Goal: Task Accomplishment & Management: Manage account settings

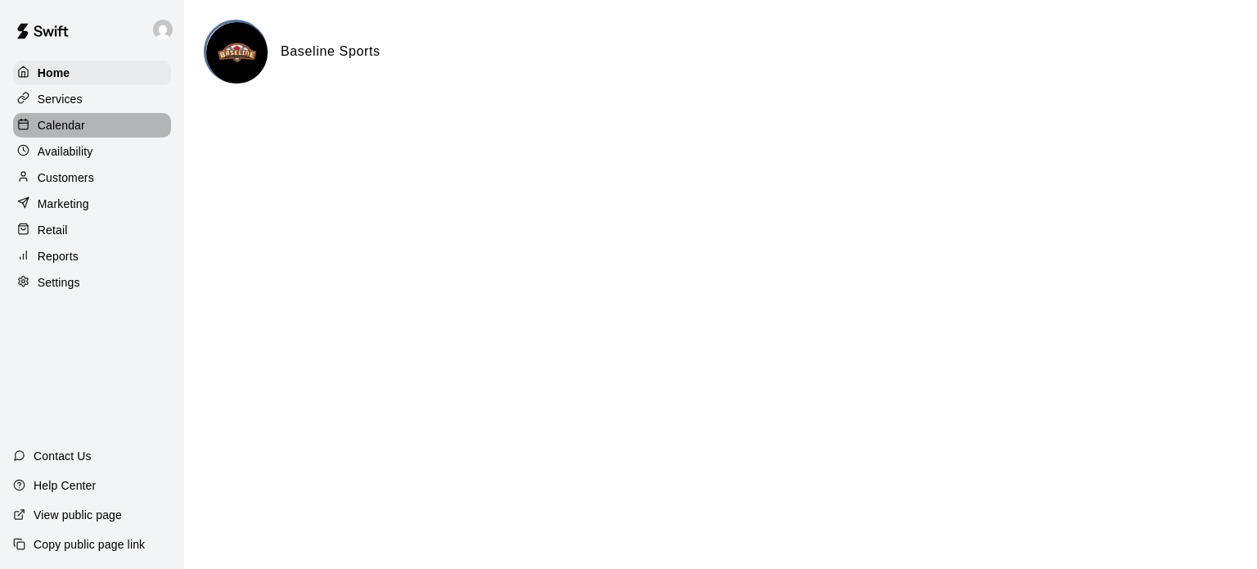
click at [71, 124] on p "Calendar" at bounding box center [61, 125] width 47 height 16
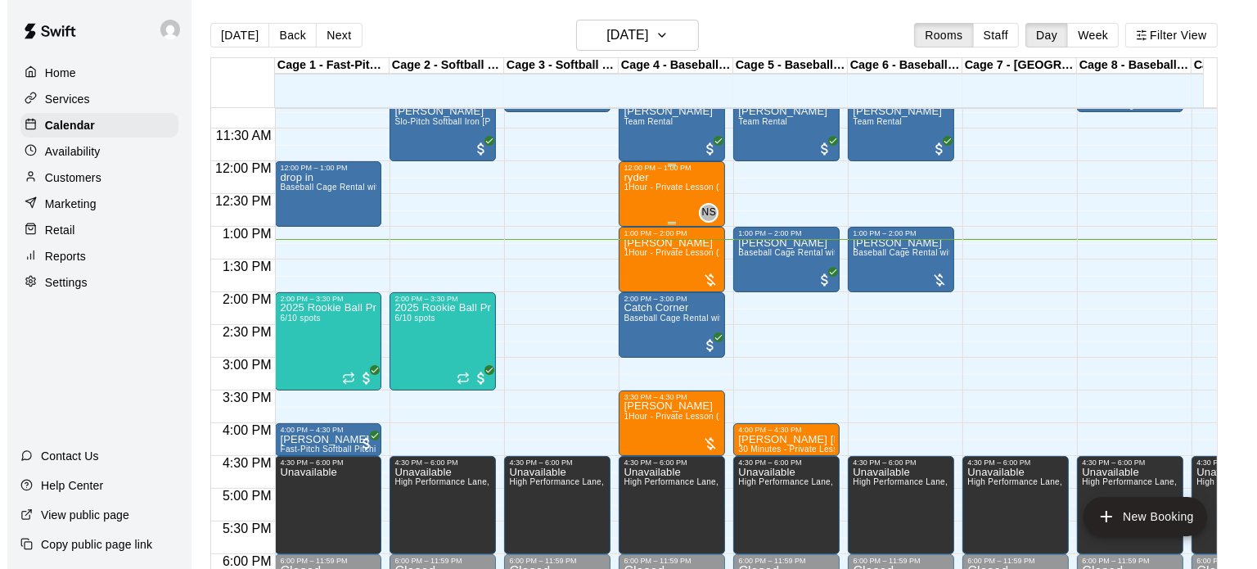
scroll to position [779, 0]
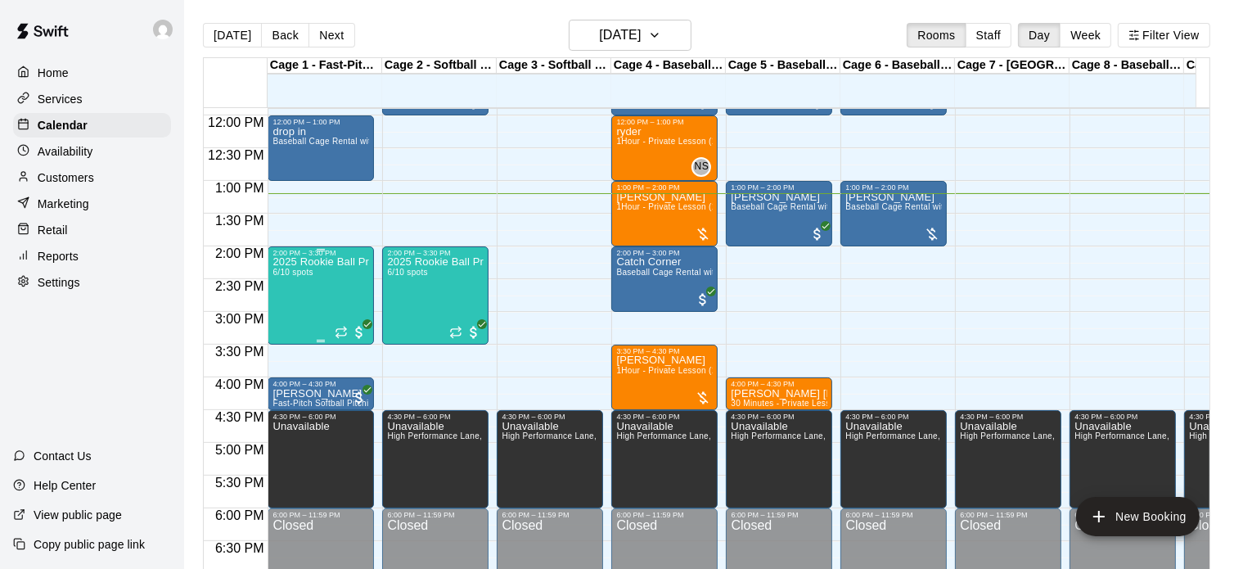
click at [332, 279] on div "2025 Rookie Ball Program-Phase 1 6/10 spots" at bounding box center [320, 541] width 97 height 569
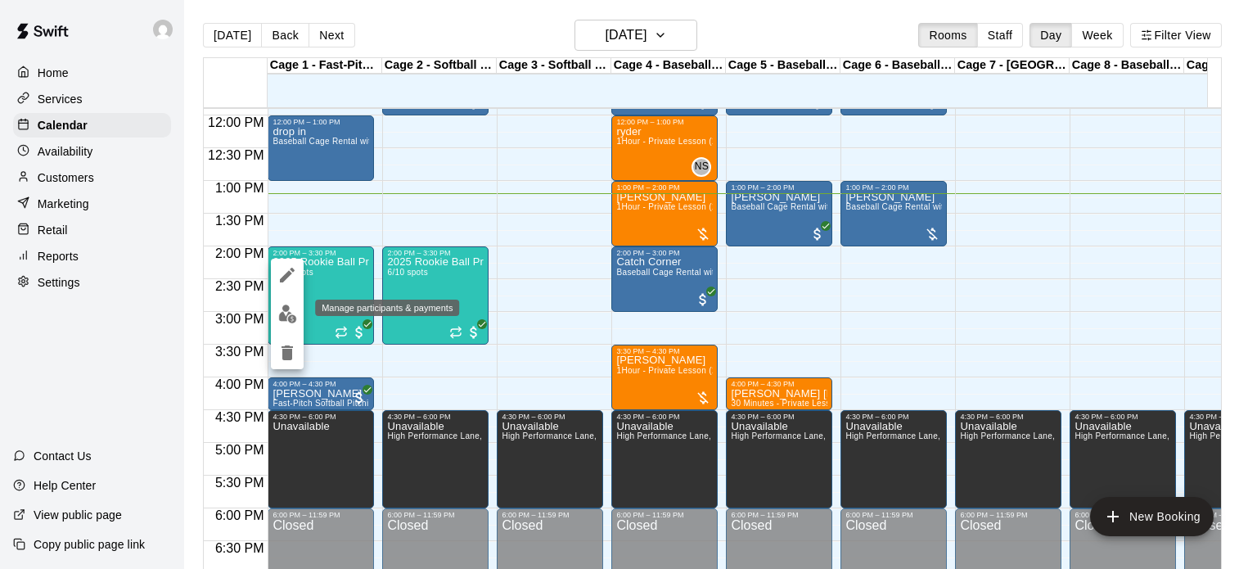
click at [287, 313] on img "edit" at bounding box center [287, 313] width 19 height 19
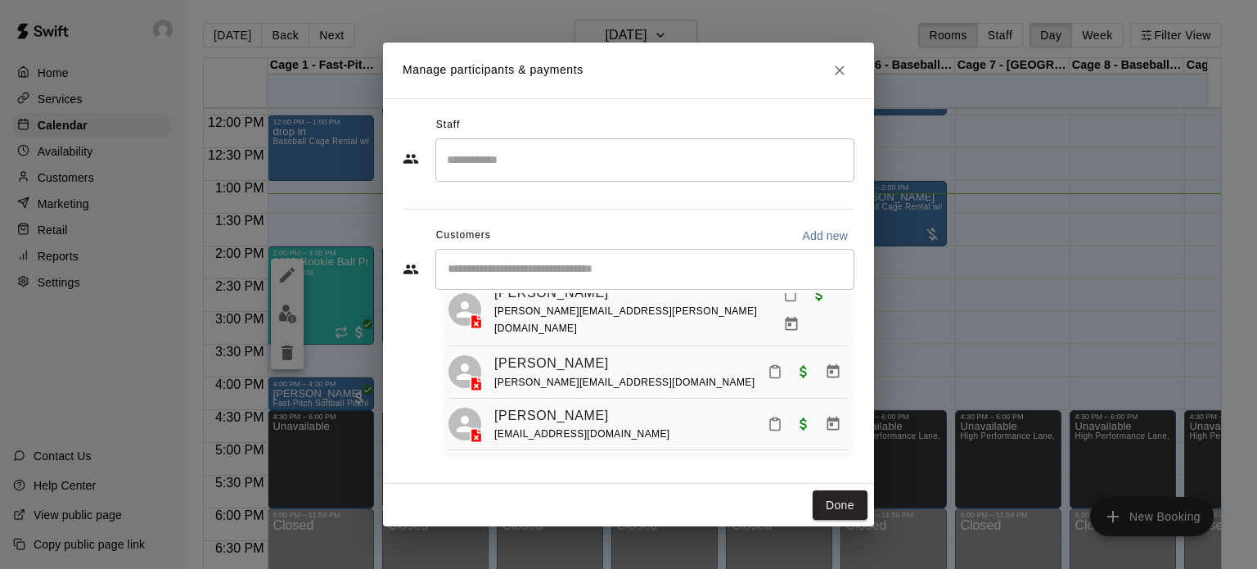
scroll to position [207, 0]
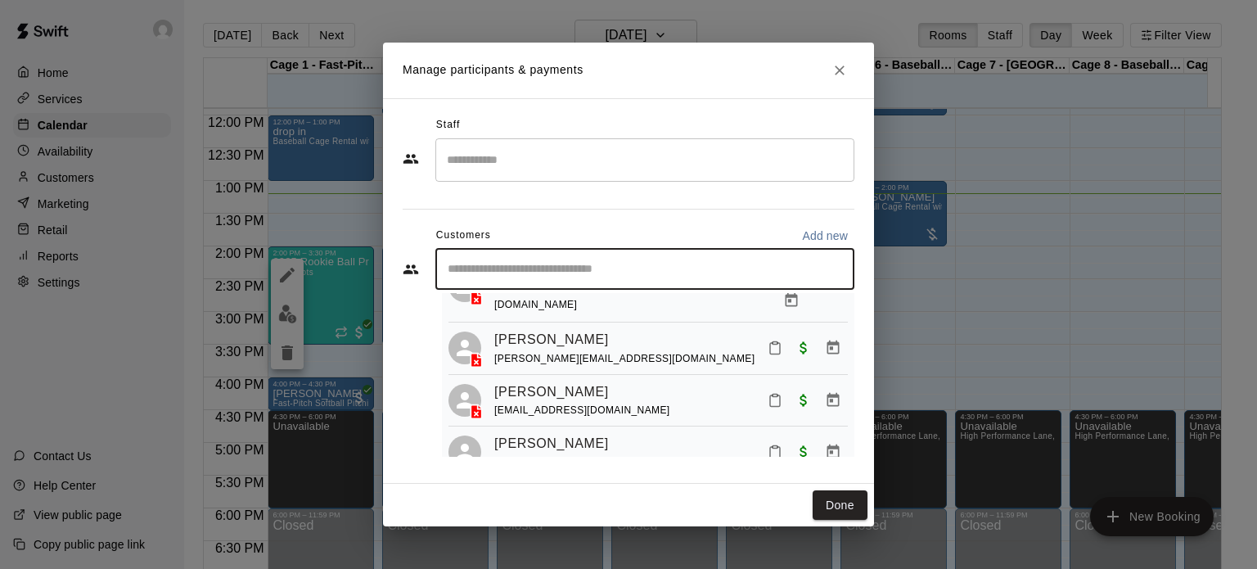
click at [492, 266] on input "Start typing to search customers..." at bounding box center [645, 269] width 404 height 16
paste input "**********"
click at [634, 275] on input "**********" at bounding box center [633, 269] width 380 height 16
type input "**********"
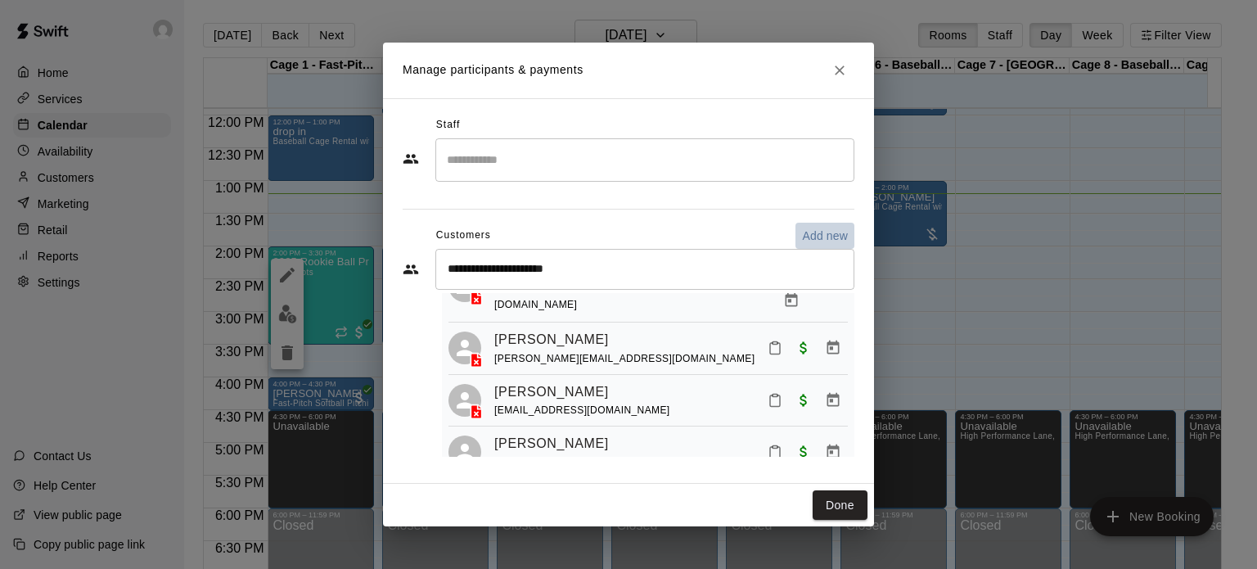
click at [835, 233] on p "Add new" at bounding box center [825, 235] width 46 height 16
select select "**"
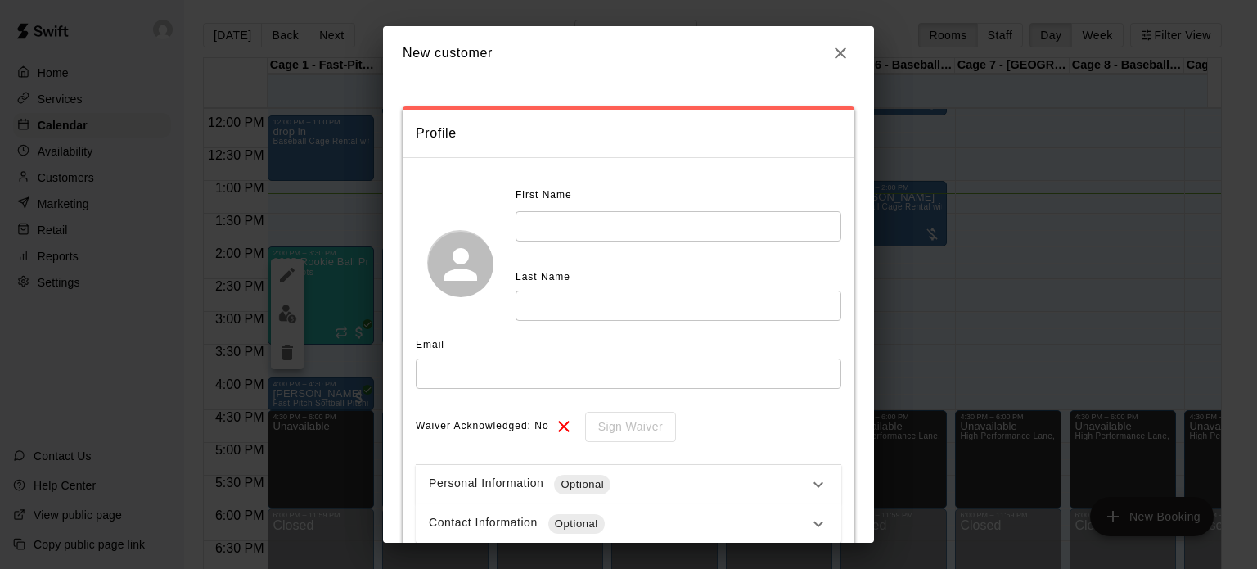
click at [481, 373] on input "text" at bounding box center [628, 373] width 425 height 30
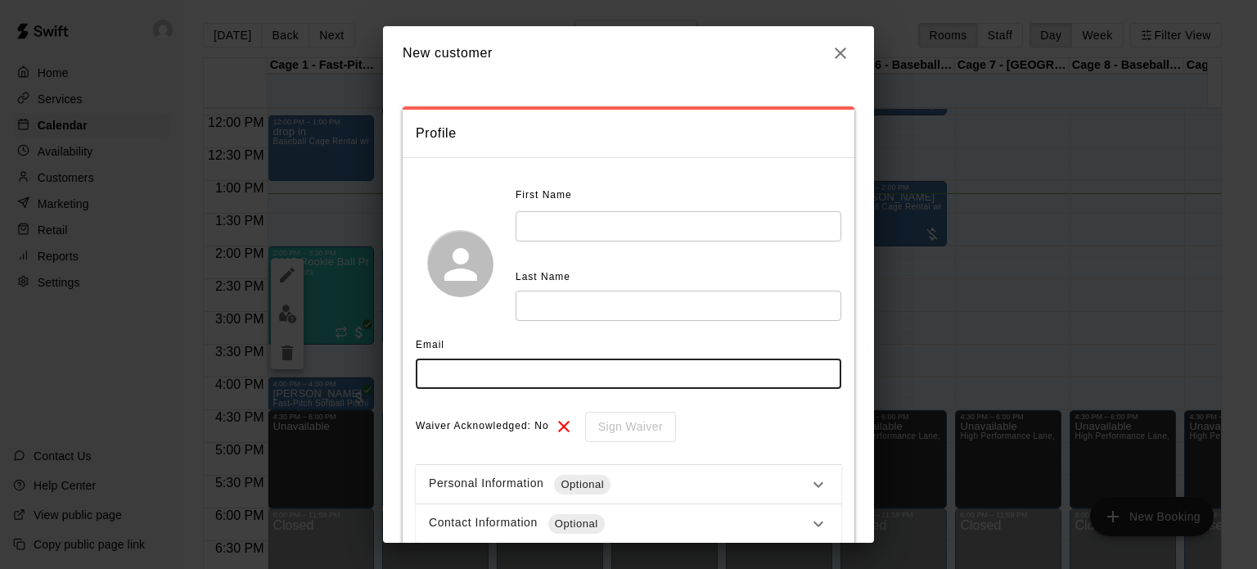
paste input "**********"
type input "**********"
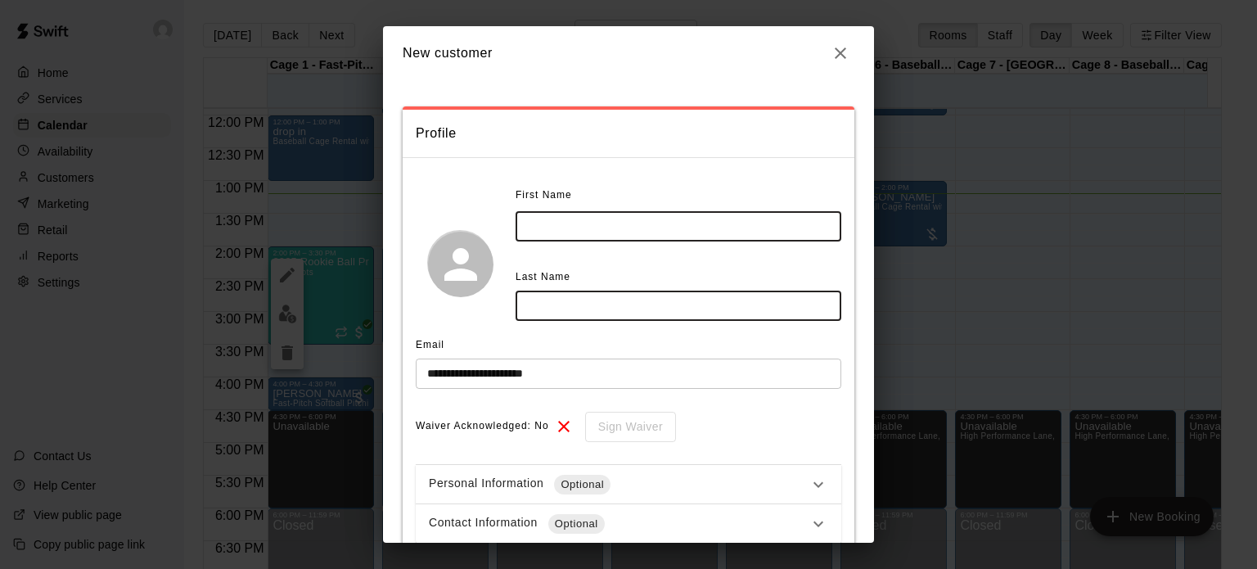
click at [550, 226] on input "text" at bounding box center [679, 226] width 326 height 30
type input "****"
click at [531, 306] on input "text" at bounding box center [679, 305] width 326 height 30
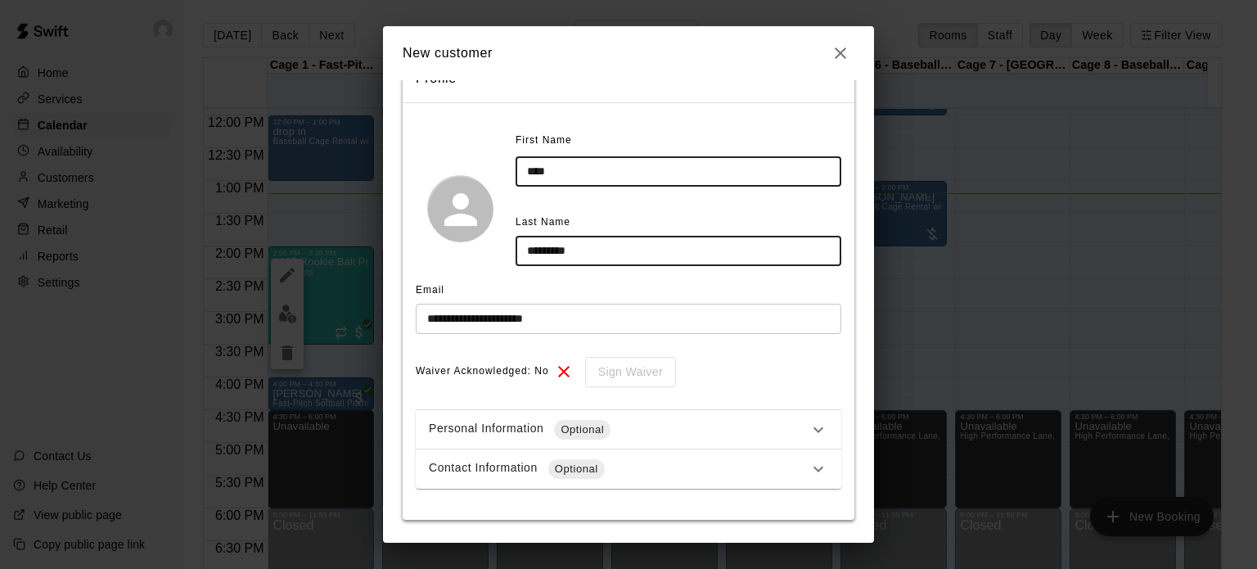
scroll to position [106, 0]
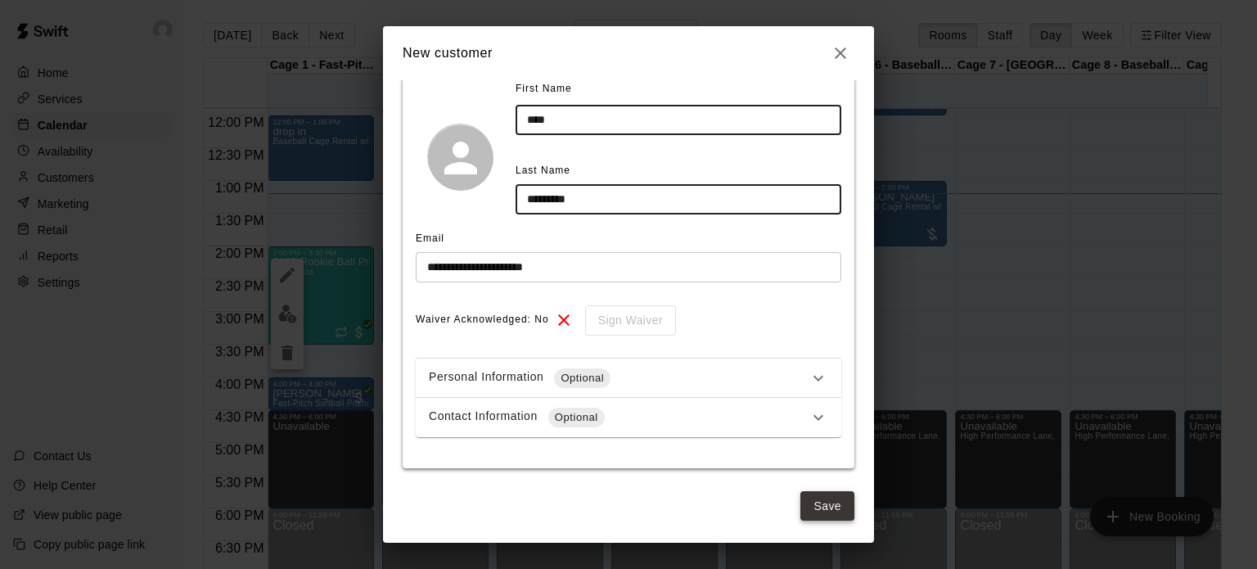
type input "*********"
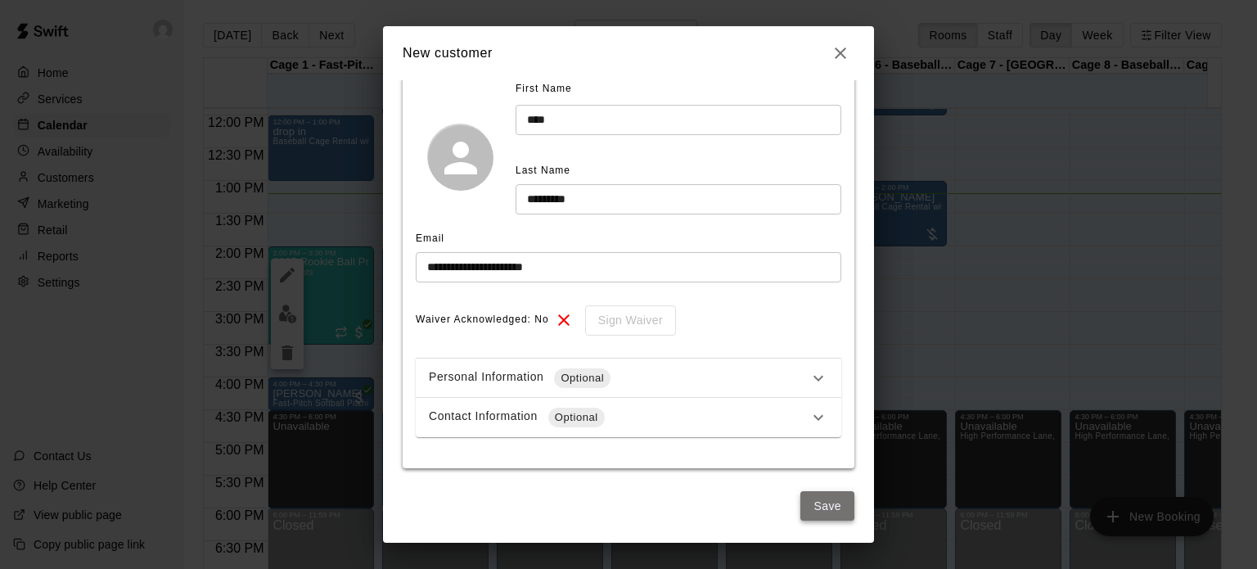
click at [817, 511] on button "Save" at bounding box center [827, 506] width 54 height 30
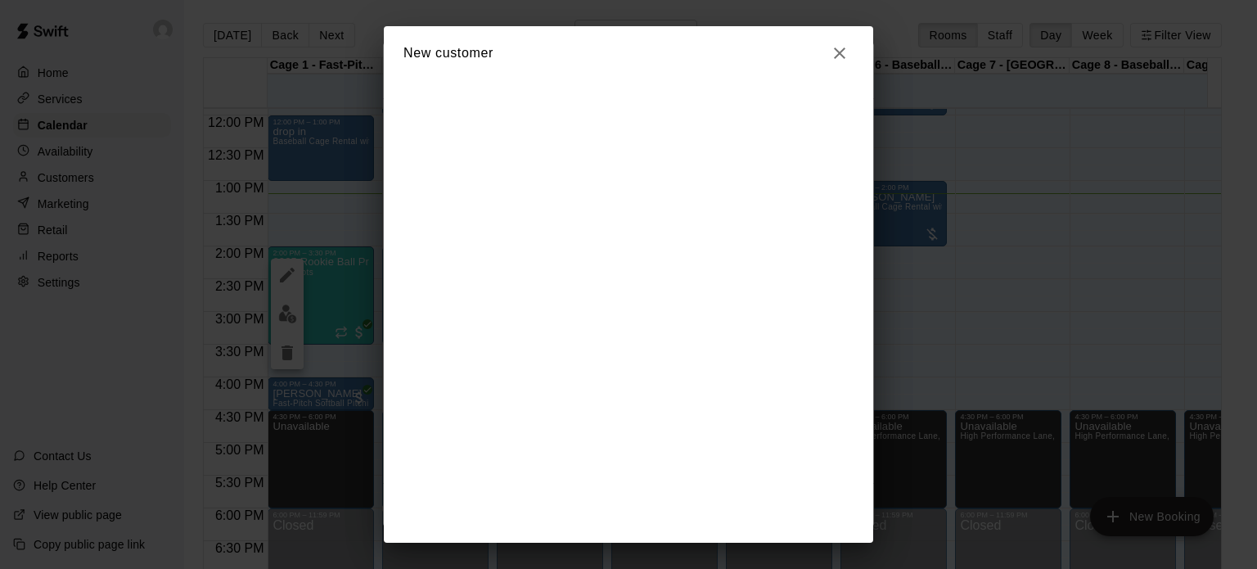
scroll to position [99, 0]
select select "**"
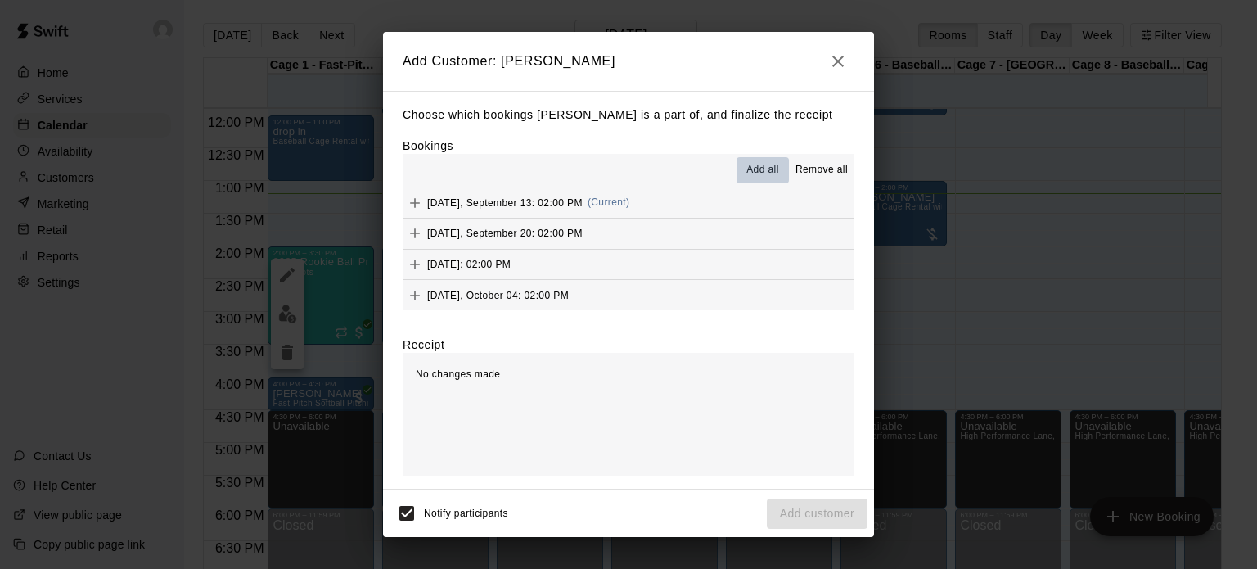
click at [768, 171] on span "Add all" at bounding box center [762, 170] width 33 height 16
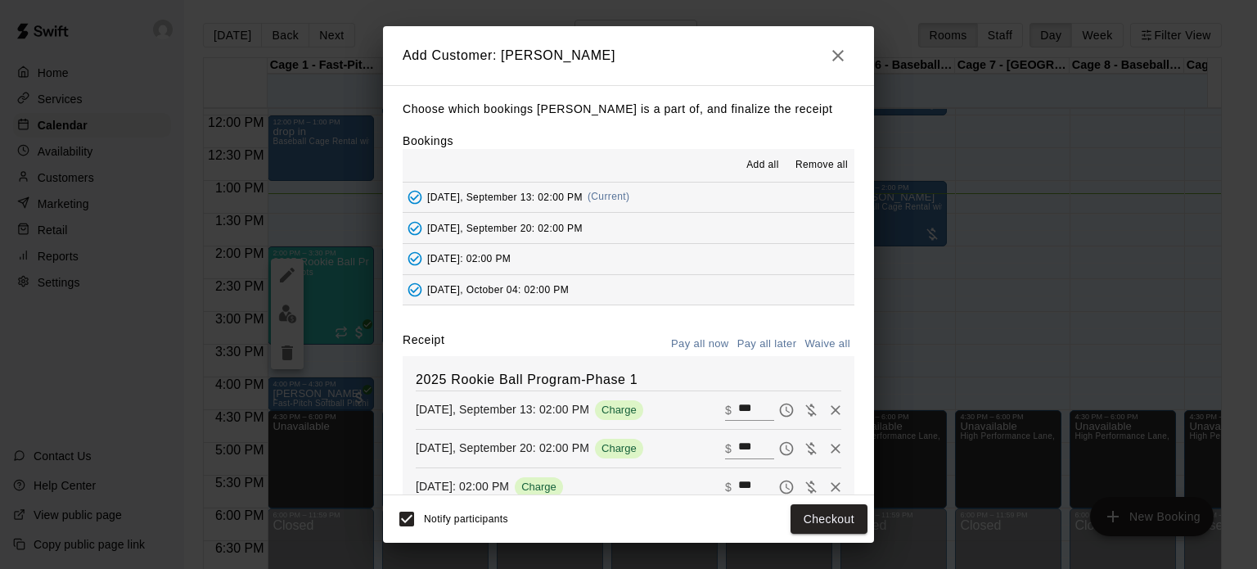
click at [819, 349] on button "Waive all" at bounding box center [827, 343] width 54 height 25
type input "*"
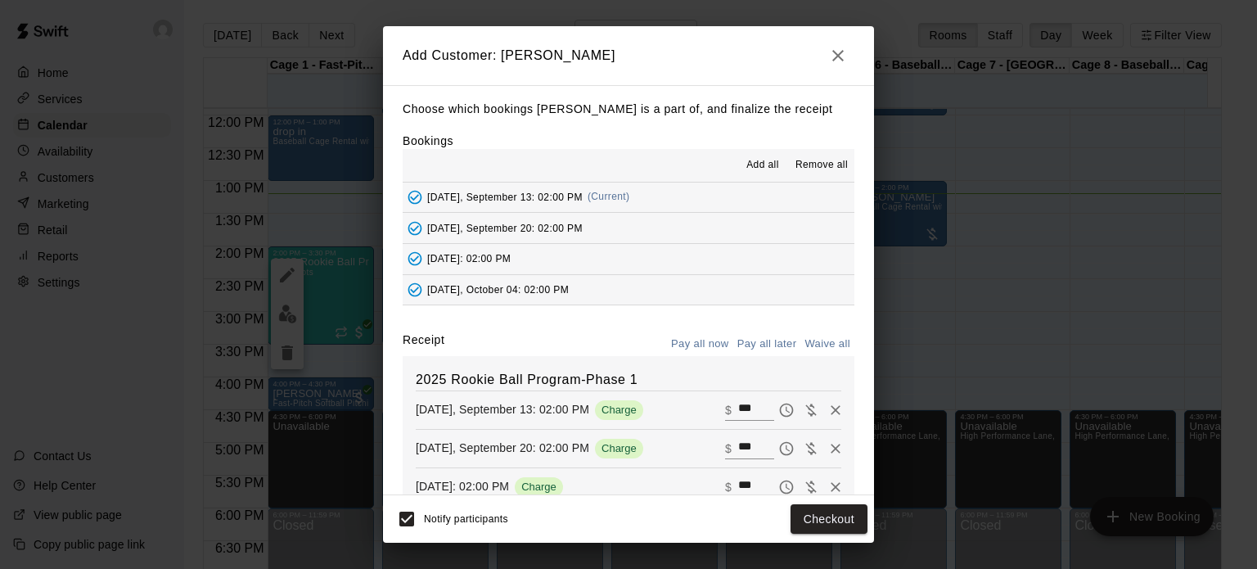
type input "*"
click at [841, 514] on button "Add customer" at bounding box center [817, 519] width 101 height 30
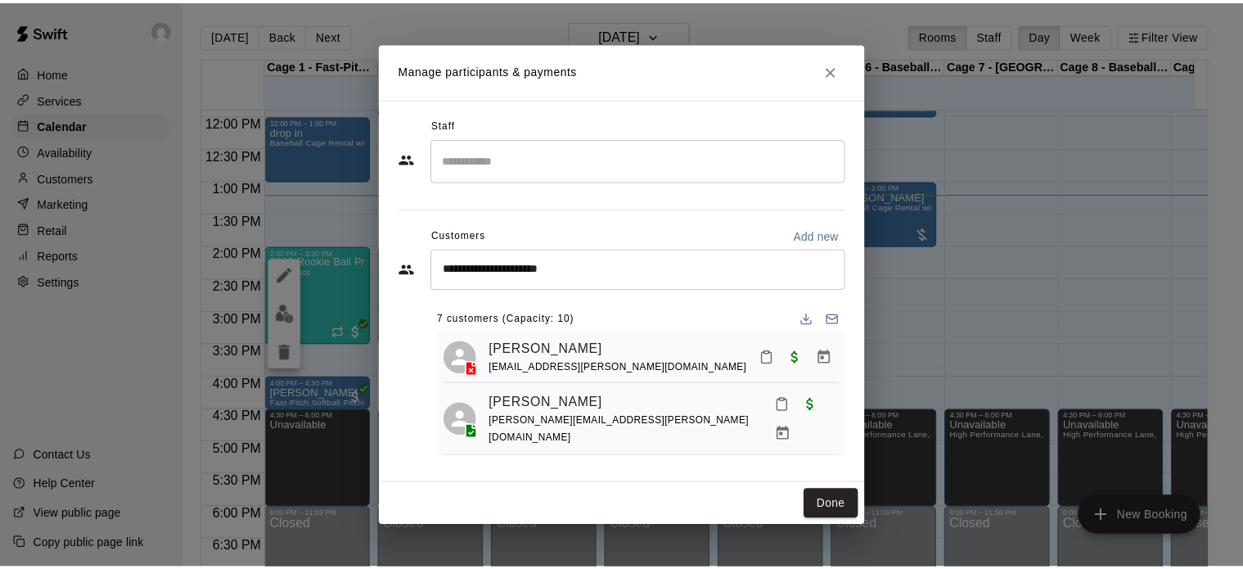
scroll to position [0, 0]
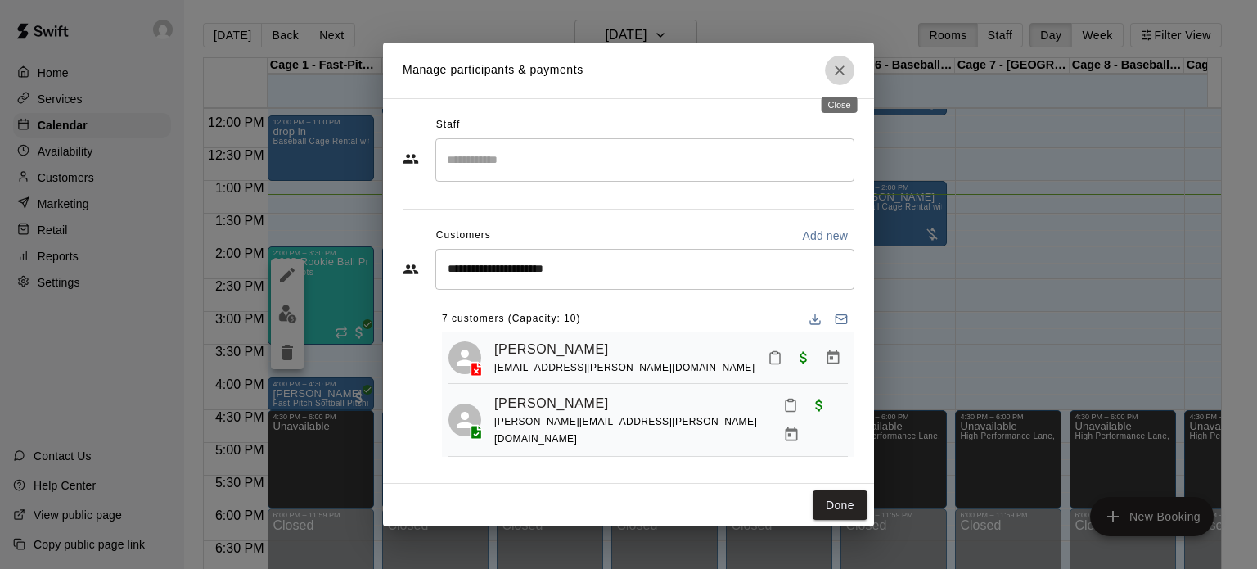
click at [841, 69] on icon "Close" at bounding box center [839, 70] width 16 height 16
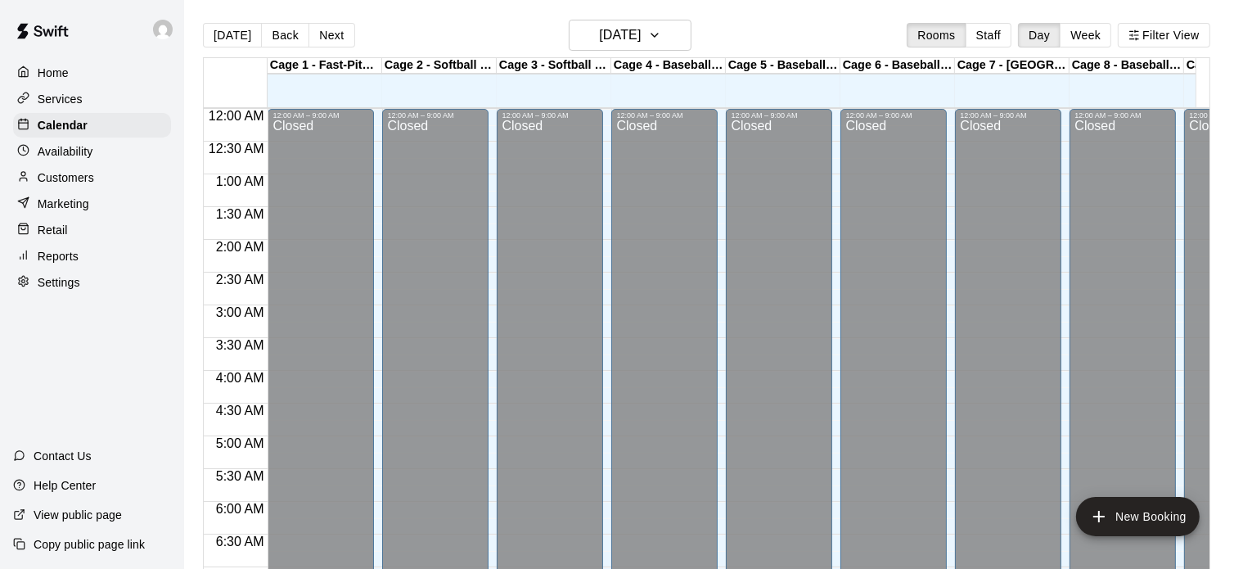
scroll to position [864, 0]
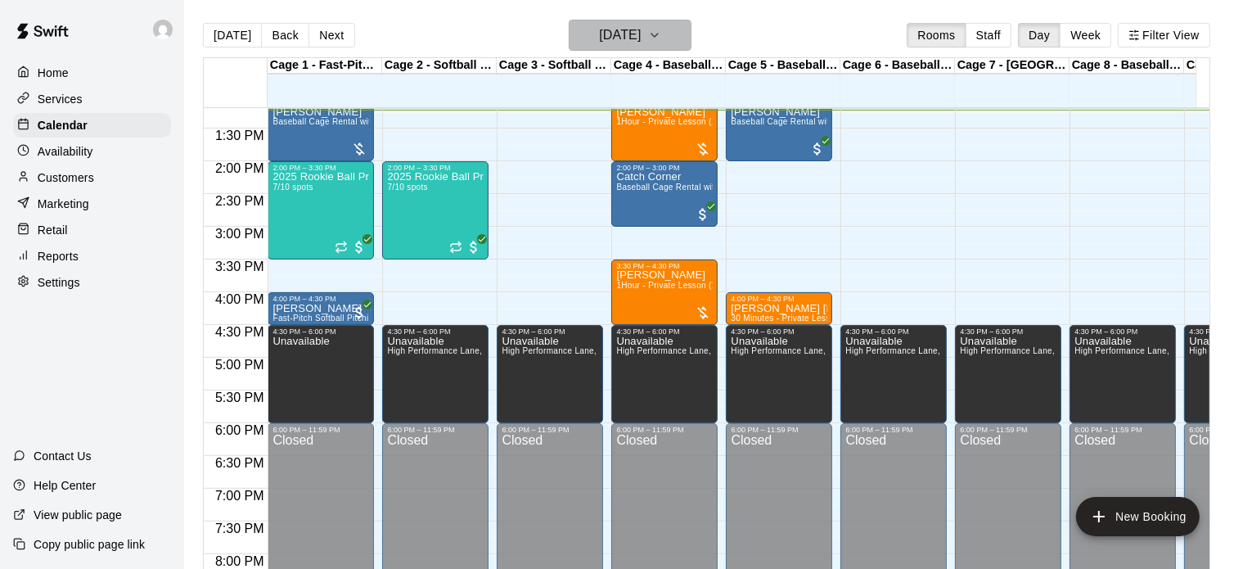
click at [641, 32] on h6 "[DATE]" at bounding box center [620, 35] width 42 height 23
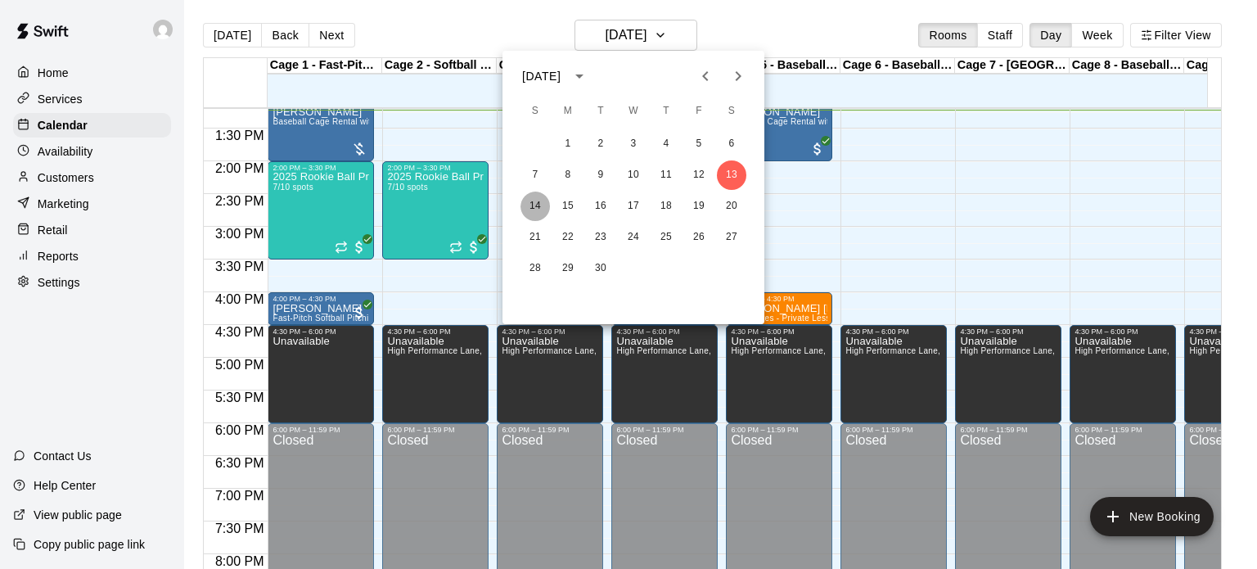
click at [535, 204] on button "14" at bounding box center [534, 205] width 29 height 29
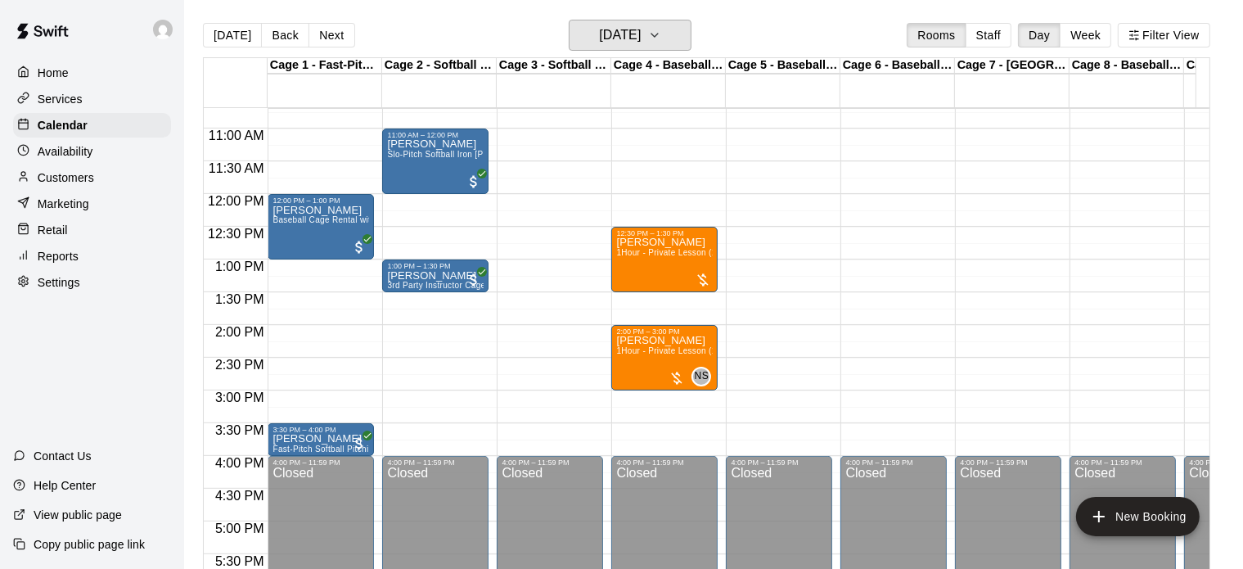
scroll to position [782, 0]
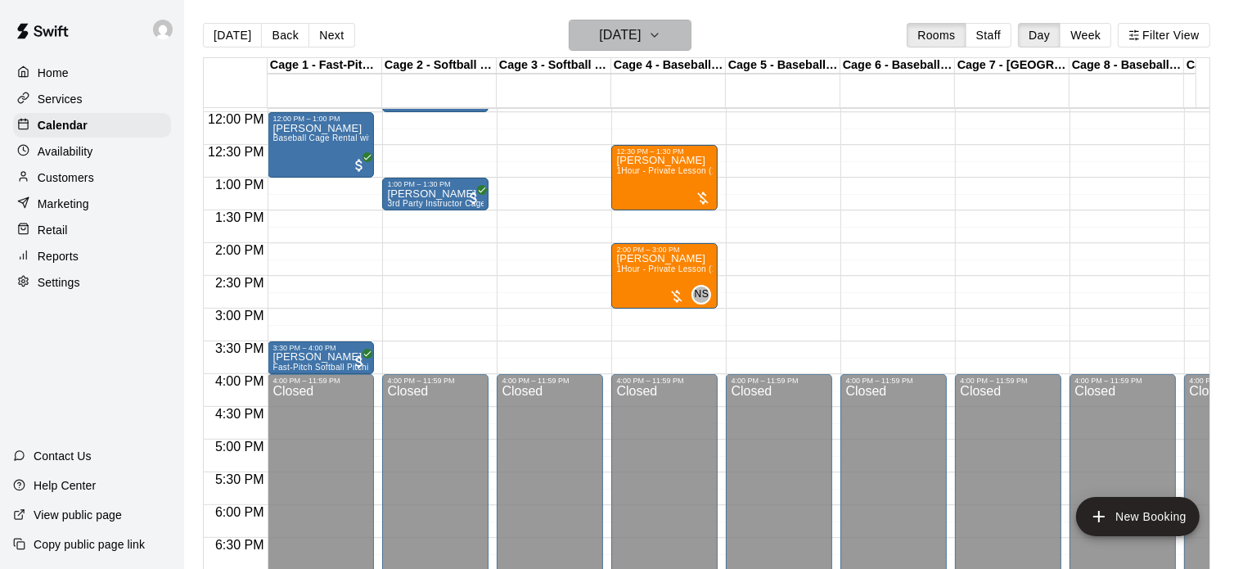
click at [661, 32] on icon "button" at bounding box center [654, 35] width 13 height 20
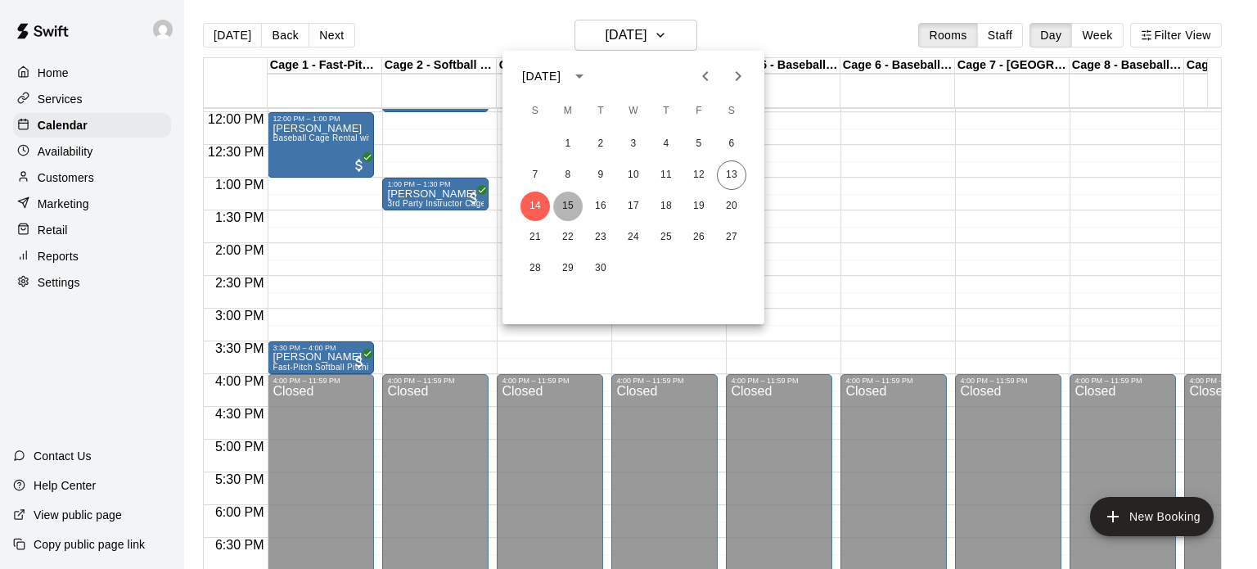
click at [571, 203] on button "15" at bounding box center [567, 205] width 29 height 29
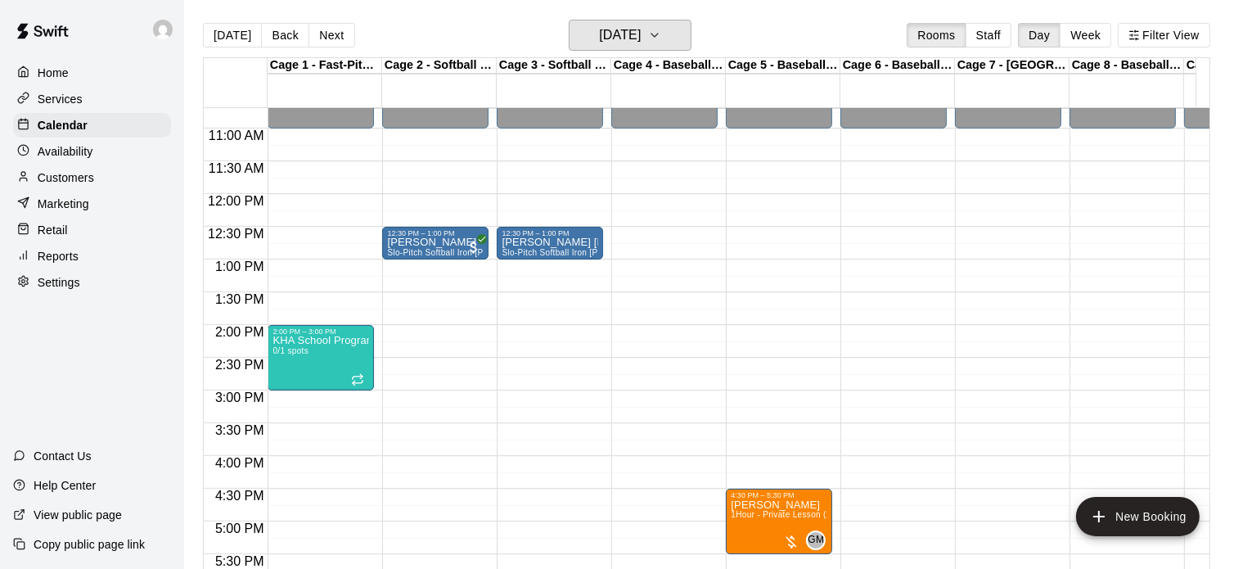
scroll to position [619, 0]
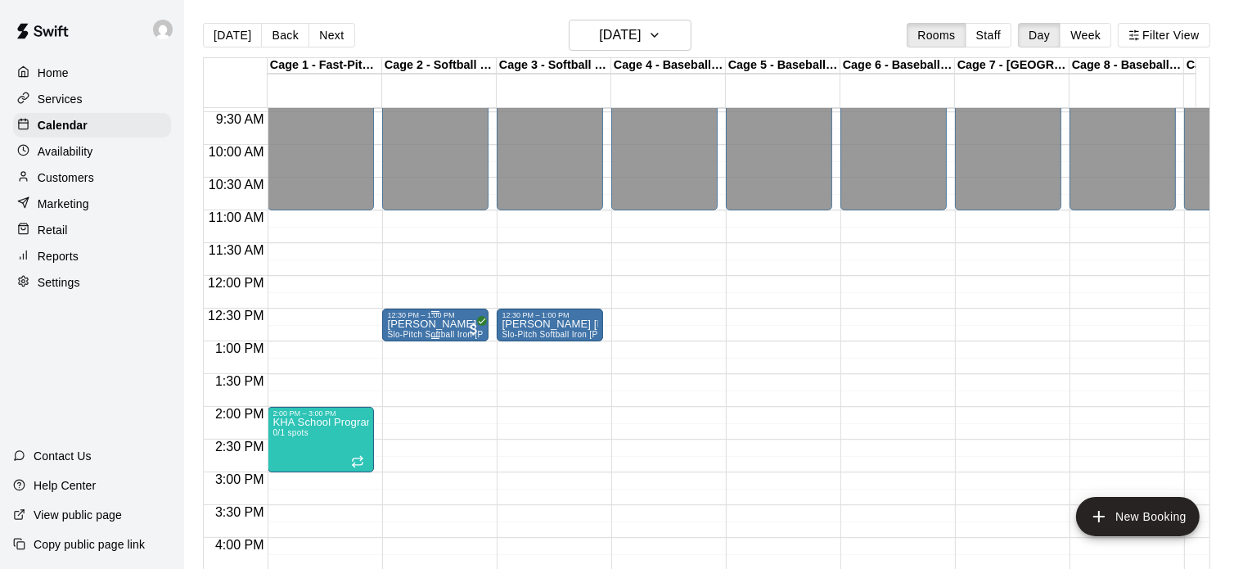
click at [421, 324] on p "Sohail Okadia" at bounding box center [435, 324] width 97 height 0
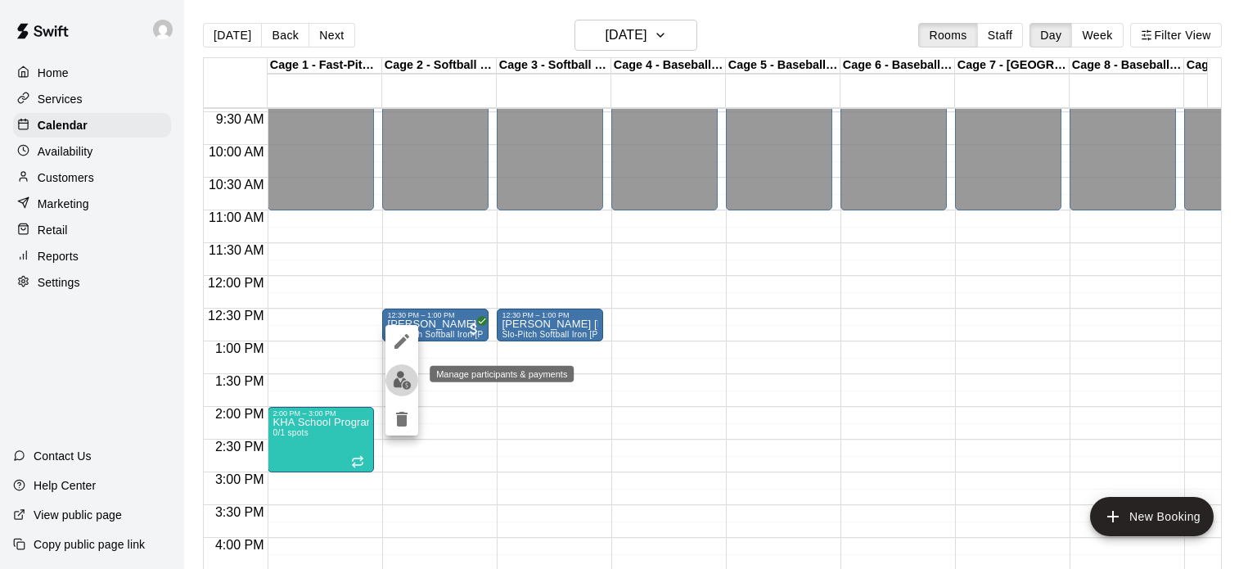
click at [399, 386] on img "edit" at bounding box center [402, 380] width 19 height 19
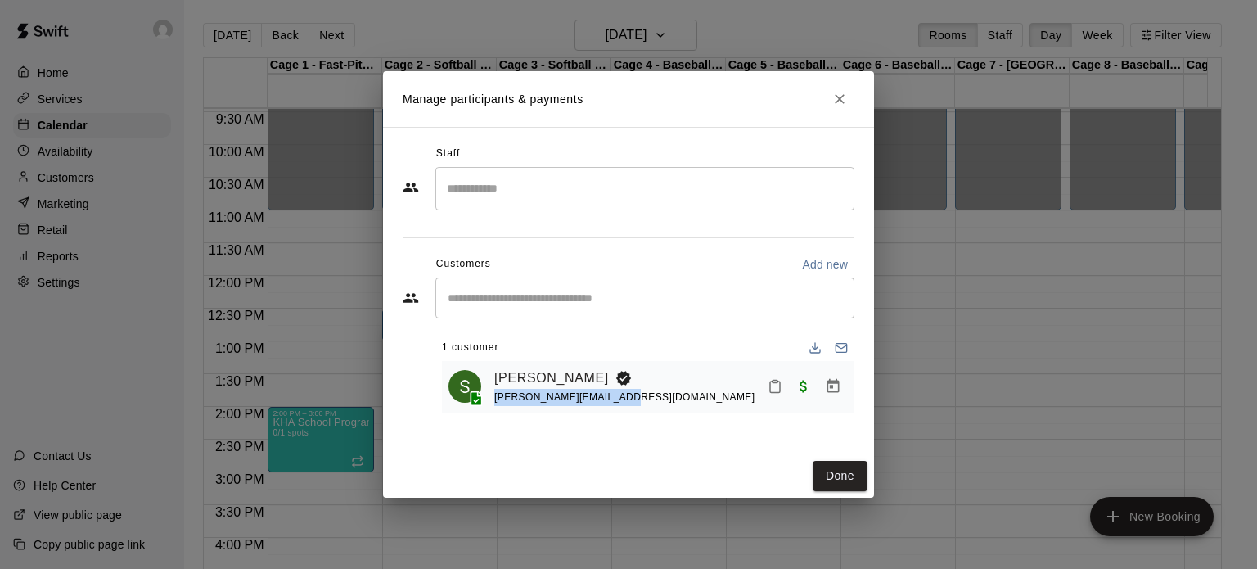
drag, startPoint x: 619, startPoint y: 399, endPoint x: 493, endPoint y: 393, distance: 125.4
click at [493, 393] on div "Sohail Okadia sohail.okadia@gmail.com" at bounding box center [647, 386] width 399 height 38
copy span "sohail.okadia@gmail.com"
click at [835, 473] on button "Done" at bounding box center [840, 476] width 55 height 30
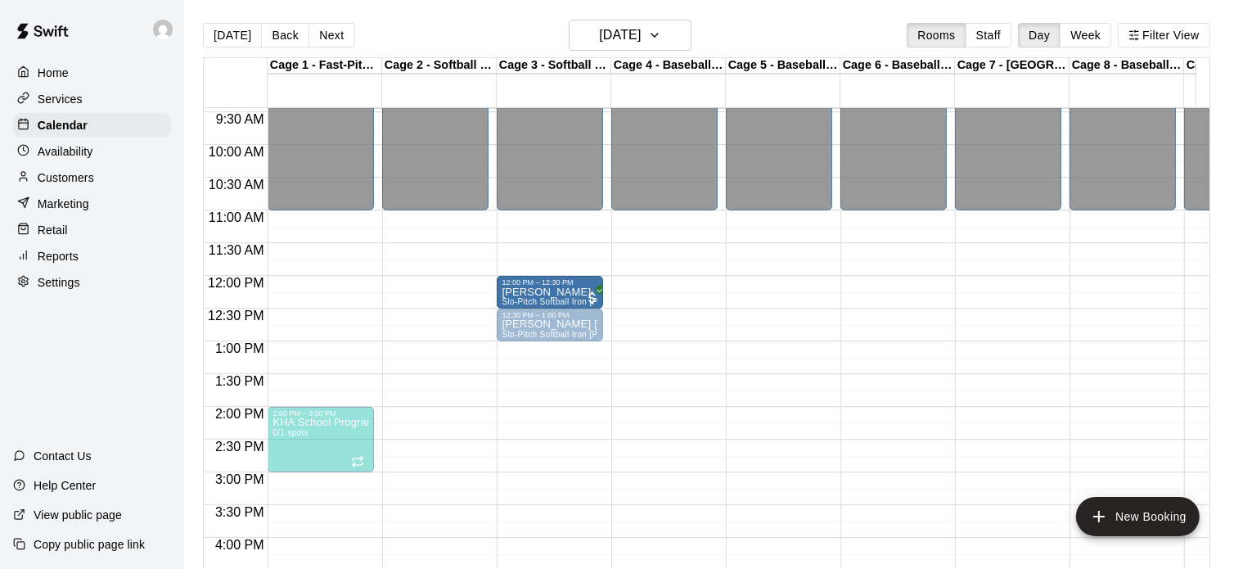
drag, startPoint x: 419, startPoint y: 318, endPoint x: 551, endPoint y: 294, distance: 134.0
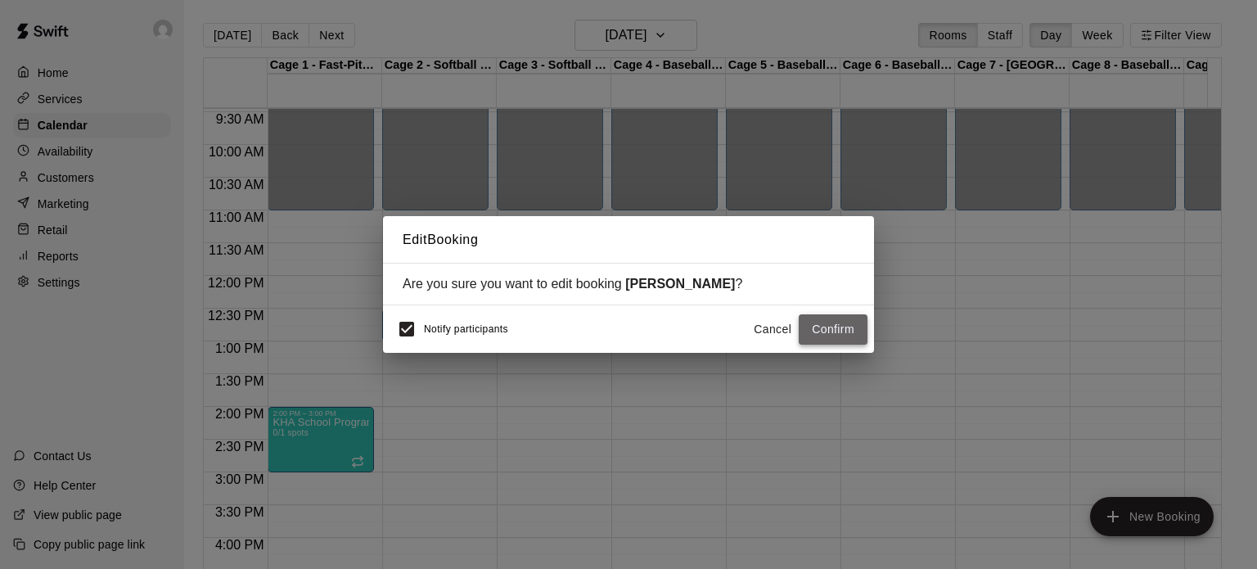
click at [815, 322] on button "Confirm" at bounding box center [833, 329] width 69 height 30
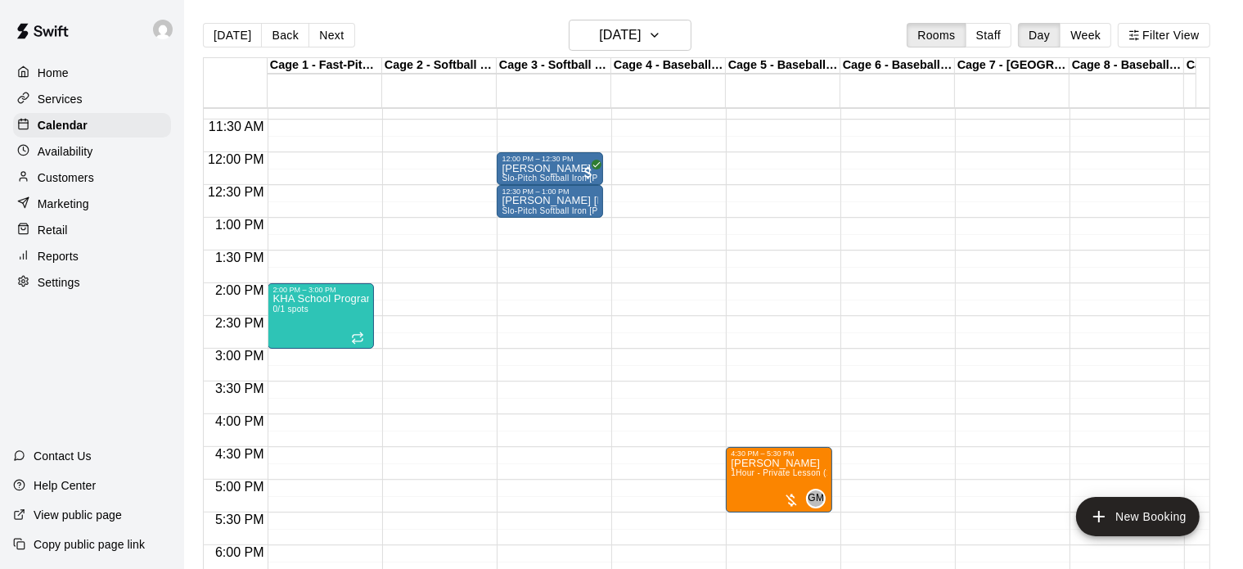
scroll to position [700, 0]
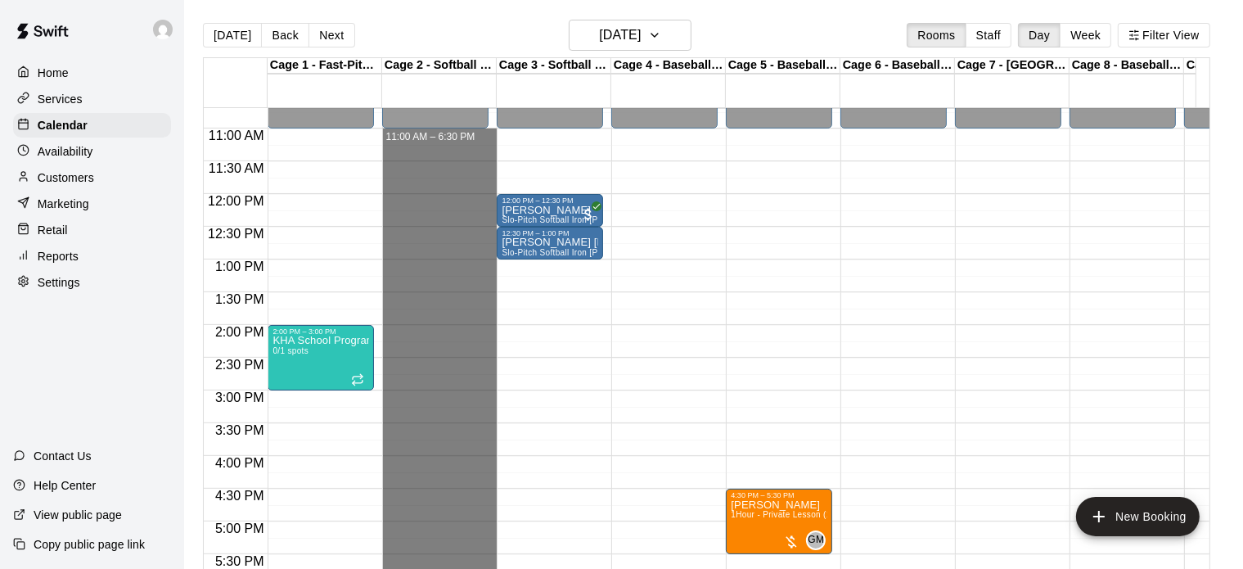
drag, startPoint x: 417, startPoint y: 137, endPoint x: 457, endPoint y: 607, distance: 471.3
click at [457, 568] on html "Home Services Calendar Availability Customers Marketing Retail Reports Settings…" at bounding box center [621, 297] width 1243 height 595
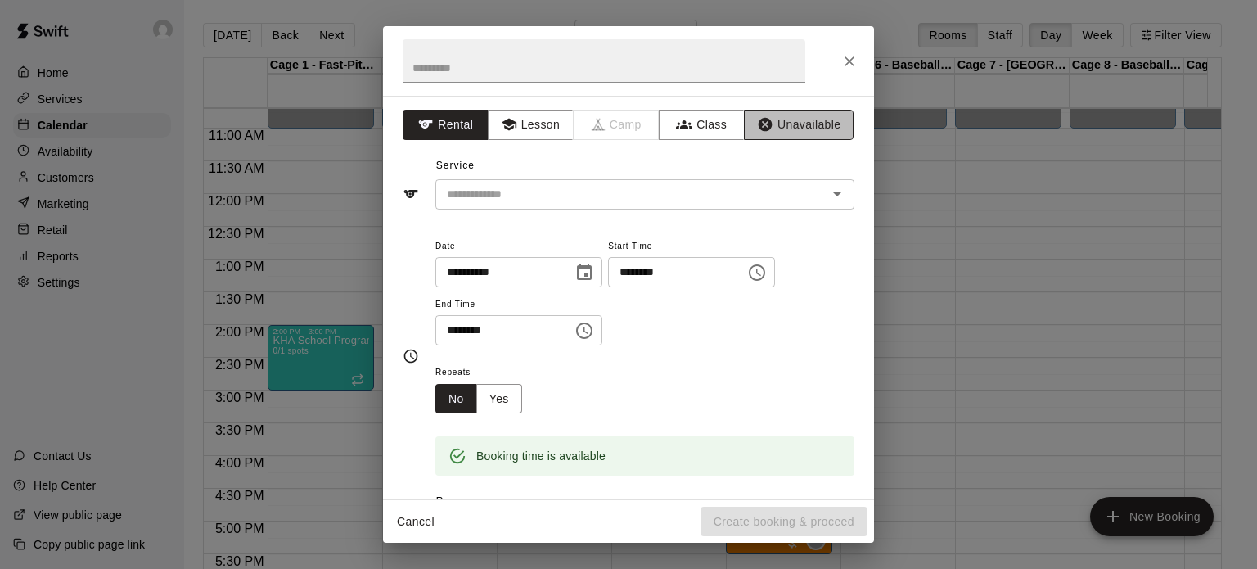
click at [777, 118] on button "Unavailable" at bounding box center [799, 125] width 110 height 30
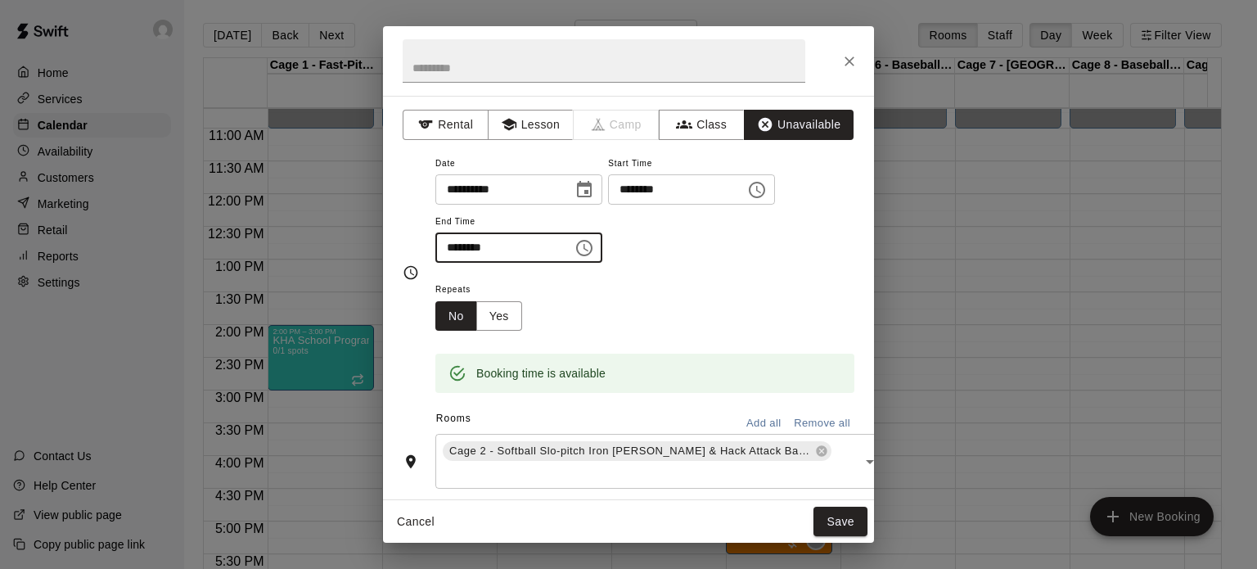
click at [461, 241] on input "********" at bounding box center [498, 247] width 126 height 30
type input "********"
click at [852, 519] on button "Save" at bounding box center [840, 522] width 54 height 30
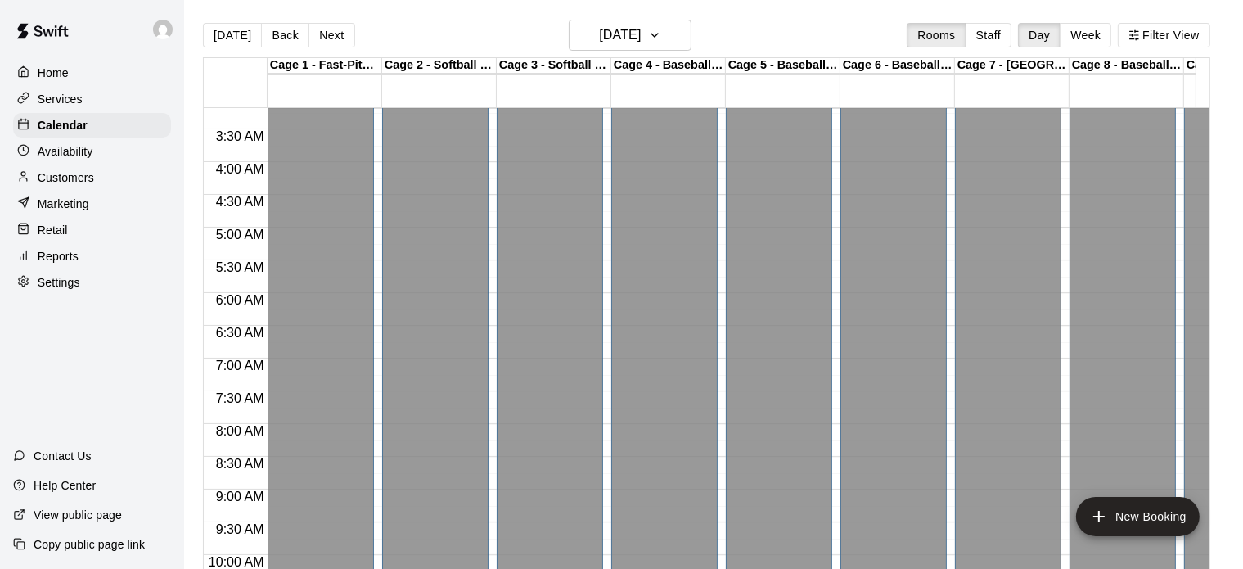
scroll to position [533, 0]
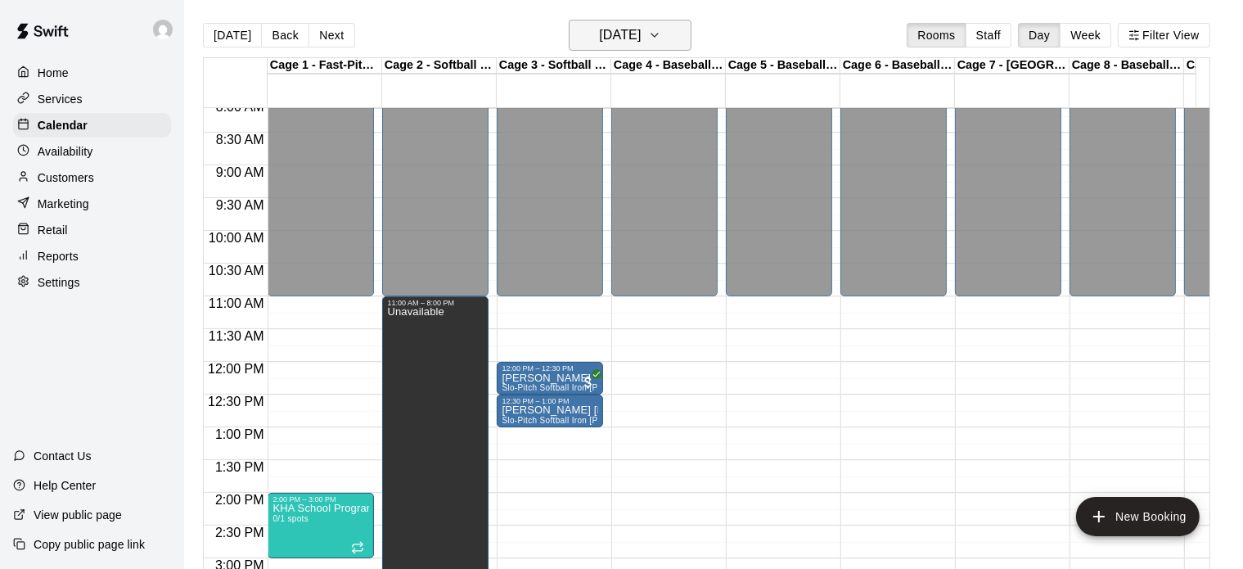
click at [675, 36] on button "Monday Sep 15" at bounding box center [630, 35] width 123 height 31
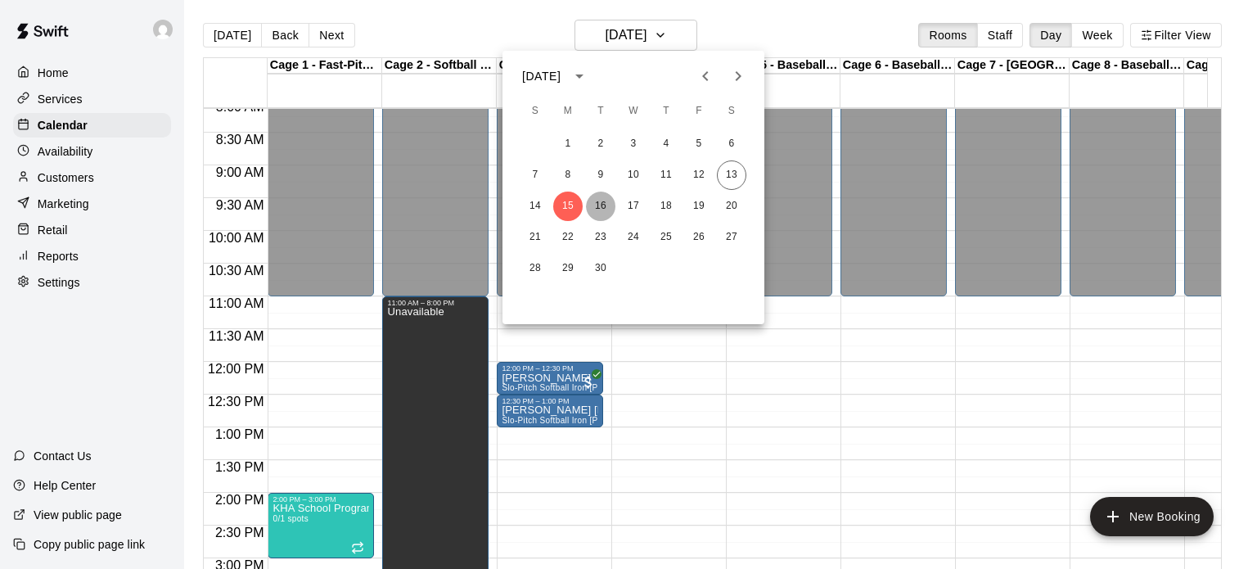
click at [601, 200] on button "16" at bounding box center [600, 205] width 29 height 29
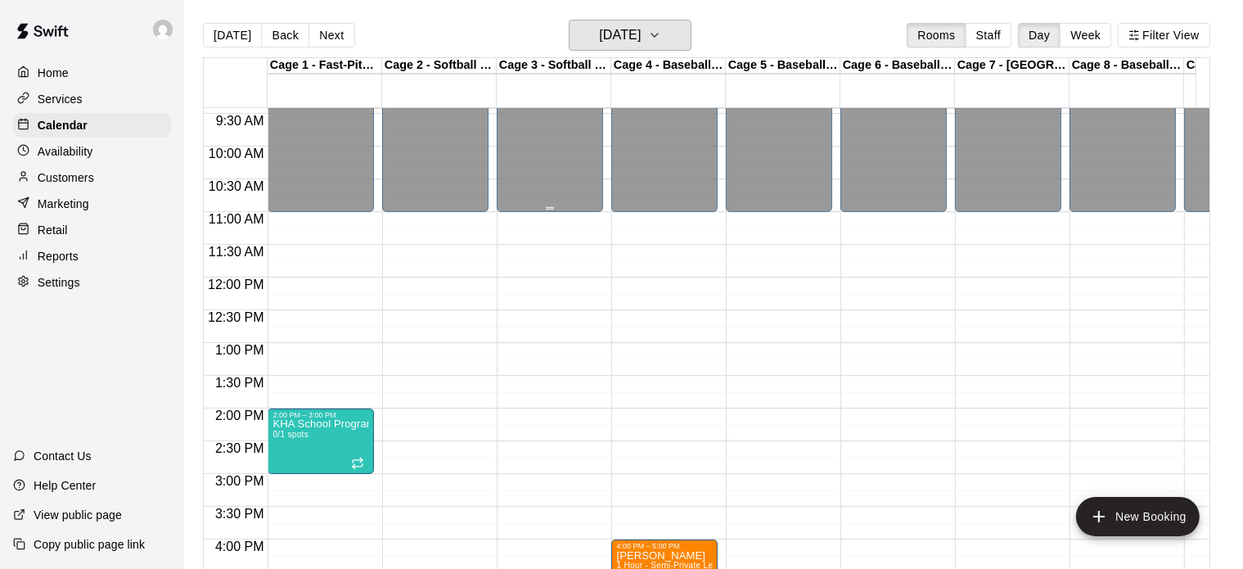
scroll to position [942, 0]
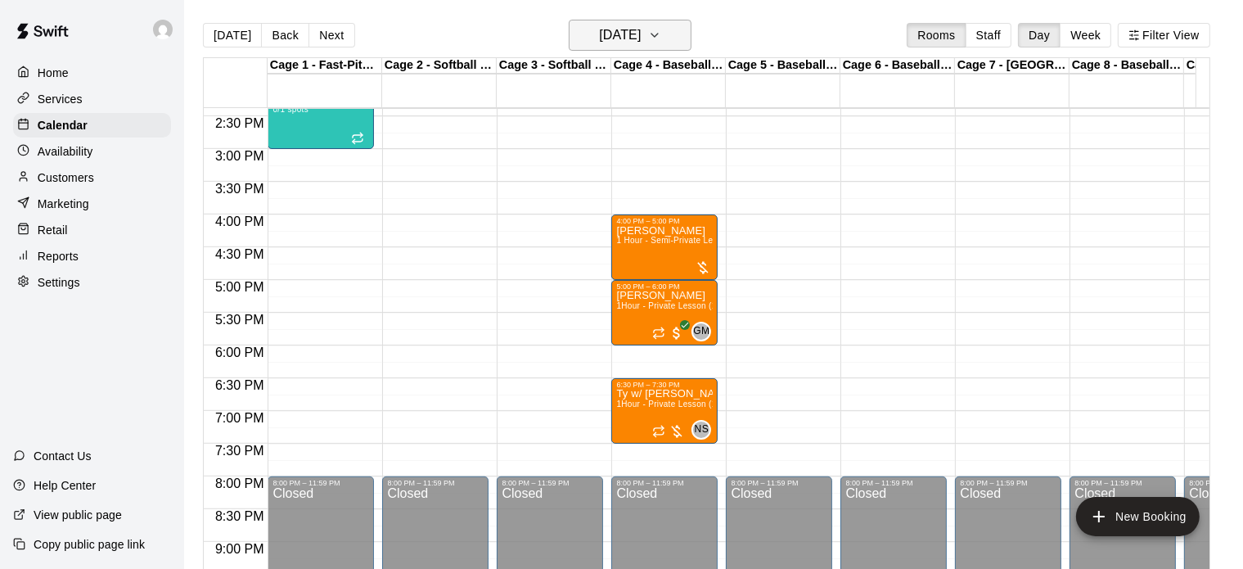
click at [661, 29] on icon "button" at bounding box center [654, 35] width 13 height 20
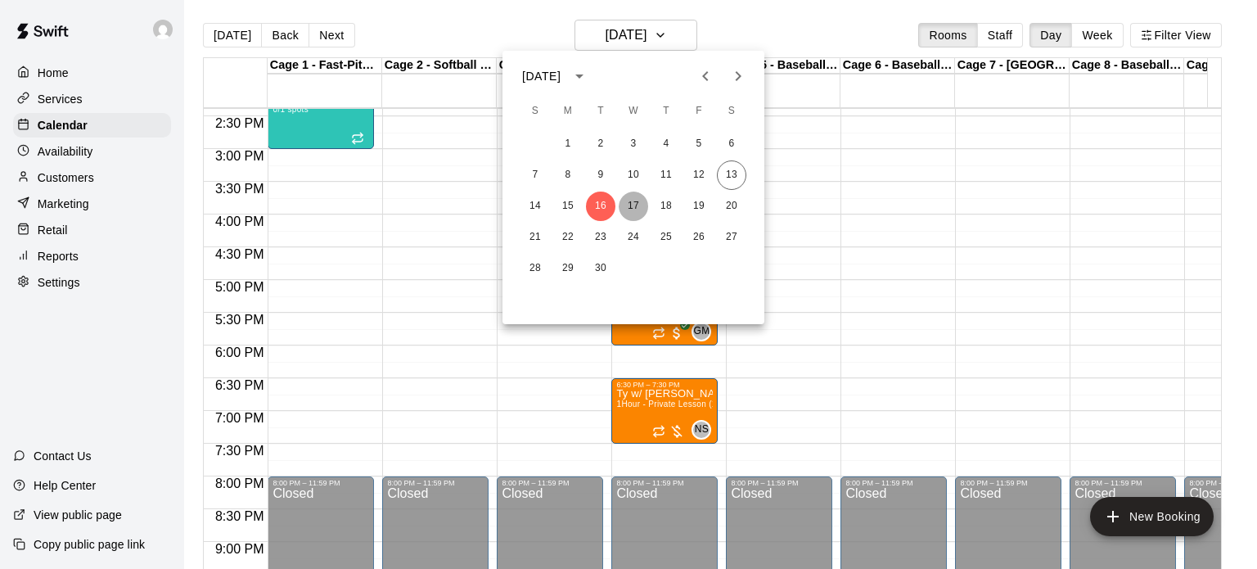
click at [628, 202] on button "17" at bounding box center [633, 205] width 29 height 29
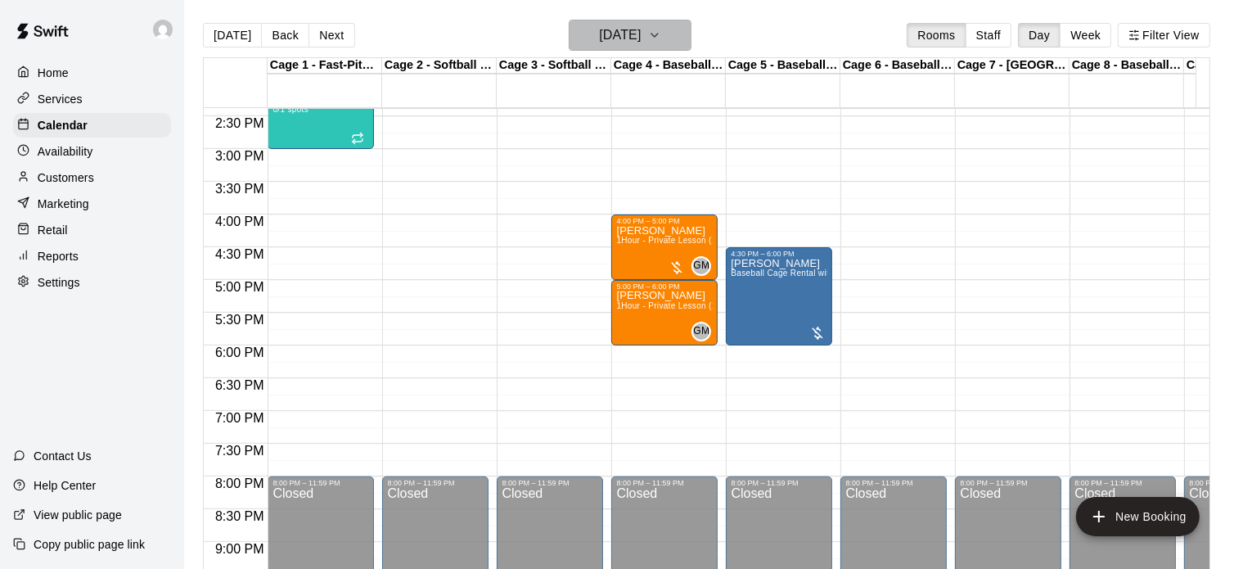
click at [661, 34] on icon "button" at bounding box center [654, 35] width 13 height 20
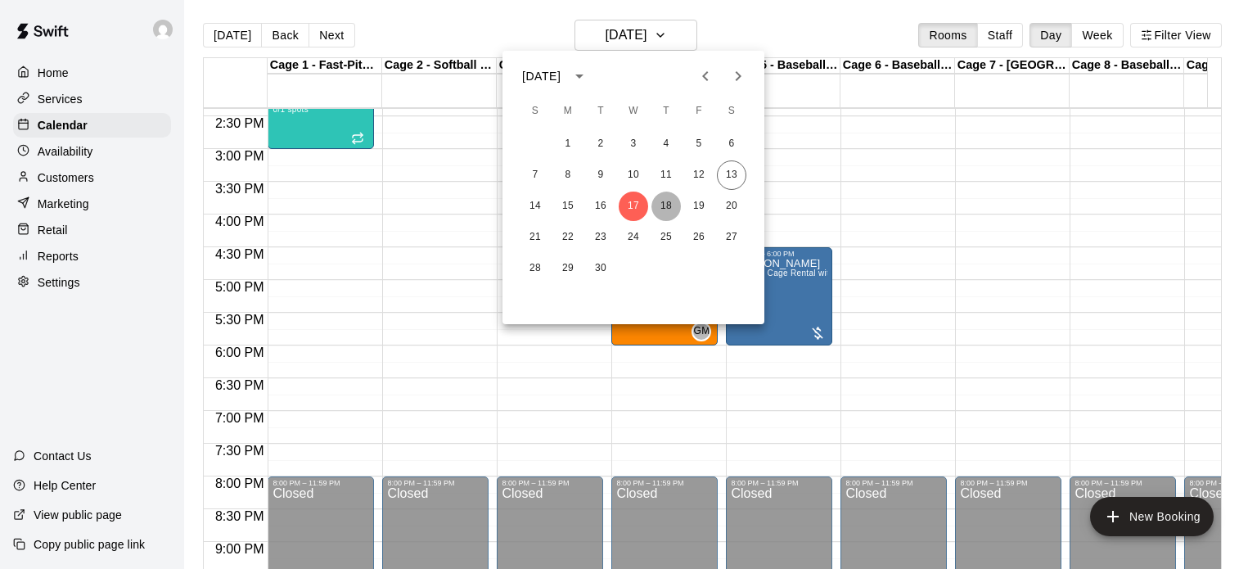
click at [659, 203] on button "18" at bounding box center [665, 205] width 29 height 29
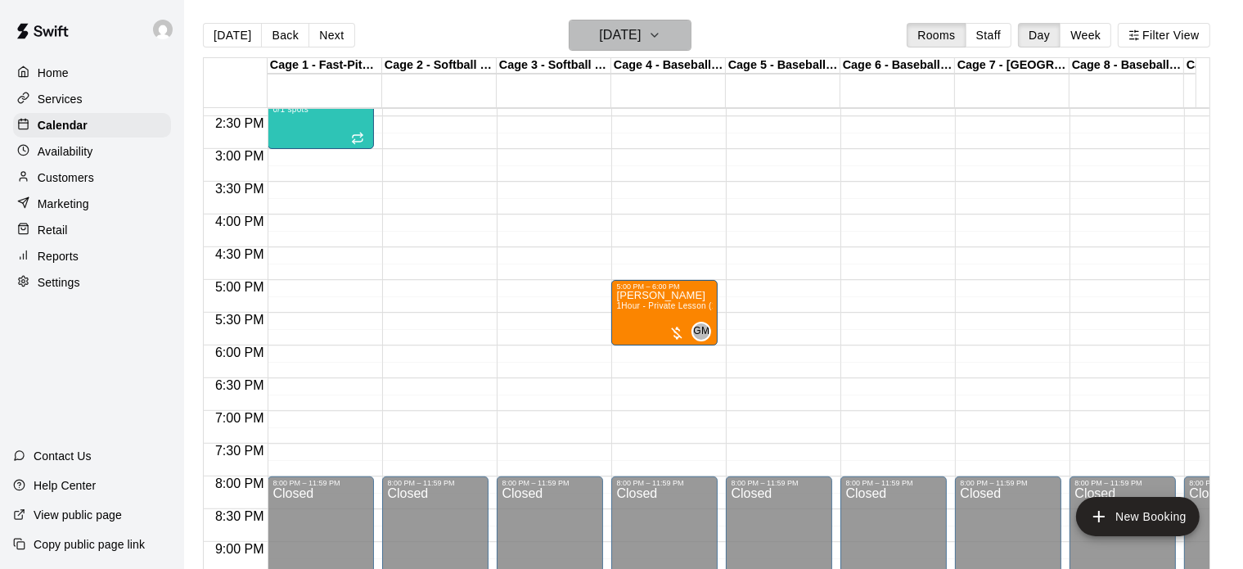
click at [661, 28] on icon "button" at bounding box center [654, 35] width 13 height 20
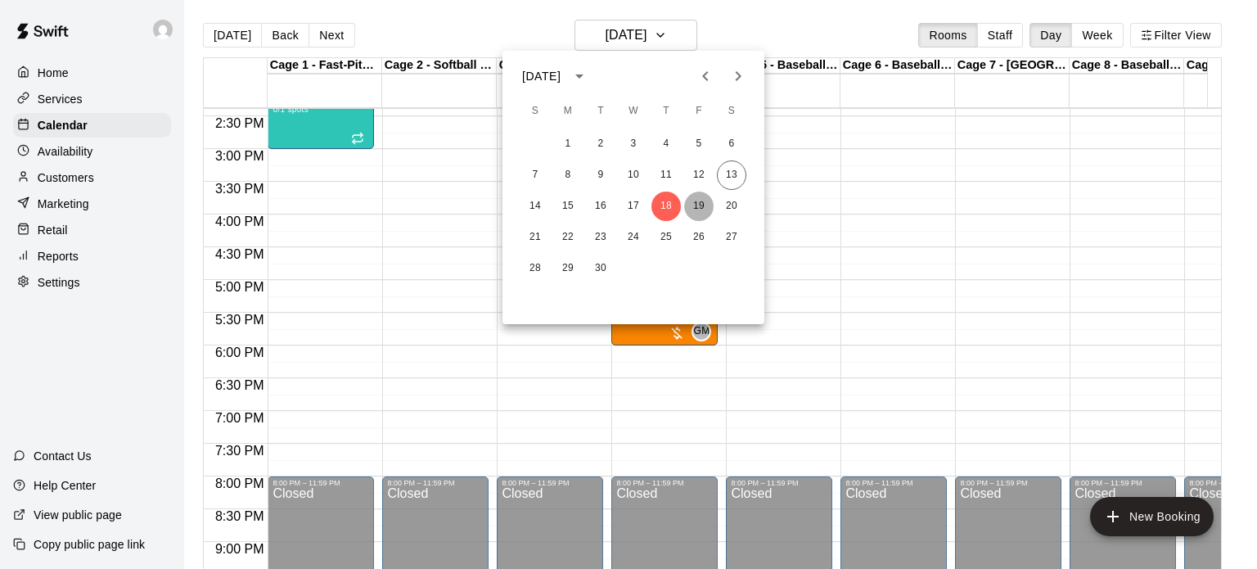
click at [696, 205] on button "19" at bounding box center [698, 205] width 29 height 29
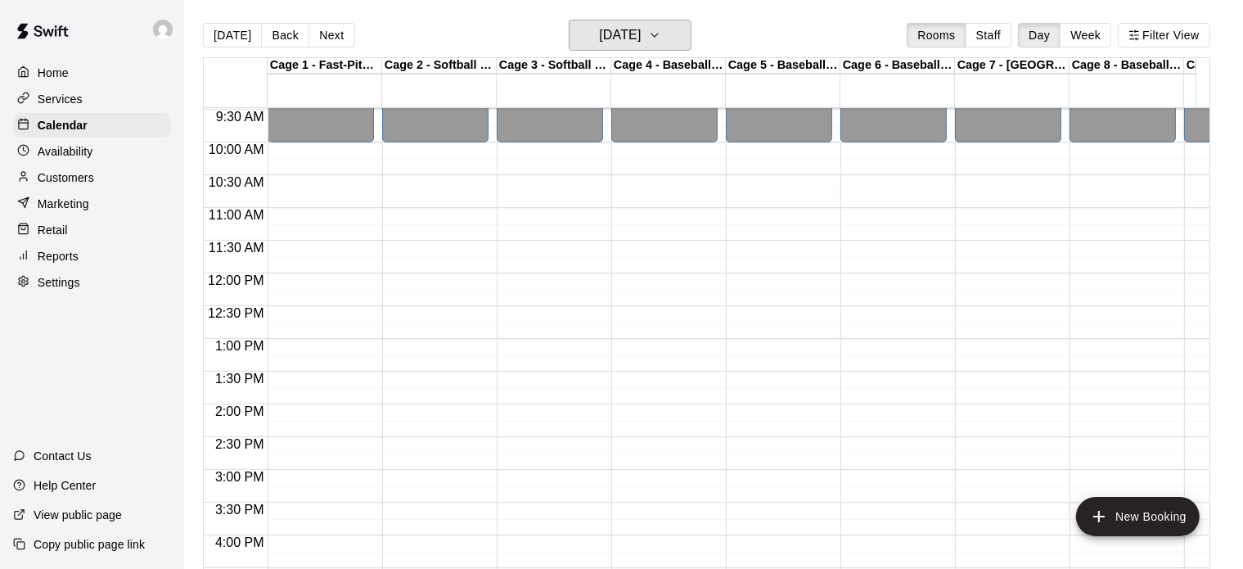
scroll to position [615, 0]
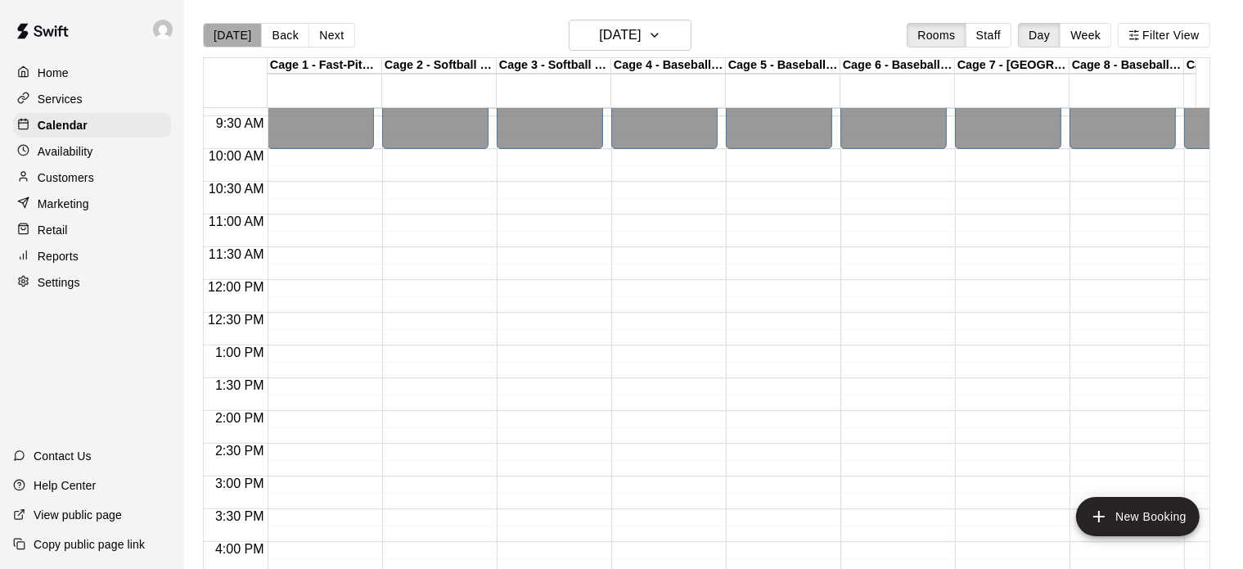
click at [234, 38] on button "[DATE]" at bounding box center [232, 35] width 59 height 25
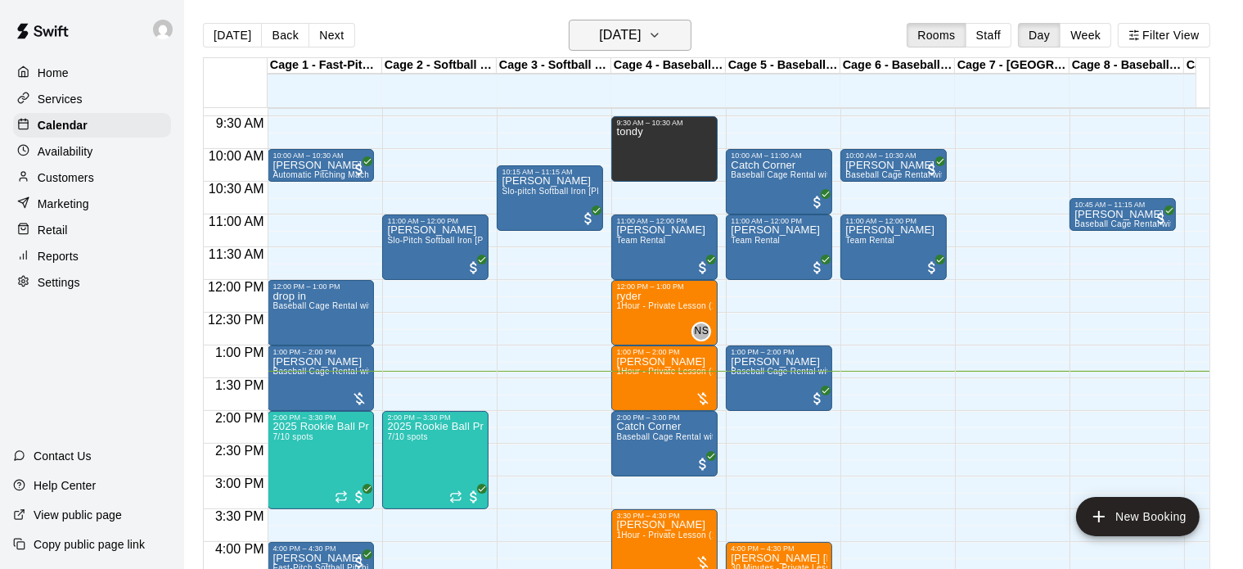
click at [637, 32] on h6 "[DATE]" at bounding box center [620, 35] width 42 height 23
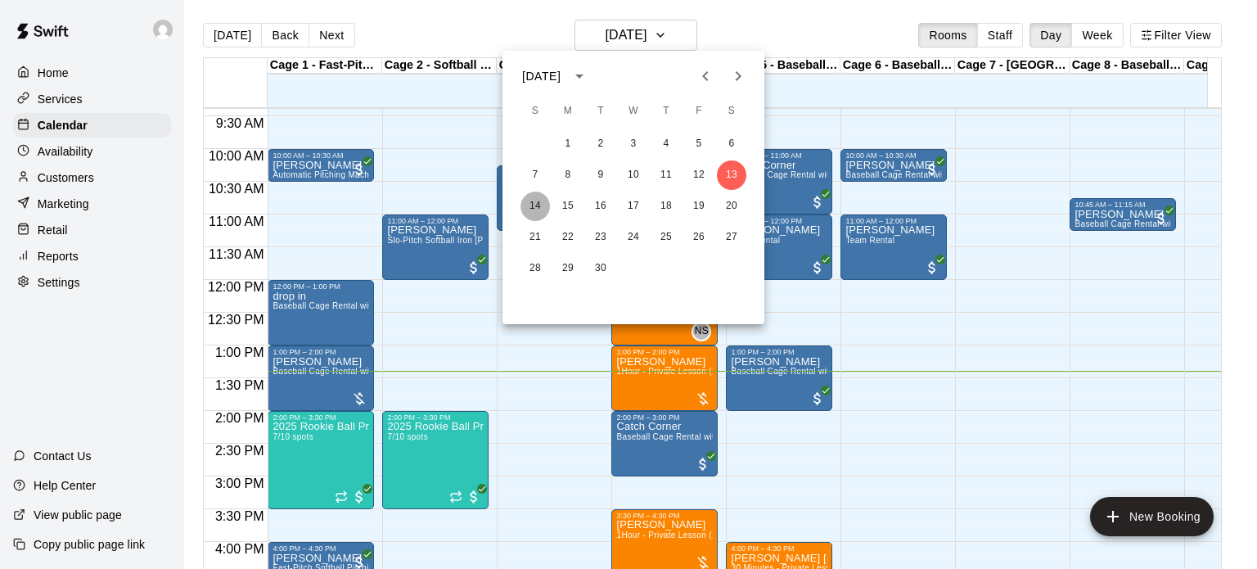
click at [537, 205] on button "14" at bounding box center [534, 205] width 29 height 29
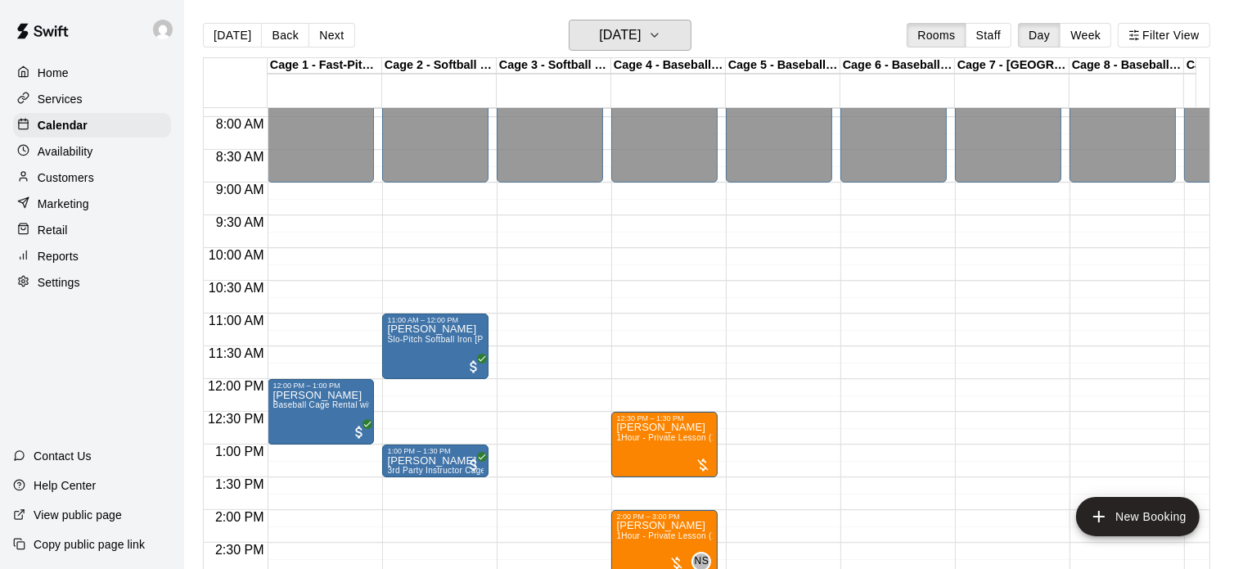
scroll to position [451, 0]
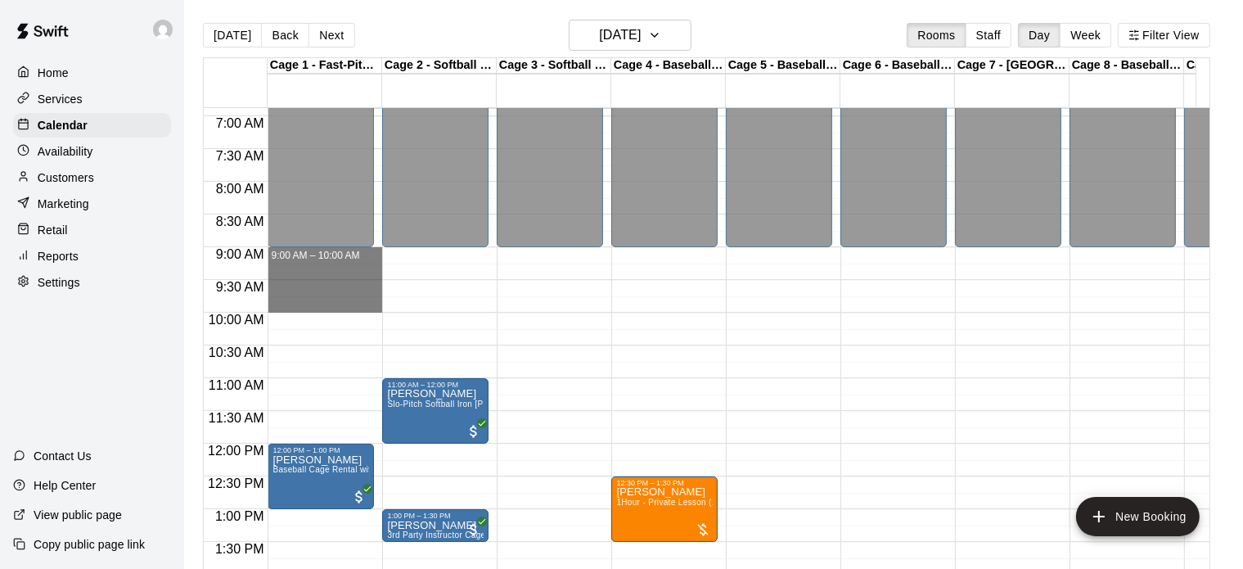
drag, startPoint x: 336, startPoint y: 251, endPoint x: 389, endPoint y: 311, distance: 80.0
click at [389, 311] on div "12:00 AM 12:30 AM 1:00 AM 1:30 AM 2:00 AM 2:30 AM 3:00 AM 3:30 AM 4:00 AM 4:30 …" at bounding box center [707, 347] width 1006 height 480
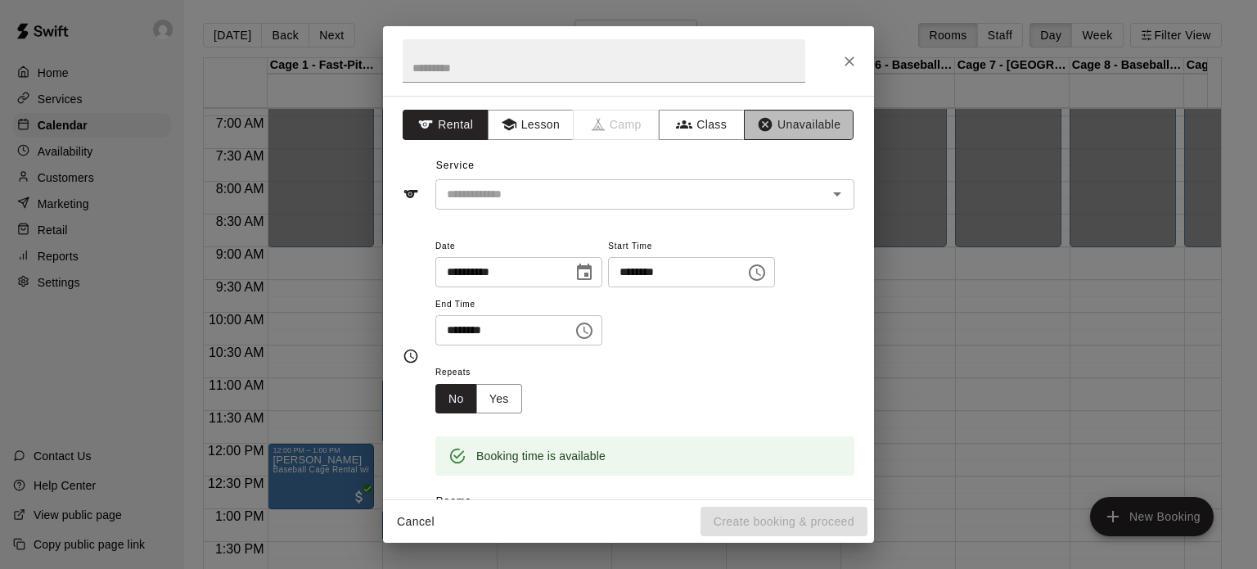
click at [787, 123] on button "Unavailable" at bounding box center [799, 125] width 110 height 30
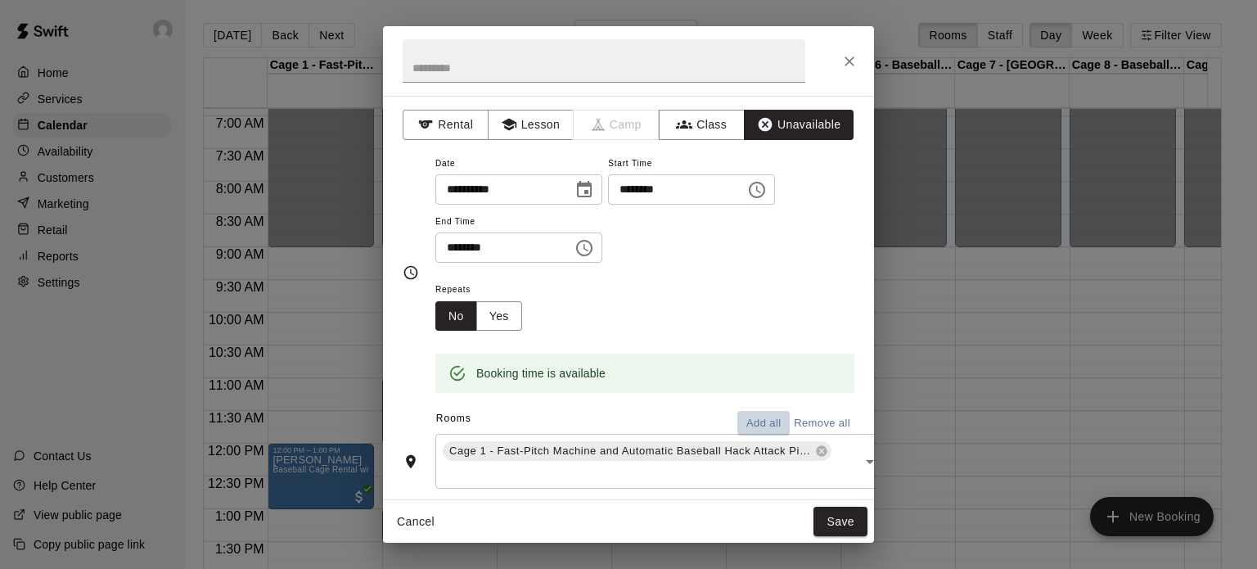
click at [741, 416] on button "Add all" at bounding box center [763, 423] width 52 height 25
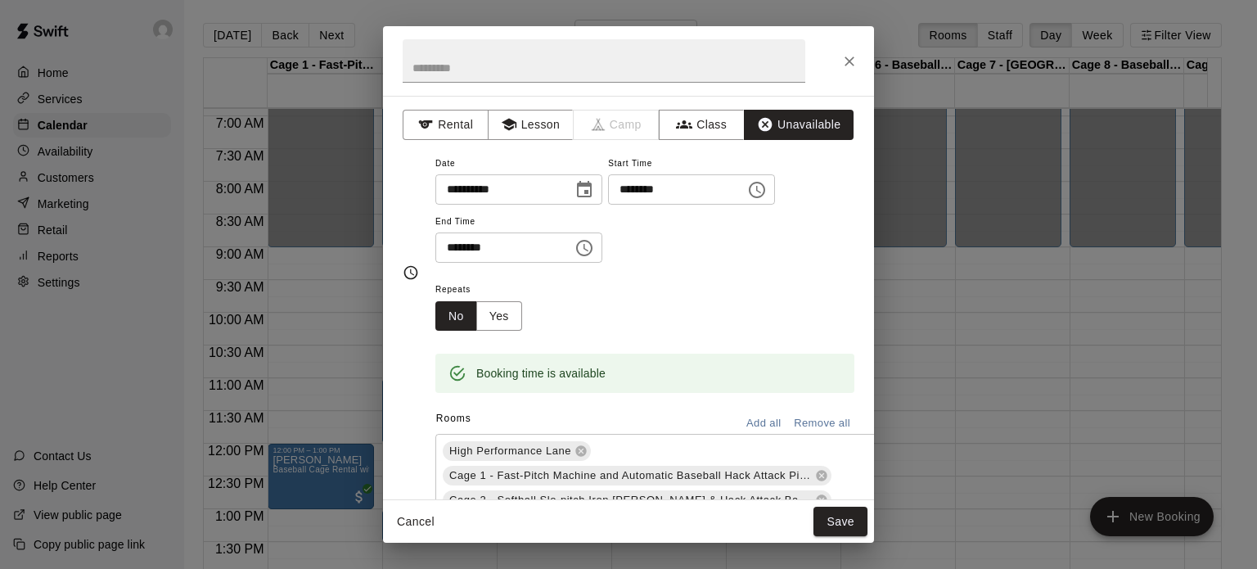
click at [828, 520] on button "Save" at bounding box center [840, 522] width 54 height 30
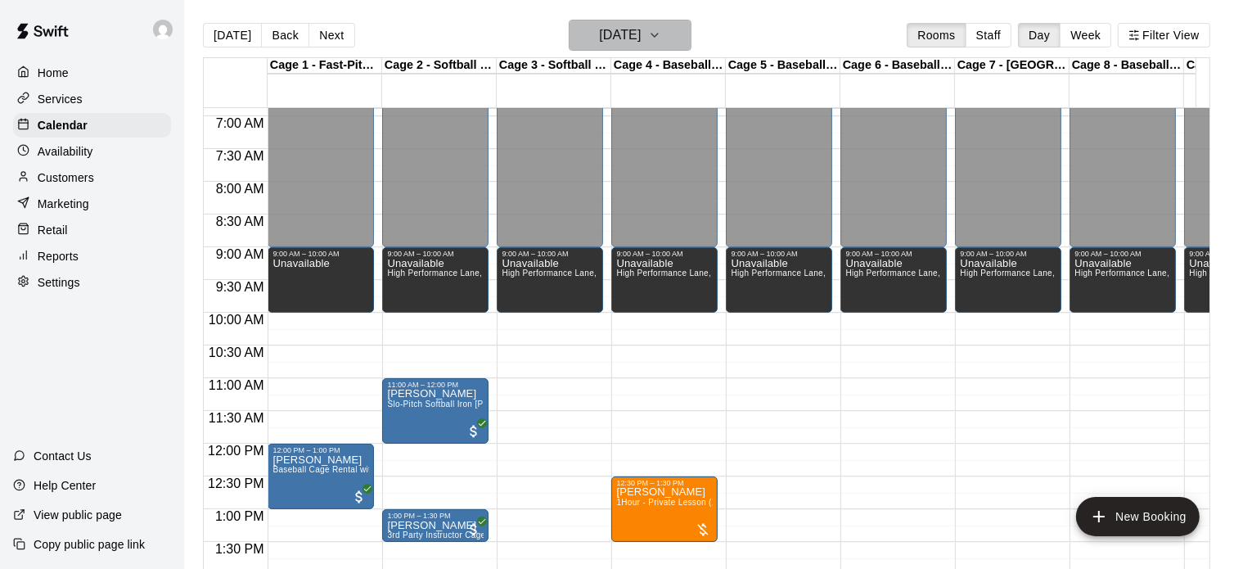
click at [641, 36] on h6 "Sunday Sep 14" at bounding box center [620, 35] width 42 height 23
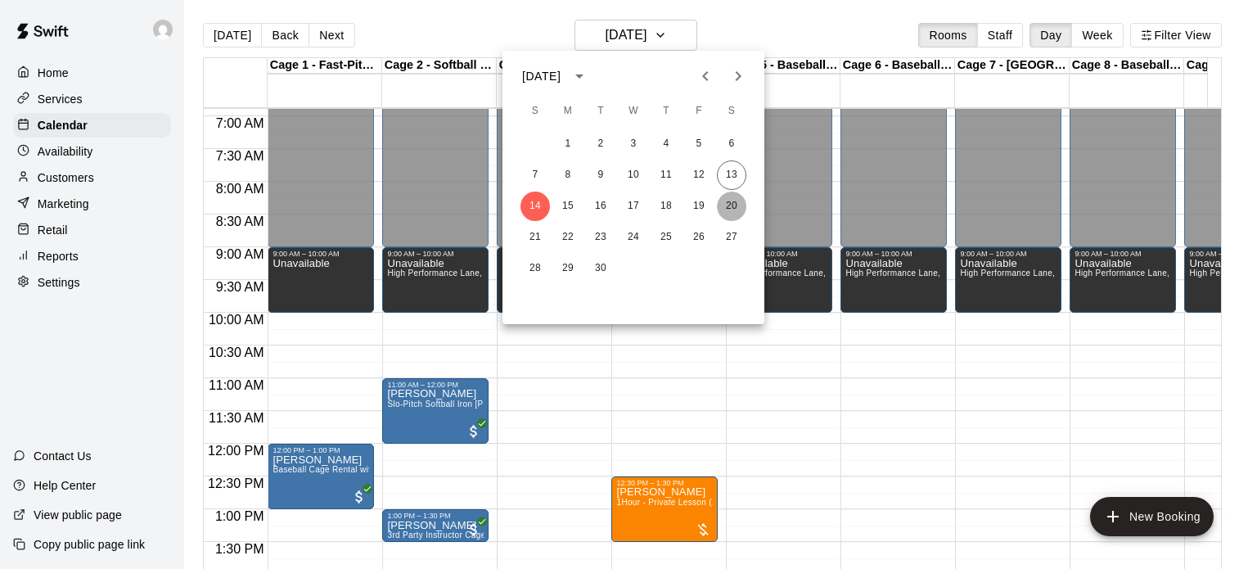
click at [736, 206] on button "20" at bounding box center [731, 205] width 29 height 29
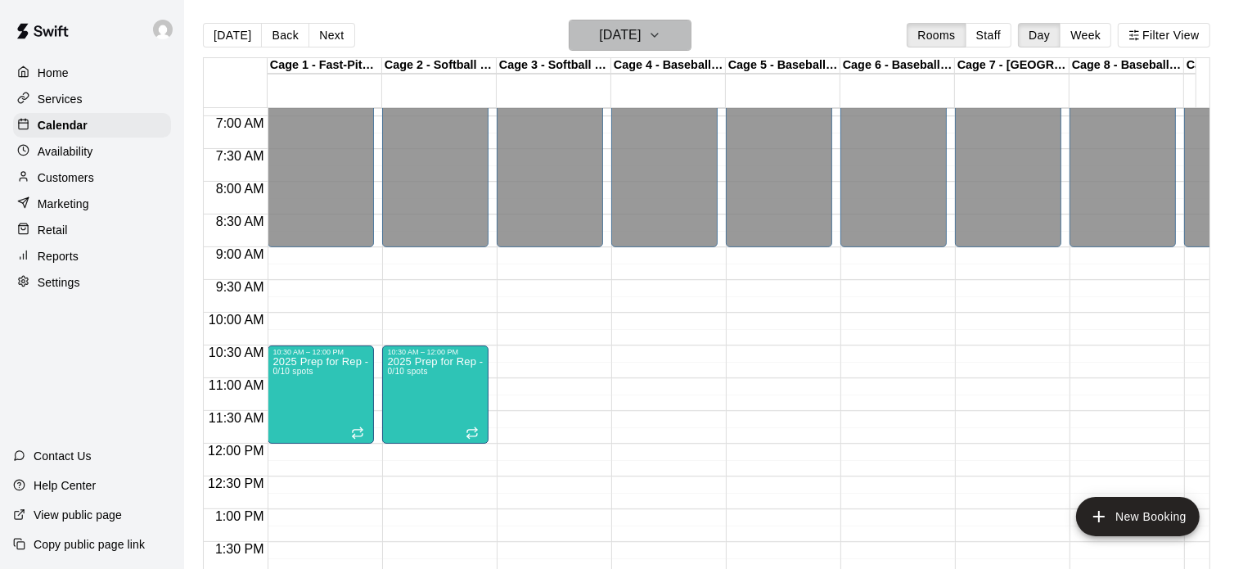
click at [624, 32] on h6 "Saturday Sep 20" at bounding box center [620, 35] width 42 height 23
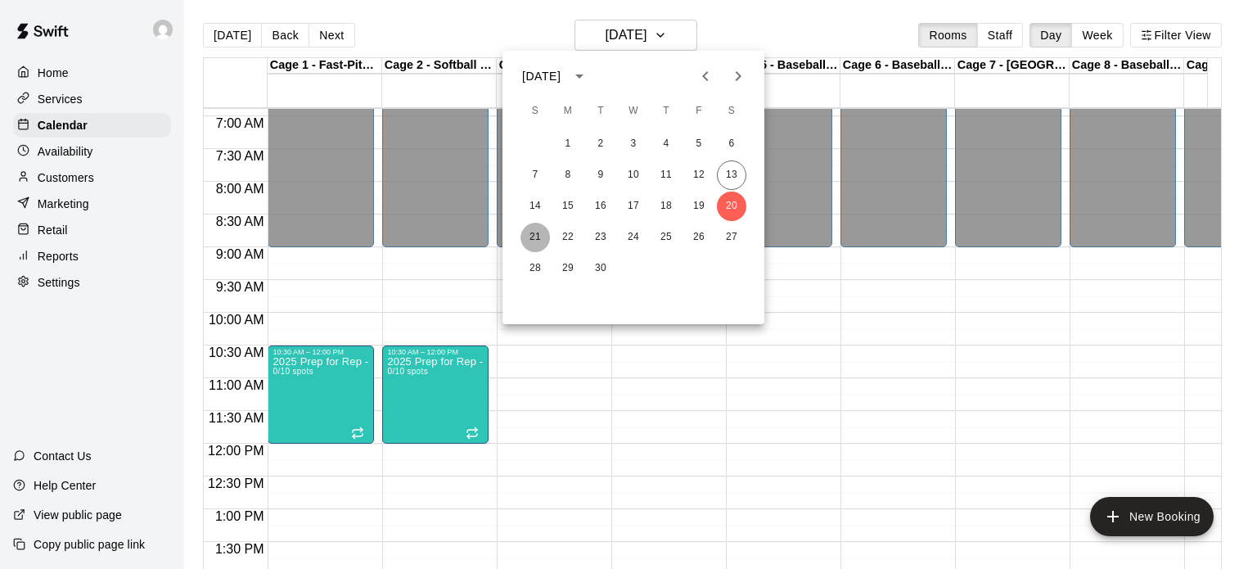
click at [531, 235] on button "21" at bounding box center [534, 237] width 29 height 29
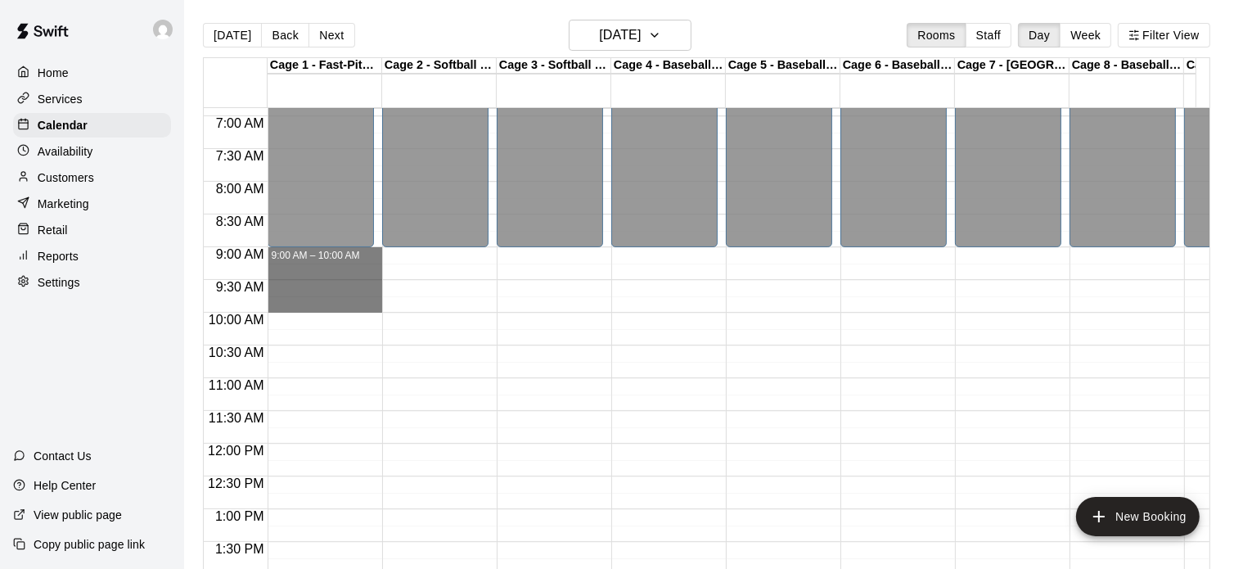
drag, startPoint x: 321, startPoint y: 256, endPoint x: 327, endPoint y: 302, distance: 46.3
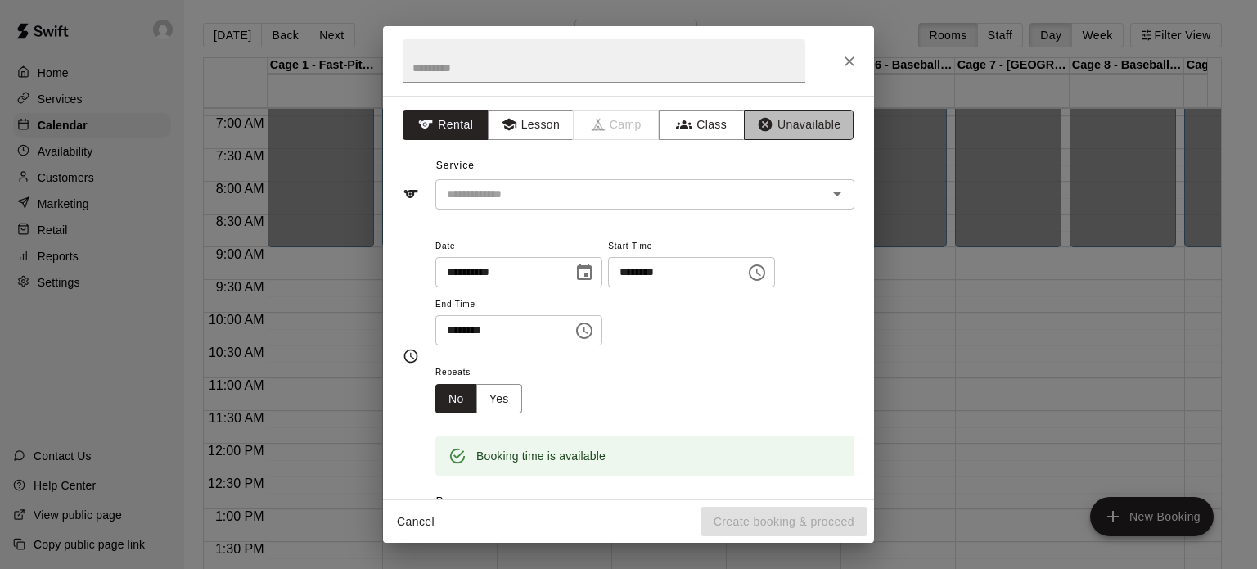
click at [786, 119] on button "Unavailable" at bounding box center [799, 125] width 110 height 30
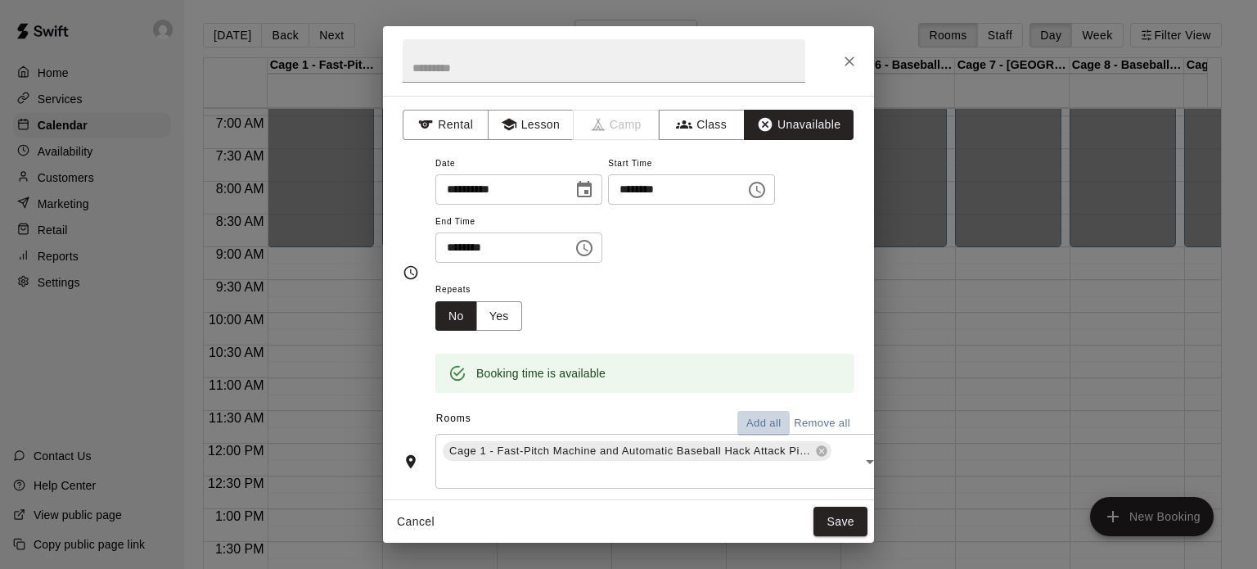
click at [740, 421] on button "Add all" at bounding box center [763, 423] width 52 height 25
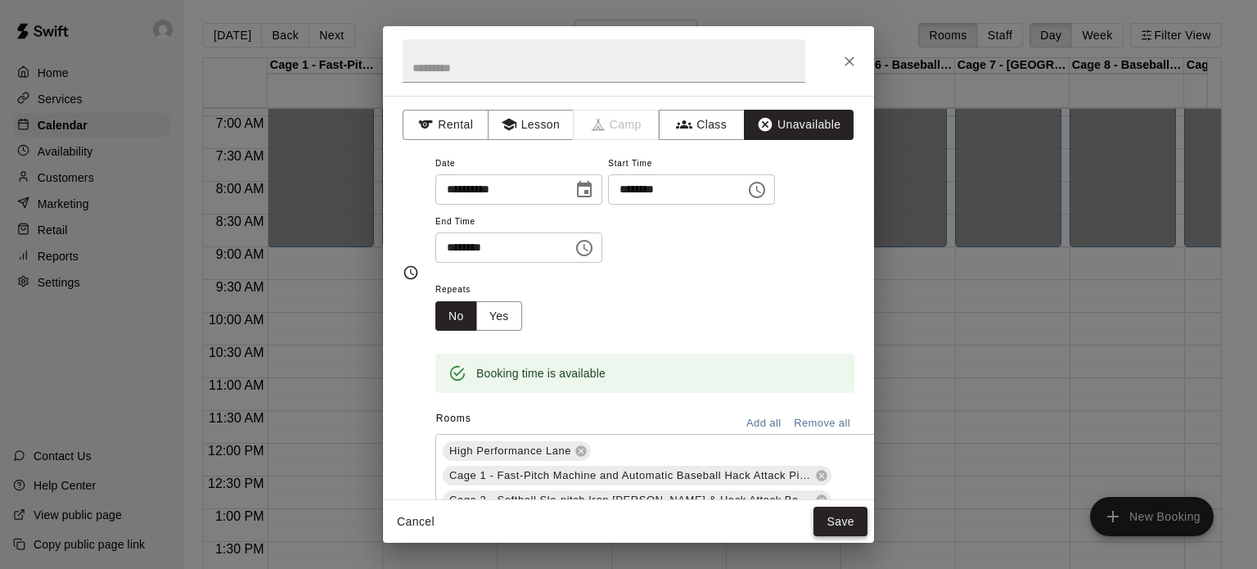
click at [844, 520] on button "Save" at bounding box center [840, 522] width 54 height 30
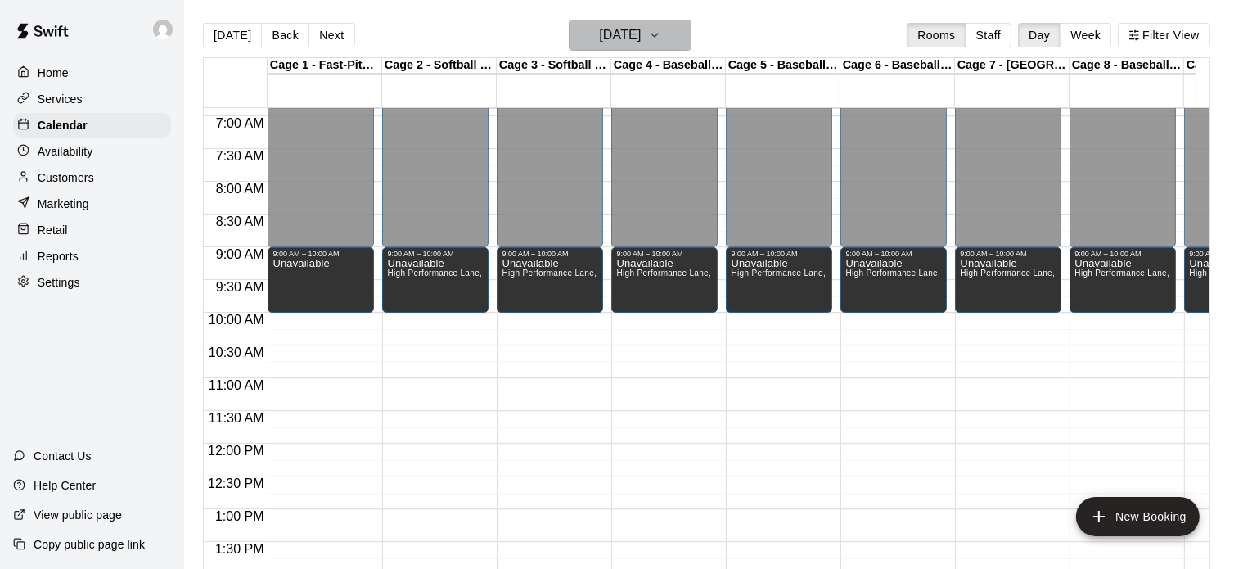
click at [639, 29] on h6 "Sunday Sep 21" at bounding box center [620, 35] width 42 height 23
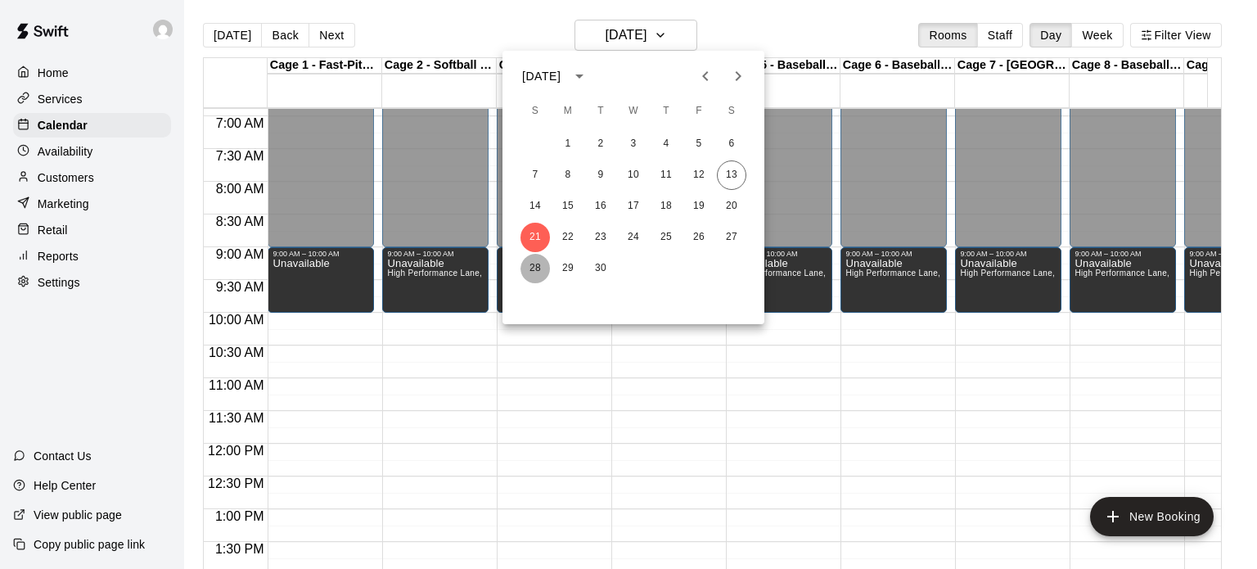
click at [536, 268] on button "28" at bounding box center [534, 268] width 29 height 29
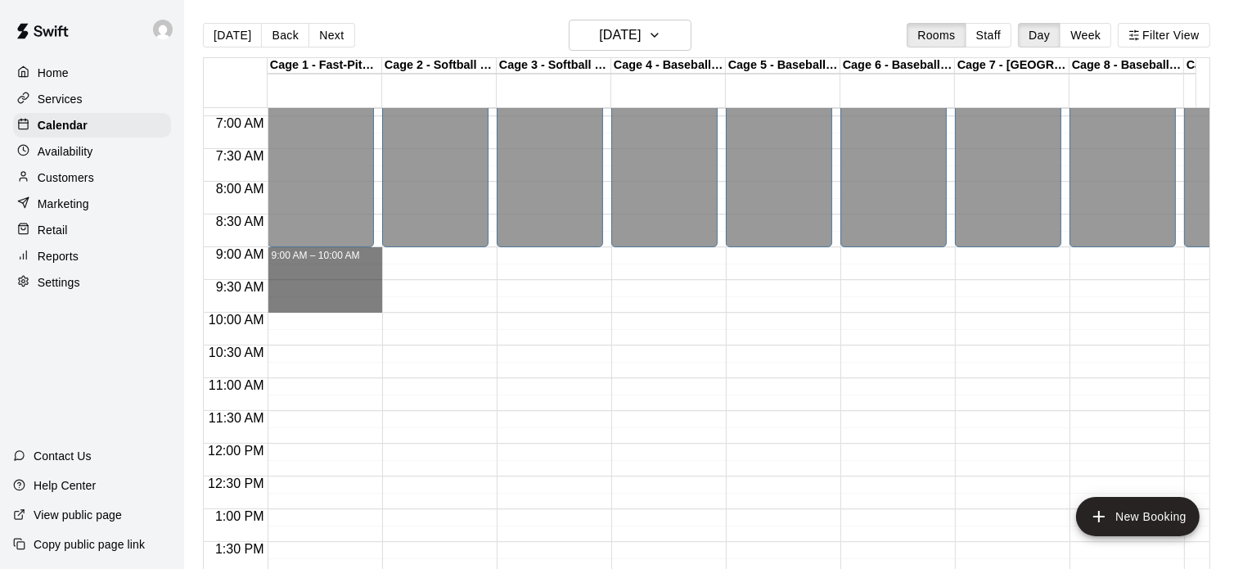
drag, startPoint x: 333, startPoint y: 258, endPoint x: 340, endPoint y: 302, distance: 44.8
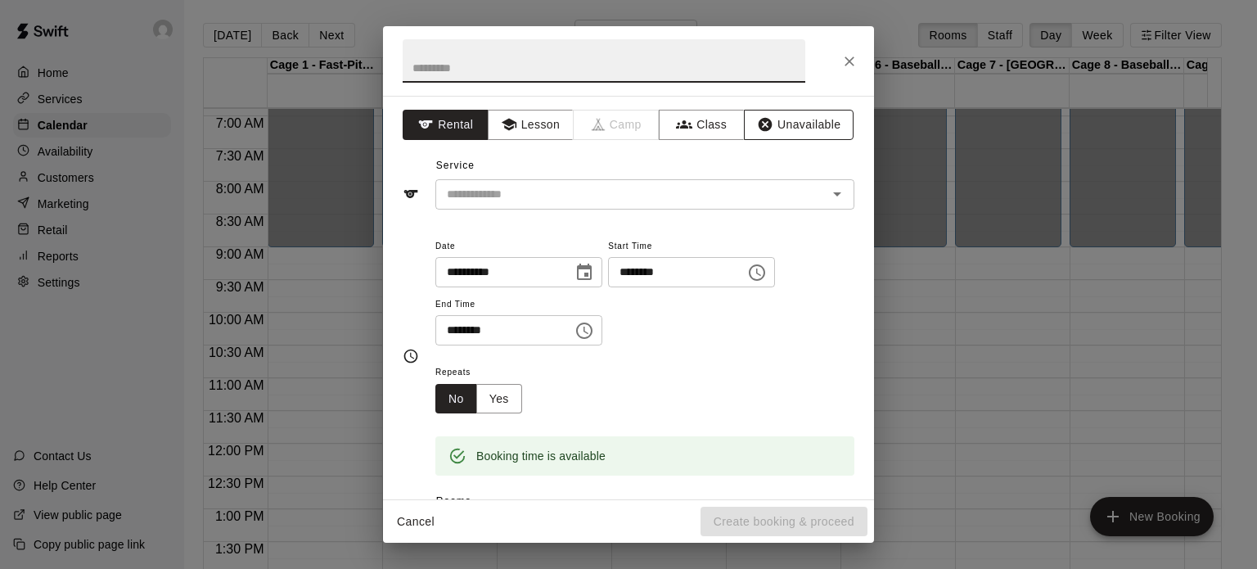
click at [797, 120] on button "Unavailable" at bounding box center [799, 125] width 110 height 30
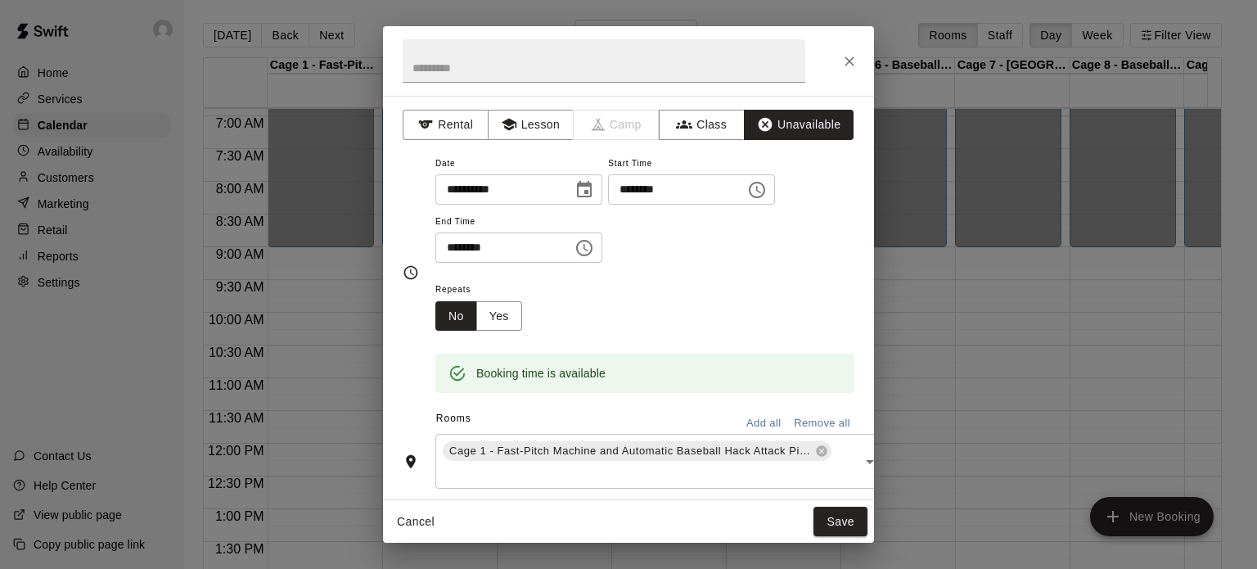
click at [754, 416] on button "Add all" at bounding box center [763, 423] width 52 height 25
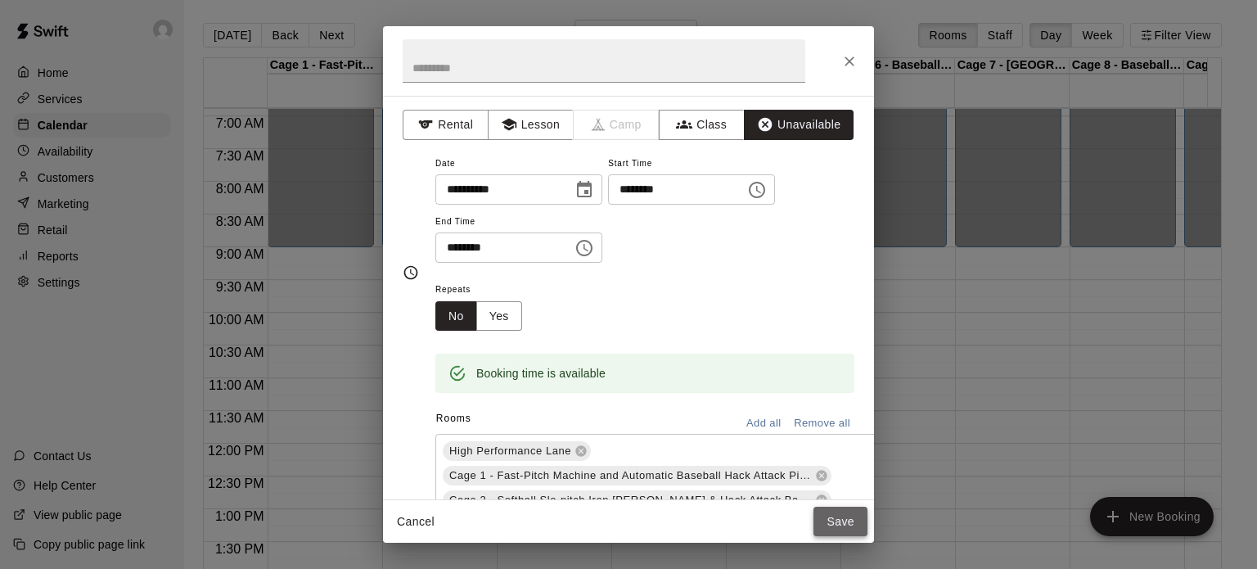
click at [836, 520] on button "Save" at bounding box center [840, 522] width 54 height 30
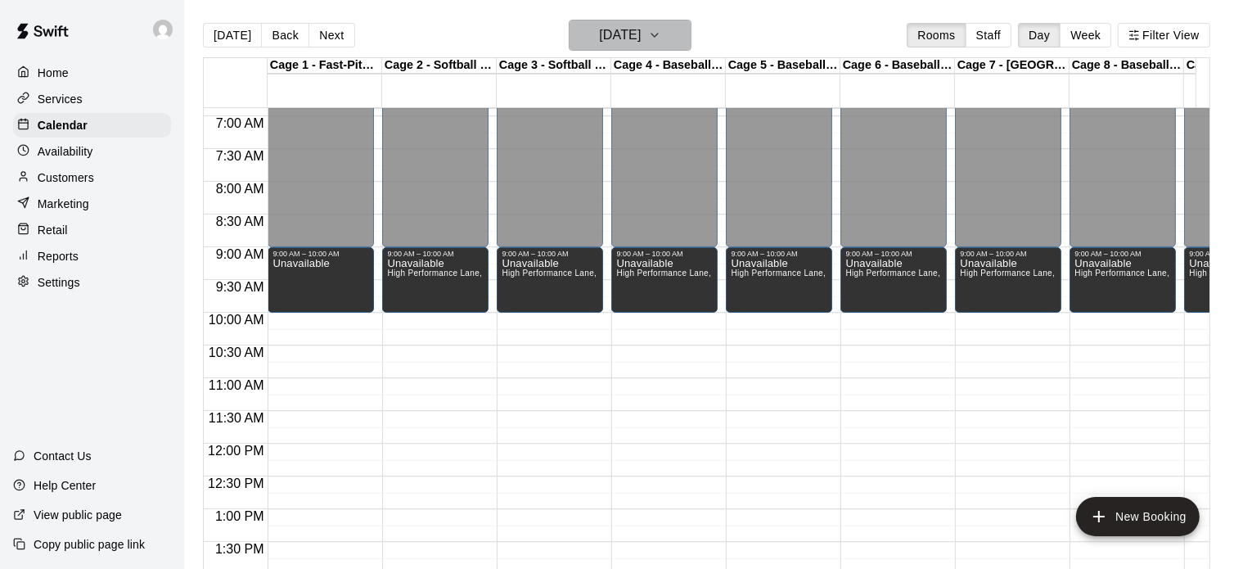
click at [670, 32] on button "Sunday Sep 28" at bounding box center [630, 35] width 123 height 31
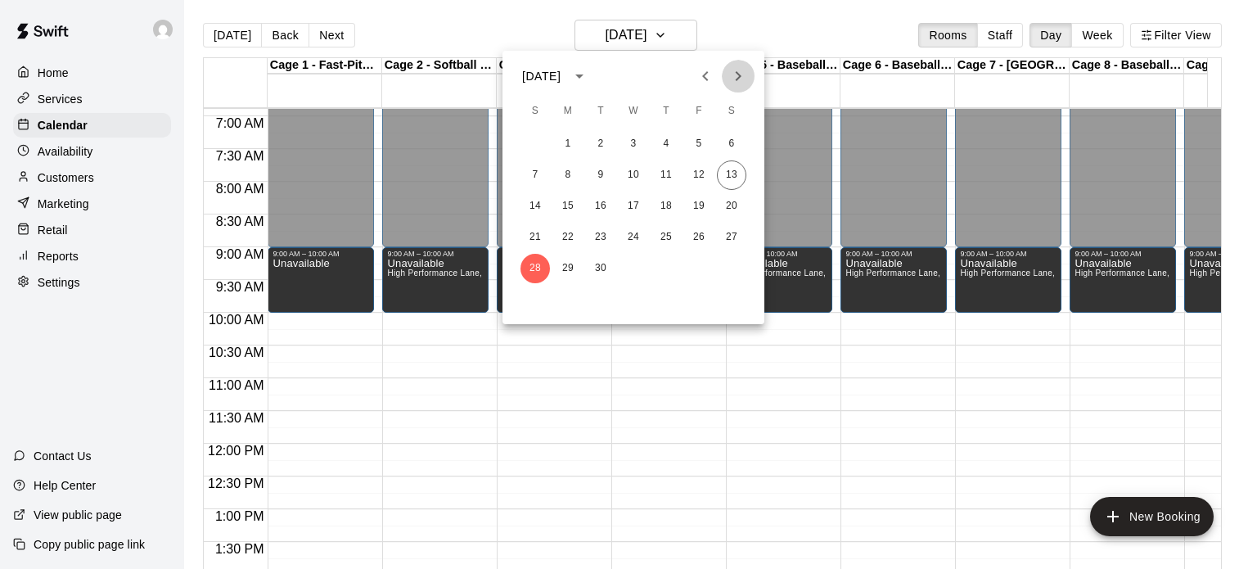
click at [734, 74] on icon "Next month" at bounding box center [738, 76] width 20 height 20
click at [532, 176] on button "5" at bounding box center [534, 174] width 29 height 29
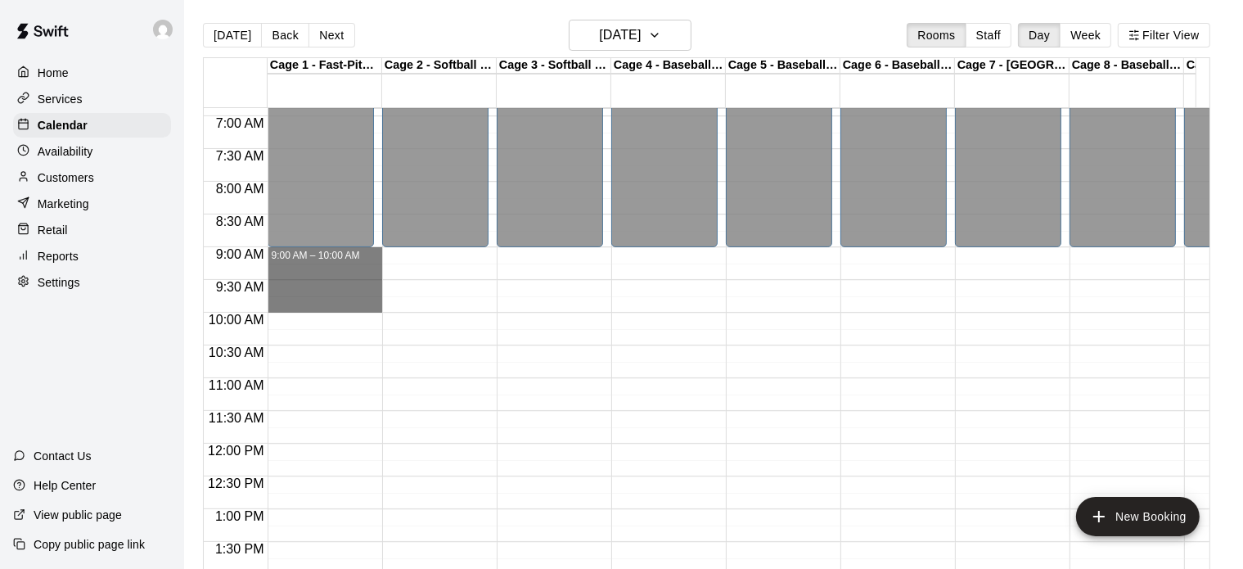
drag, startPoint x: 339, startPoint y: 259, endPoint x: 345, endPoint y: 303, distance: 43.9
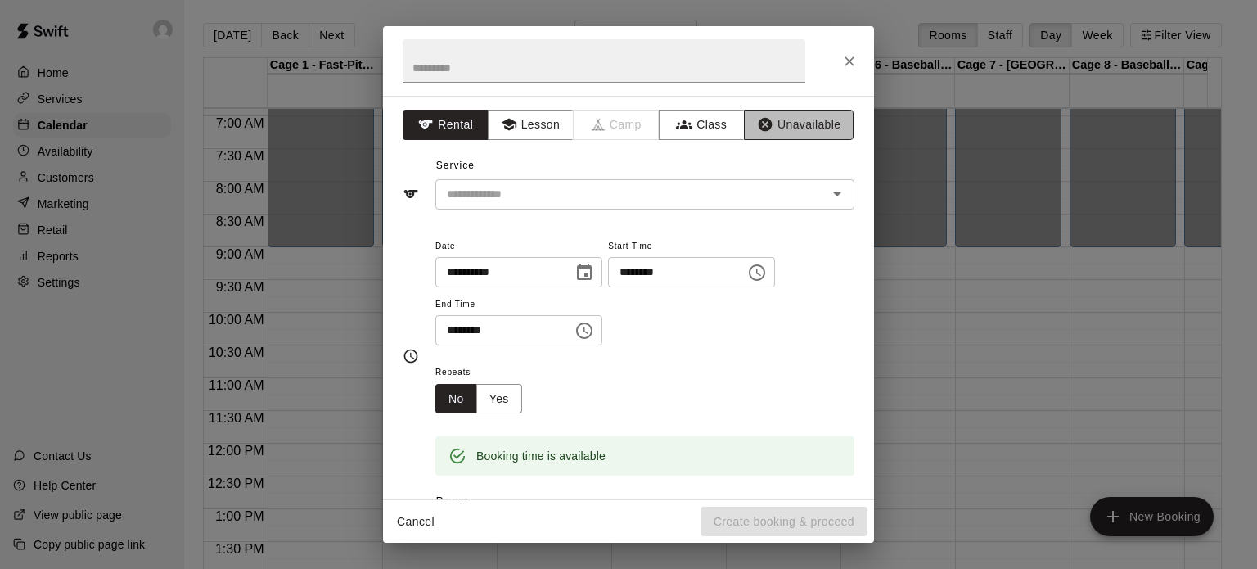
click at [787, 124] on button "Unavailable" at bounding box center [799, 125] width 110 height 30
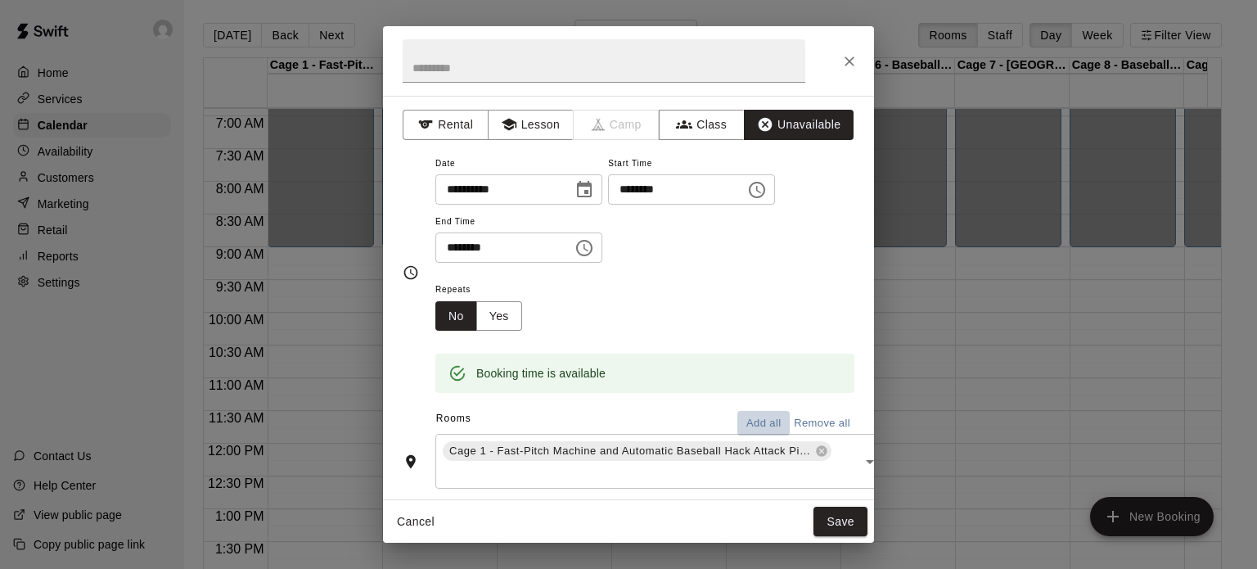
click at [750, 416] on button "Add all" at bounding box center [763, 423] width 52 height 25
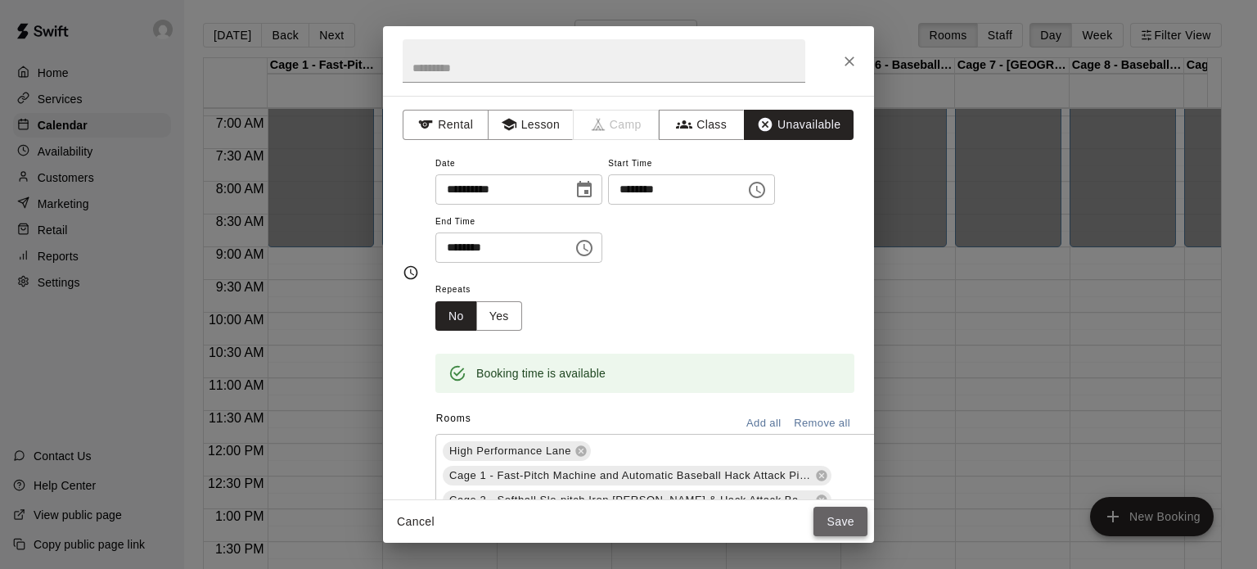
click at [836, 522] on button "Save" at bounding box center [840, 522] width 54 height 30
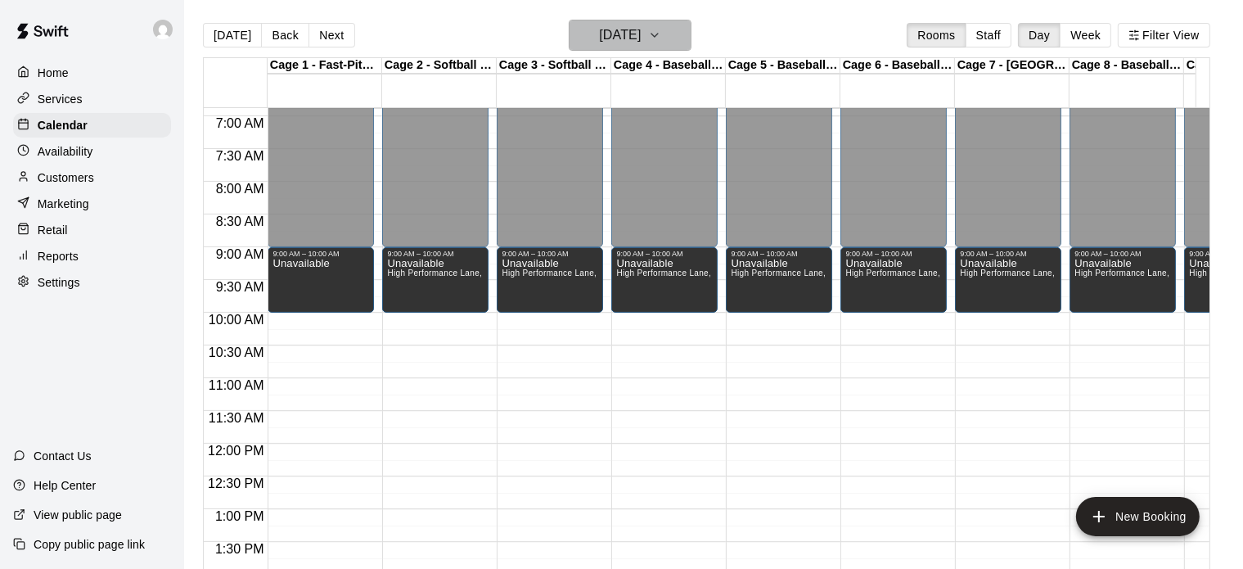
click at [637, 26] on h6 "Sunday Oct 05" at bounding box center [620, 35] width 42 height 23
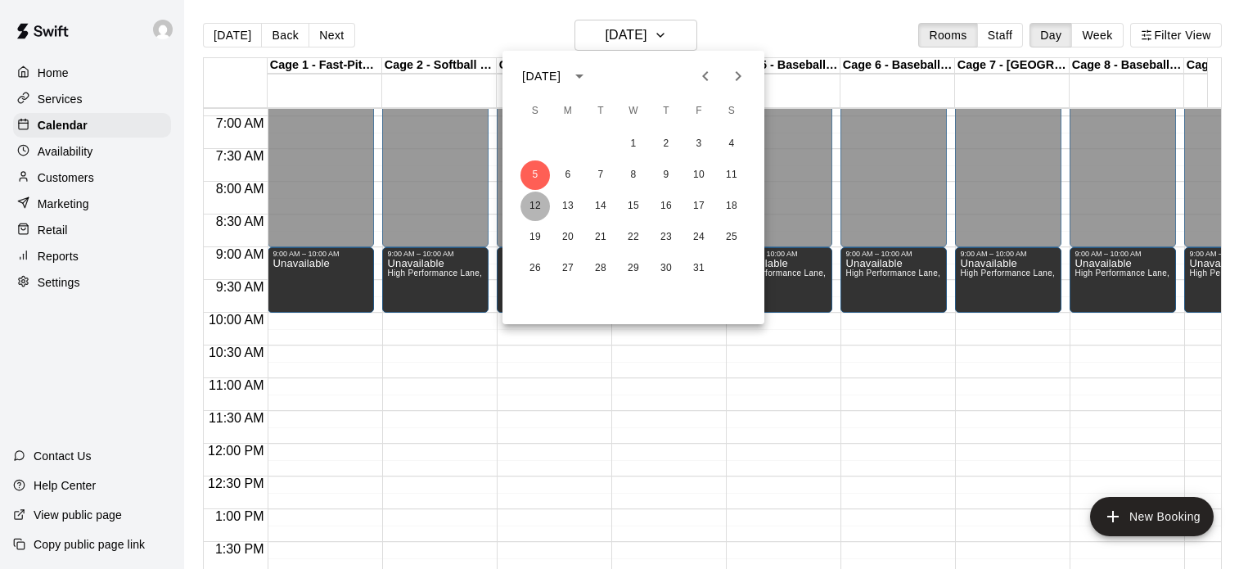
click at [532, 202] on button "12" at bounding box center [534, 205] width 29 height 29
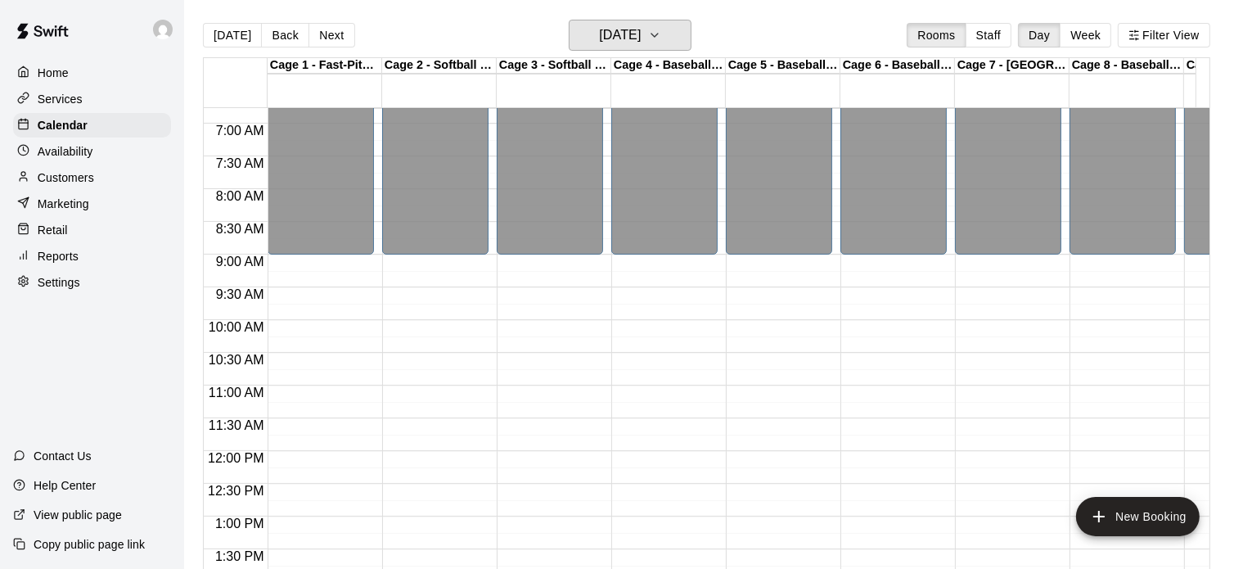
scroll to position [369, 0]
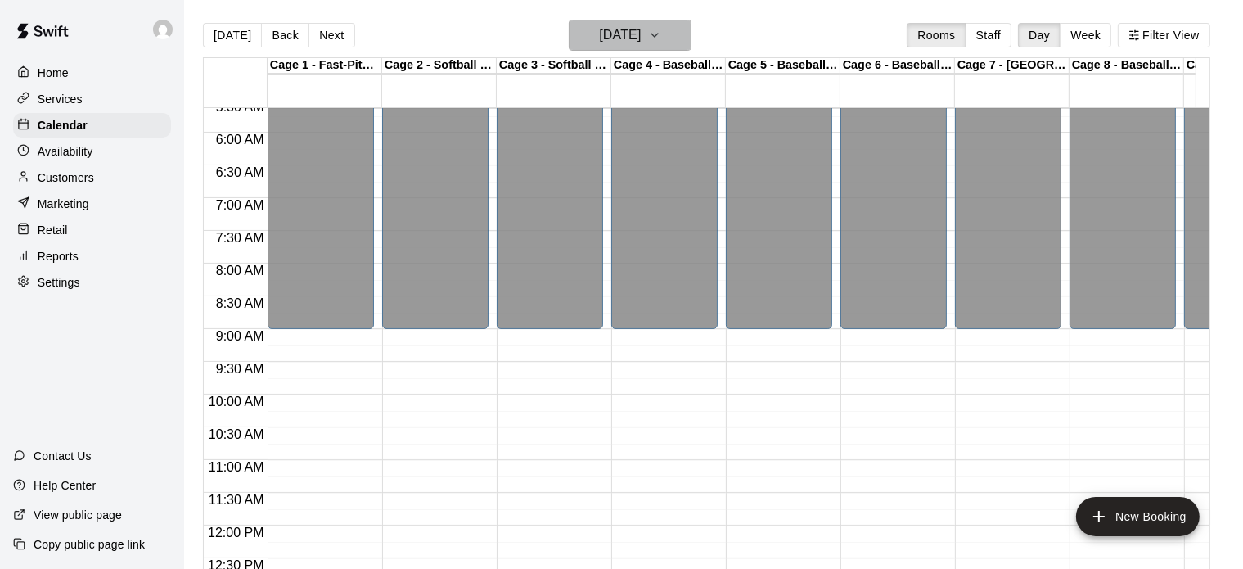
click at [661, 35] on icon "button" at bounding box center [654, 35] width 13 height 20
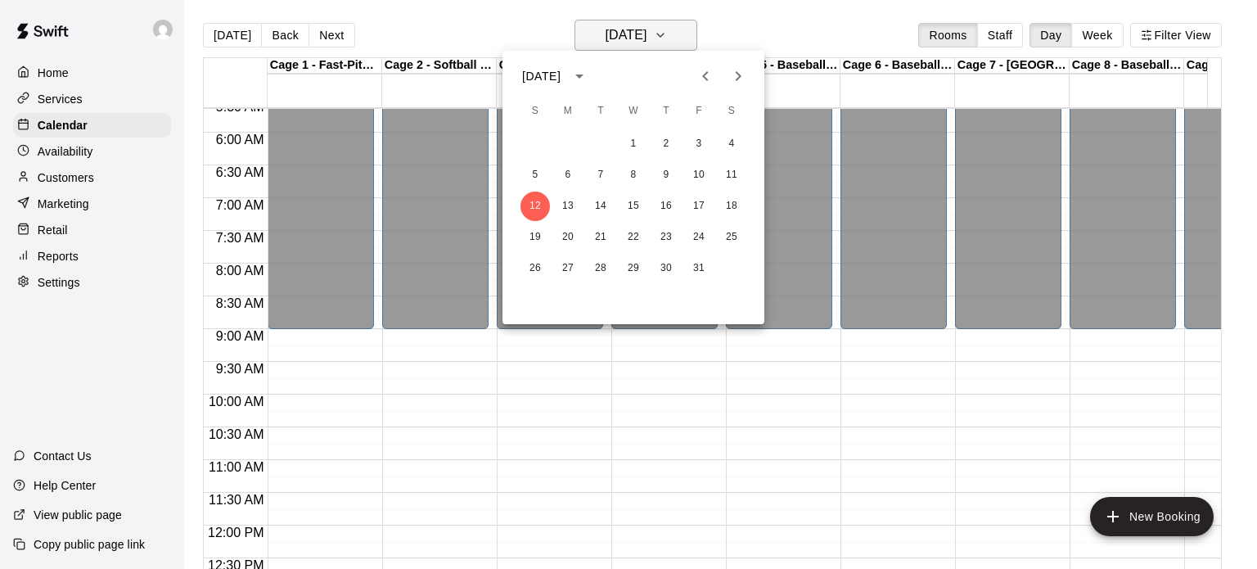
click at [676, 35] on div at bounding box center [628, 284] width 1257 height 569
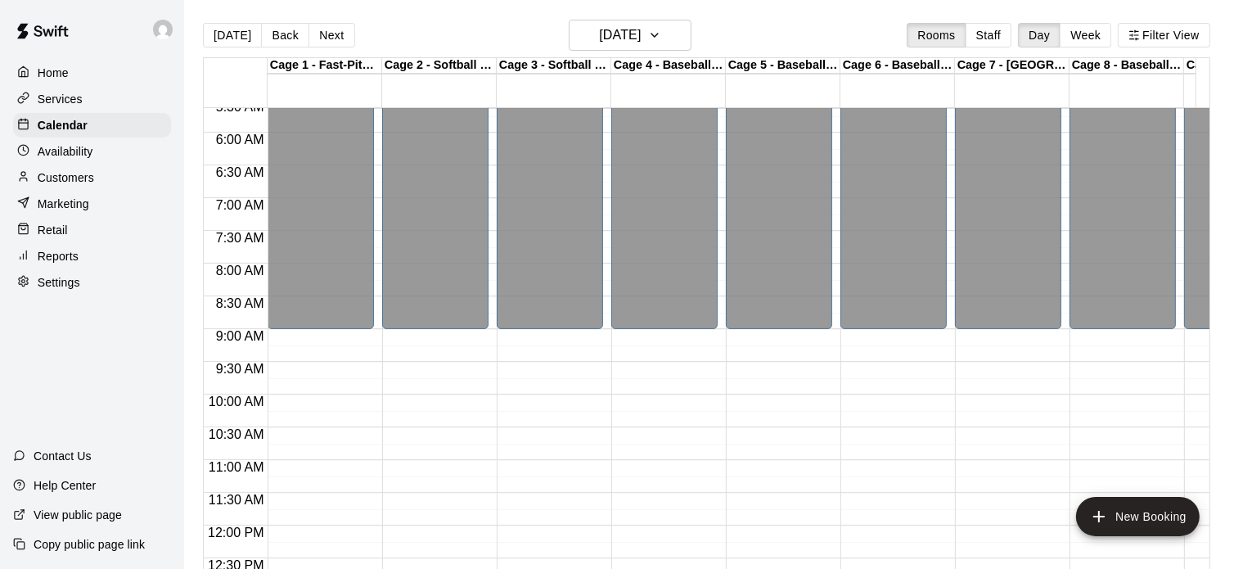
click at [332, 337] on div "12:00 AM – 9:00 AM Closed 4:00 PM – 11:59 PM Closed" at bounding box center [321, 525] width 106 height 1571
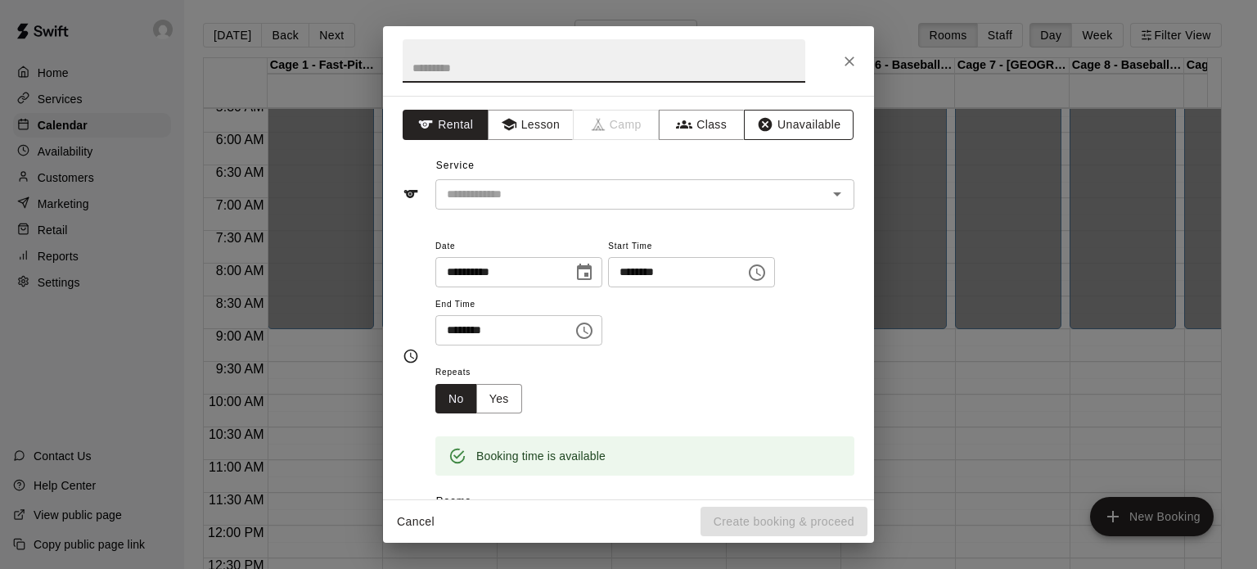
click at [768, 124] on button "Unavailable" at bounding box center [799, 125] width 110 height 30
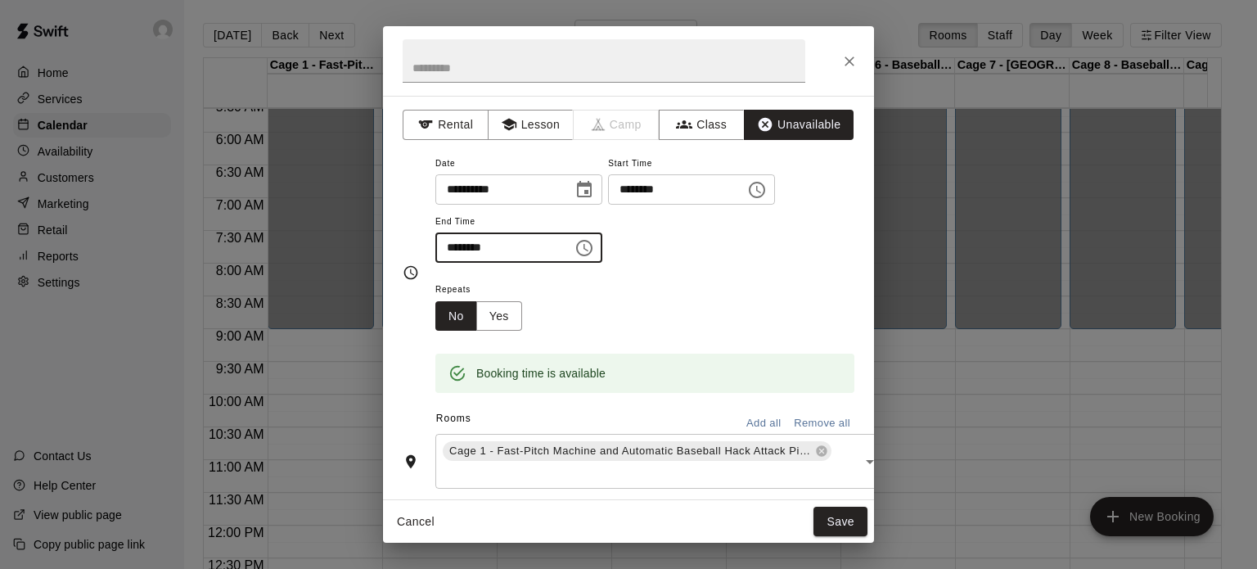
click at [561, 245] on input "********" at bounding box center [498, 247] width 126 height 30
click at [492, 249] on input "********" at bounding box center [498, 247] width 126 height 30
type input "********"
click at [750, 418] on button "Add all" at bounding box center [763, 423] width 52 height 25
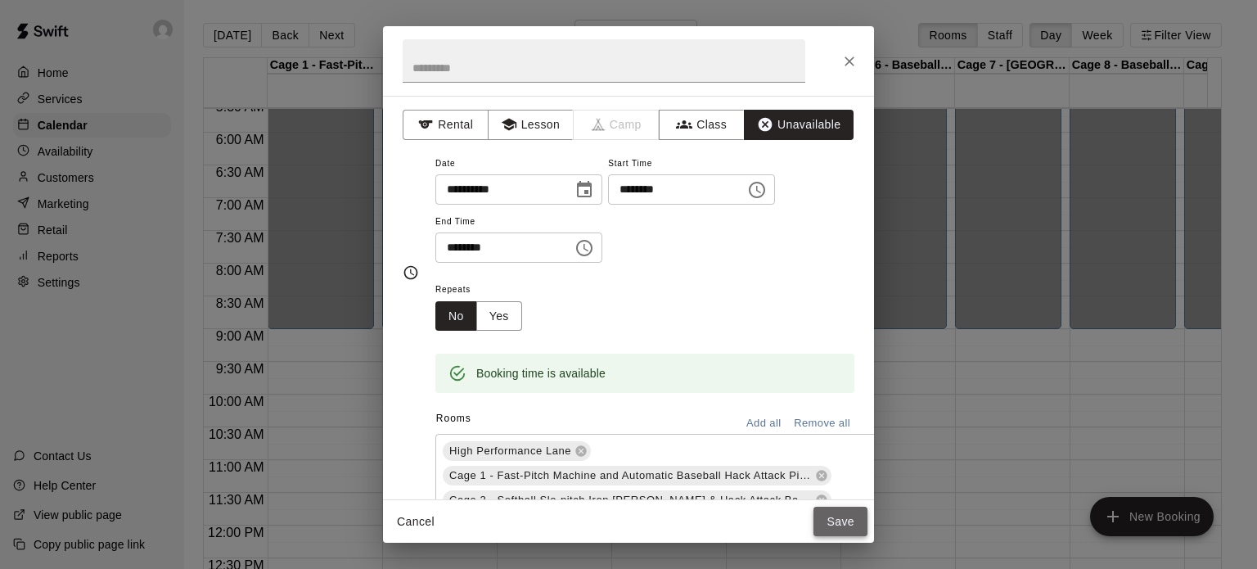
click at [835, 515] on button "Save" at bounding box center [840, 522] width 54 height 30
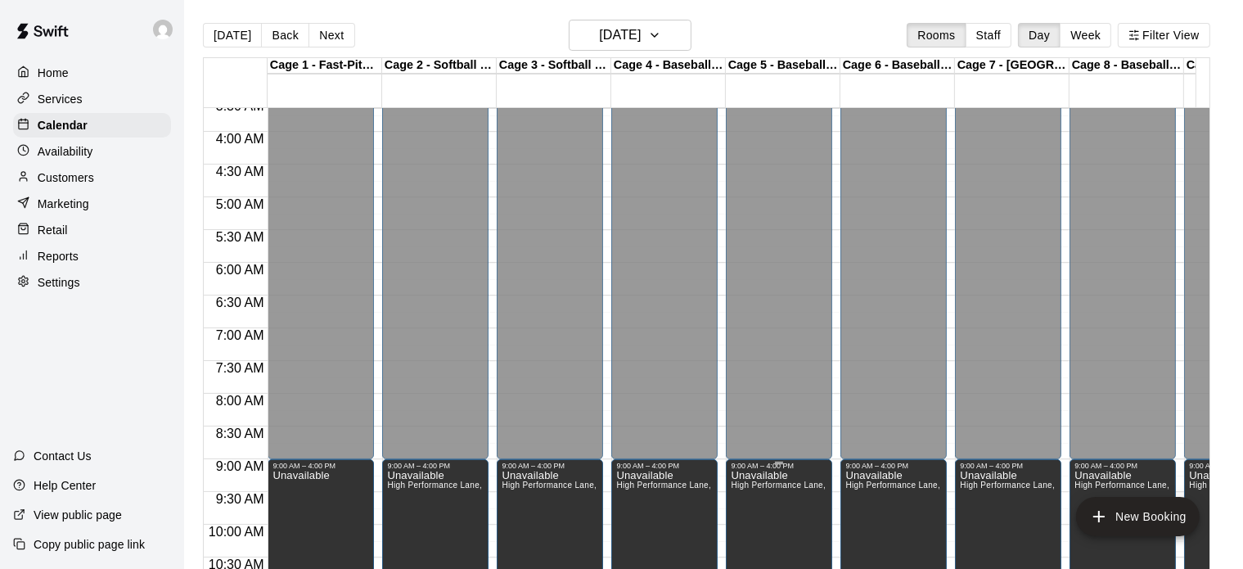
scroll to position [205, 0]
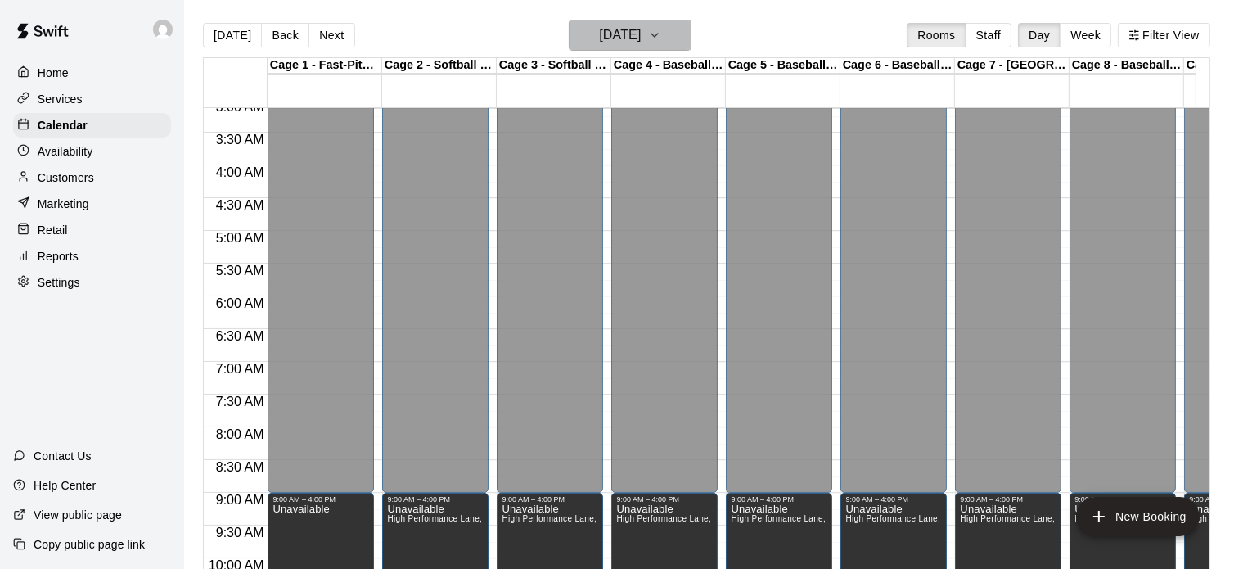
click at [673, 34] on button "Sunday Oct 12" at bounding box center [630, 35] width 123 height 31
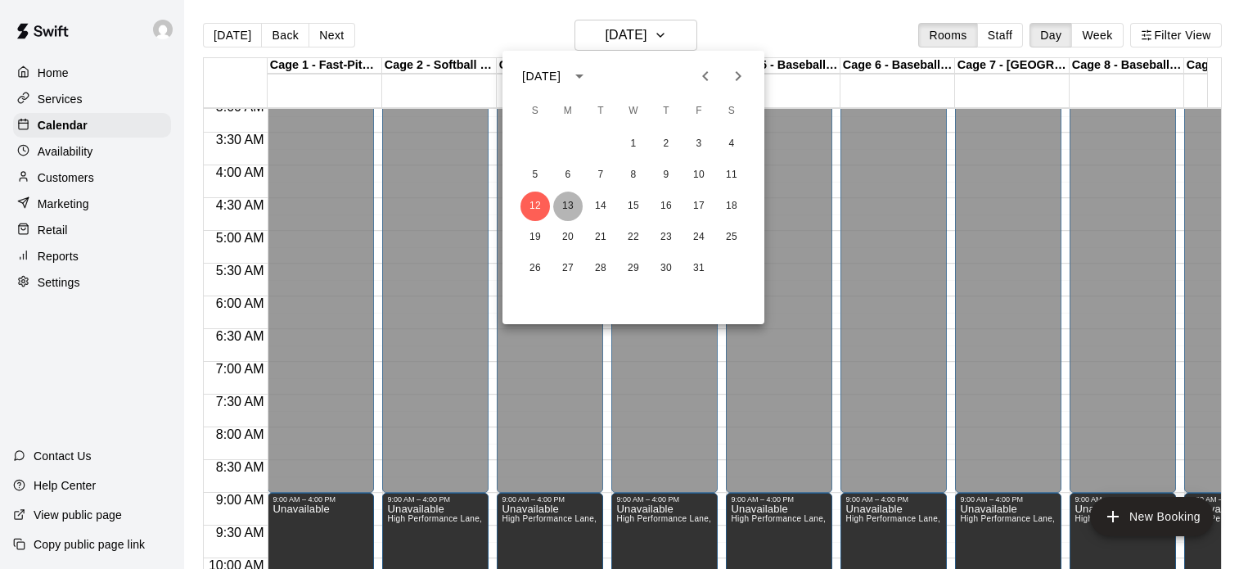
click at [572, 207] on button "13" at bounding box center [567, 205] width 29 height 29
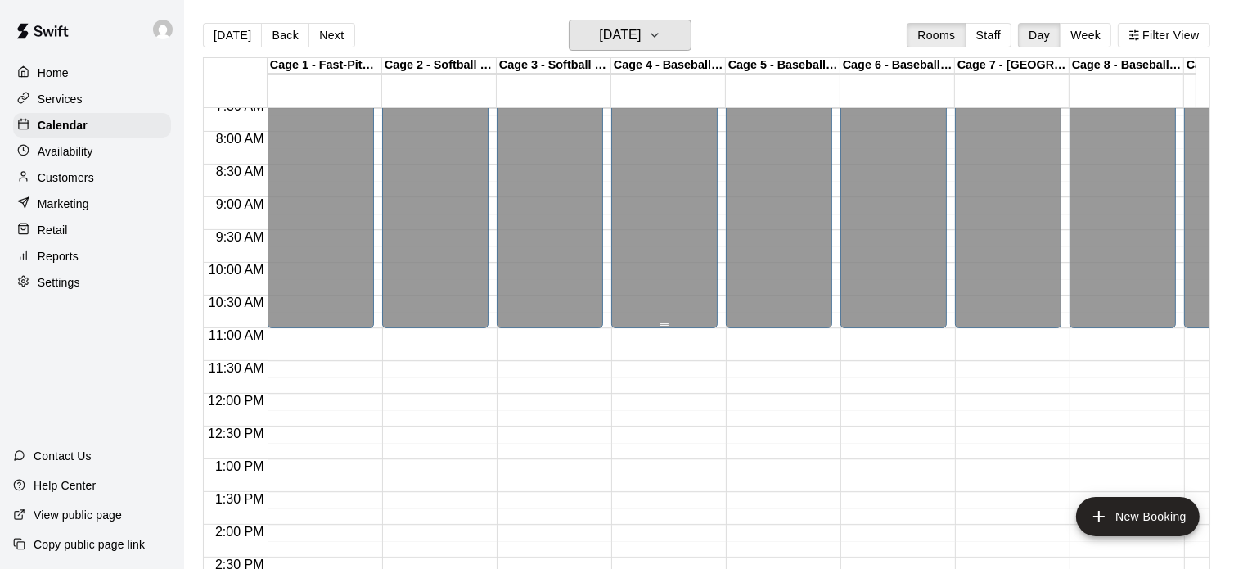
scroll to position [615, 0]
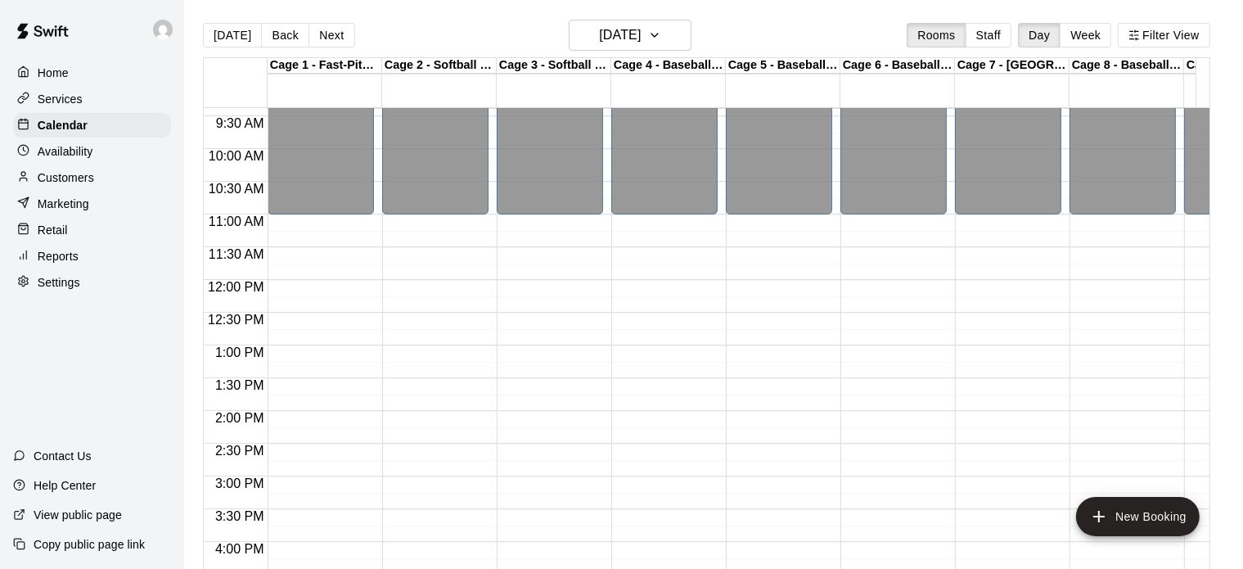
click at [357, 229] on div "12:00 AM – 11:00 AM Closed 8:00 PM – 11:59 PM Closed" at bounding box center [321, 279] width 106 height 1571
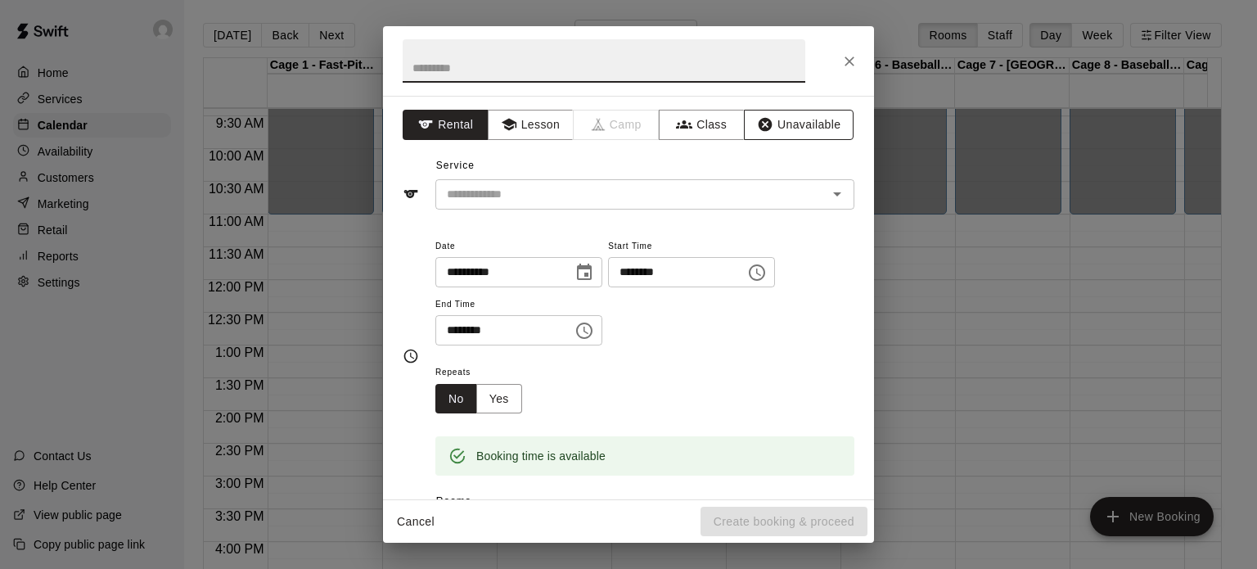
click at [809, 124] on button "Unavailable" at bounding box center [799, 125] width 110 height 30
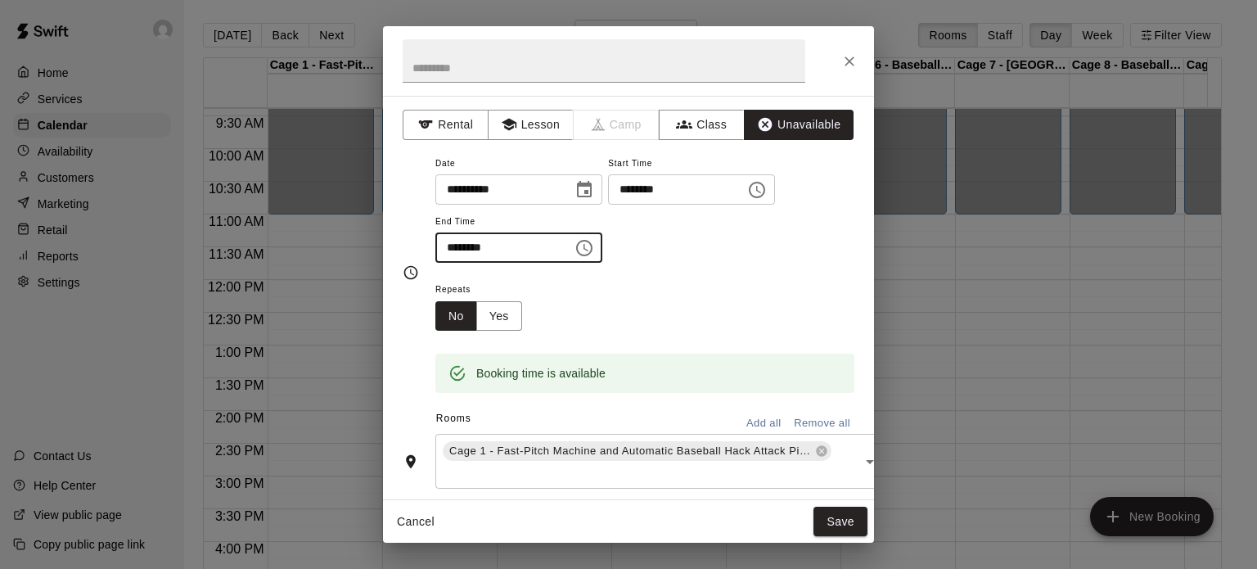
click at [461, 246] on input "********" at bounding box center [498, 247] width 126 height 30
click at [494, 246] on input "********" at bounding box center [498, 247] width 126 height 30
click at [494, 247] on input "********" at bounding box center [498, 247] width 126 height 30
click at [510, 247] on input "********" at bounding box center [498, 247] width 126 height 30
drag, startPoint x: 484, startPoint y: 245, endPoint x: 502, endPoint y: 245, distance: 18.8
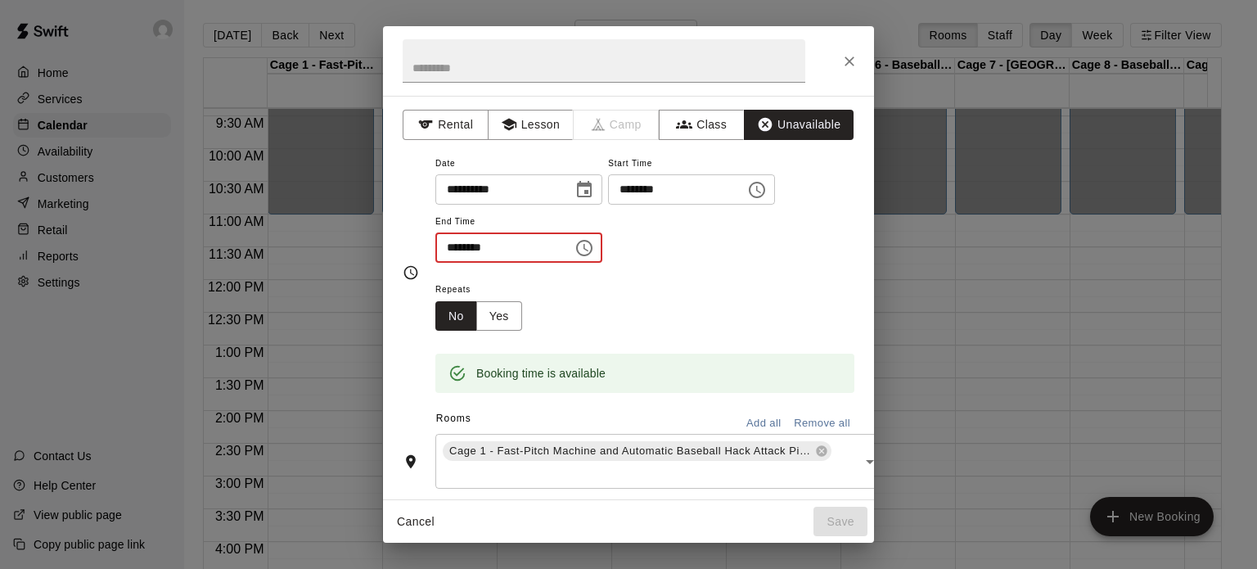
click at [502, 245] on input "********" at bounding box center [498, 247] width 126 height 30
type input "********"
click at [748, 418] on button "Add all" at bounding box center [763, 423] width 52 height 25
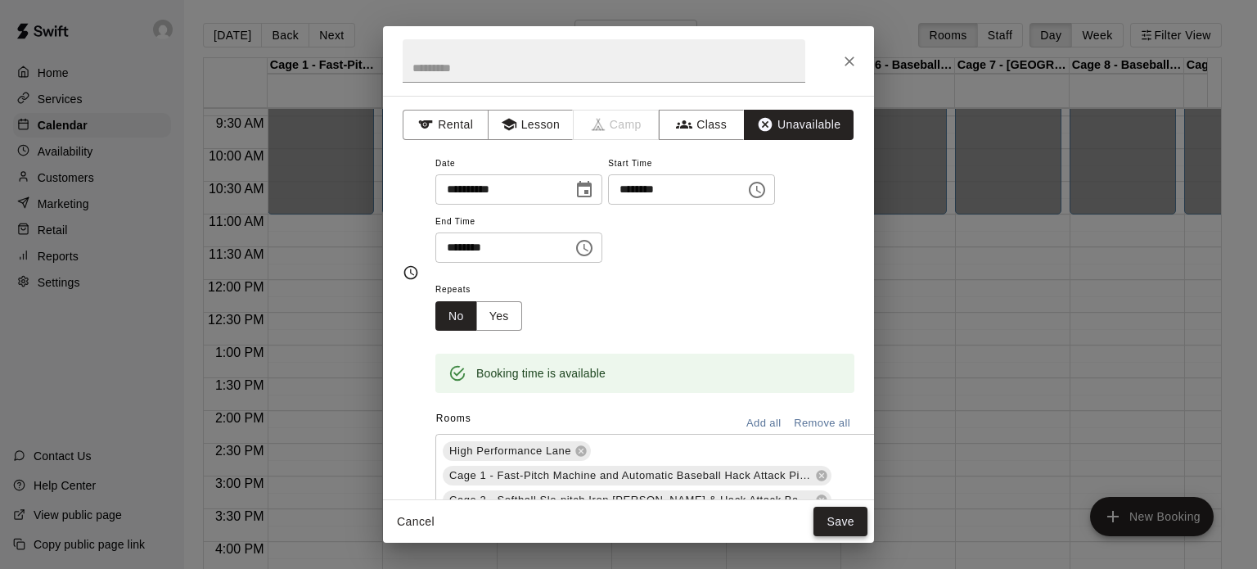
click at [845, 525] on button "Save" at bounding box center [840, 522] width 54 height 30
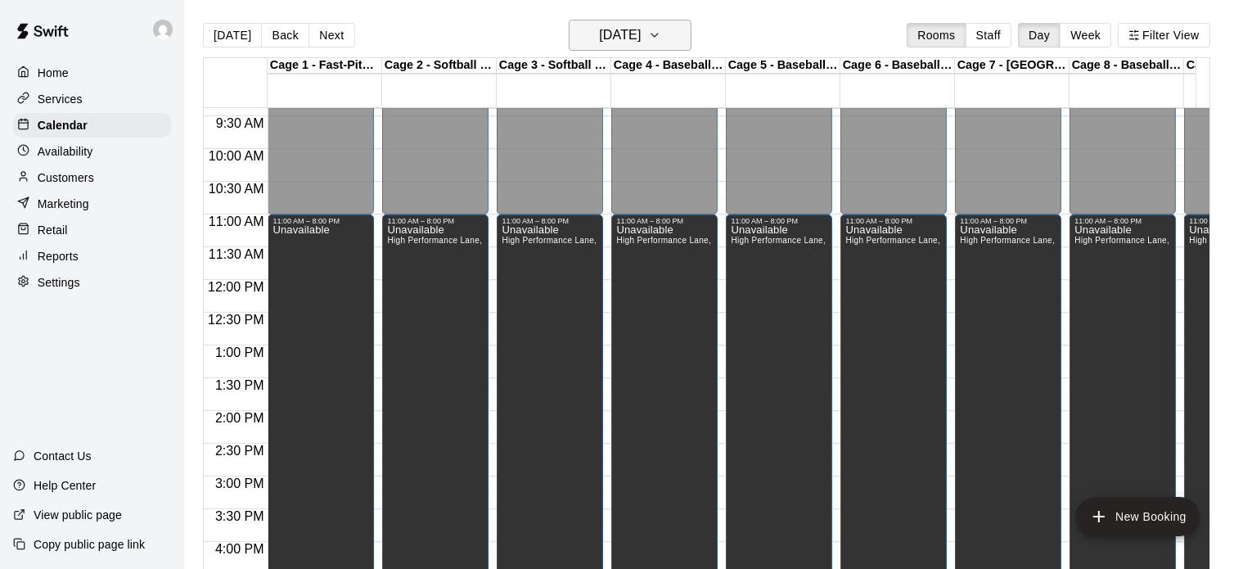
click at [661, 32] on icon "button" at bounding box center [654, 35] width 13 height 20
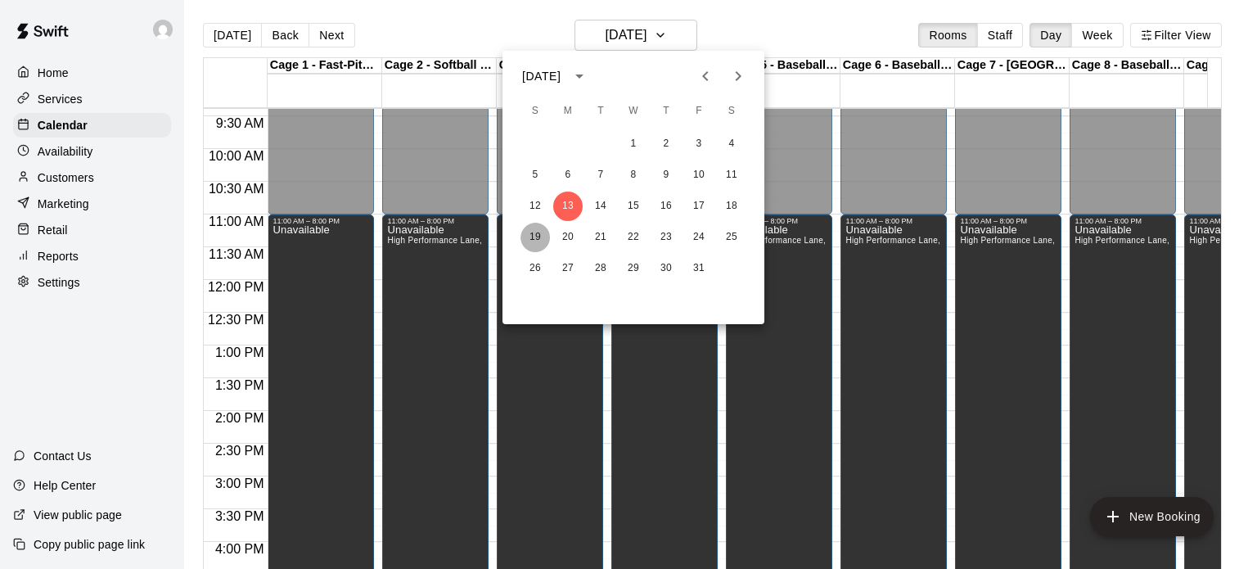
click at [534, 235] on button "19" at bounding box center [534, 237] width 29 height 29
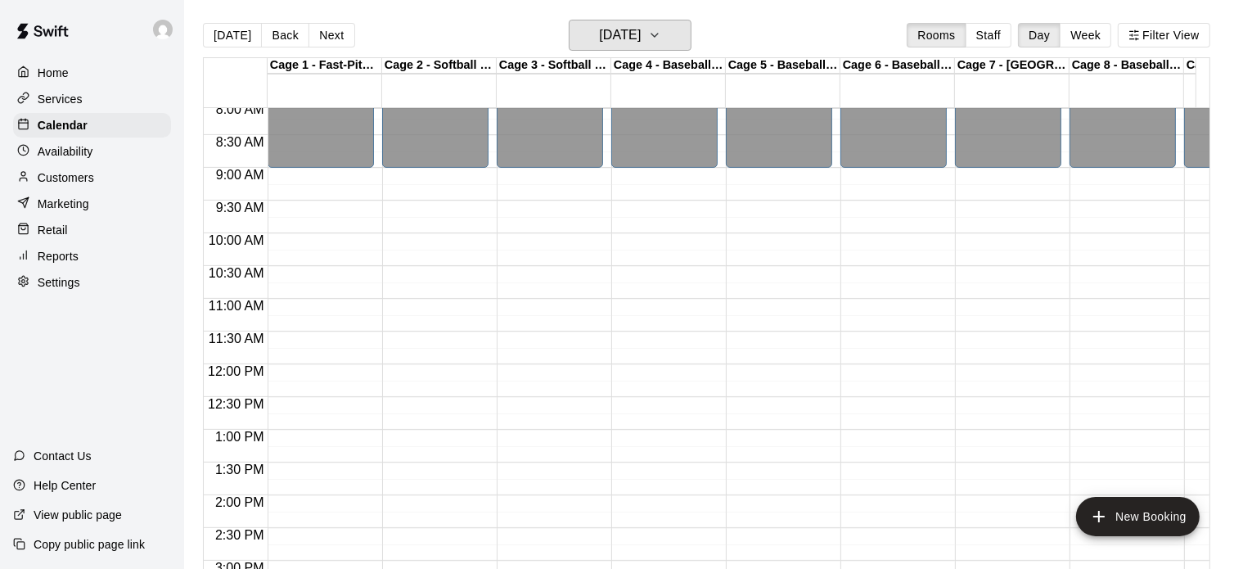
scroll to position [369, 0]
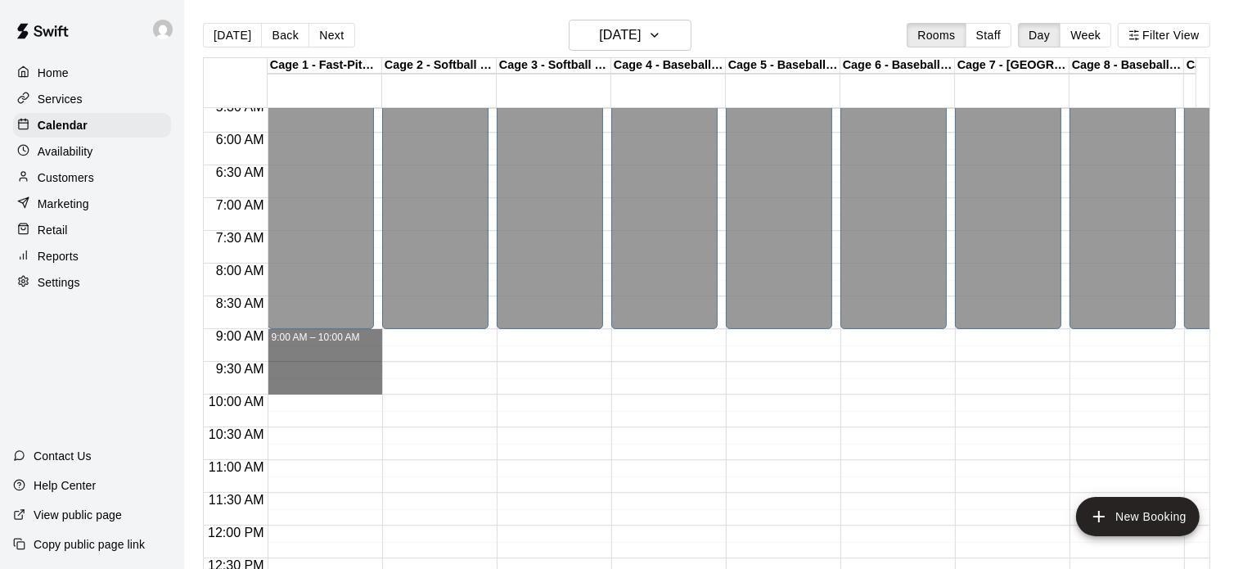
drag, startPoint x: 347, startPoint y: 342, endPoint x: 353, endPoint y: 390, distance: 48.6
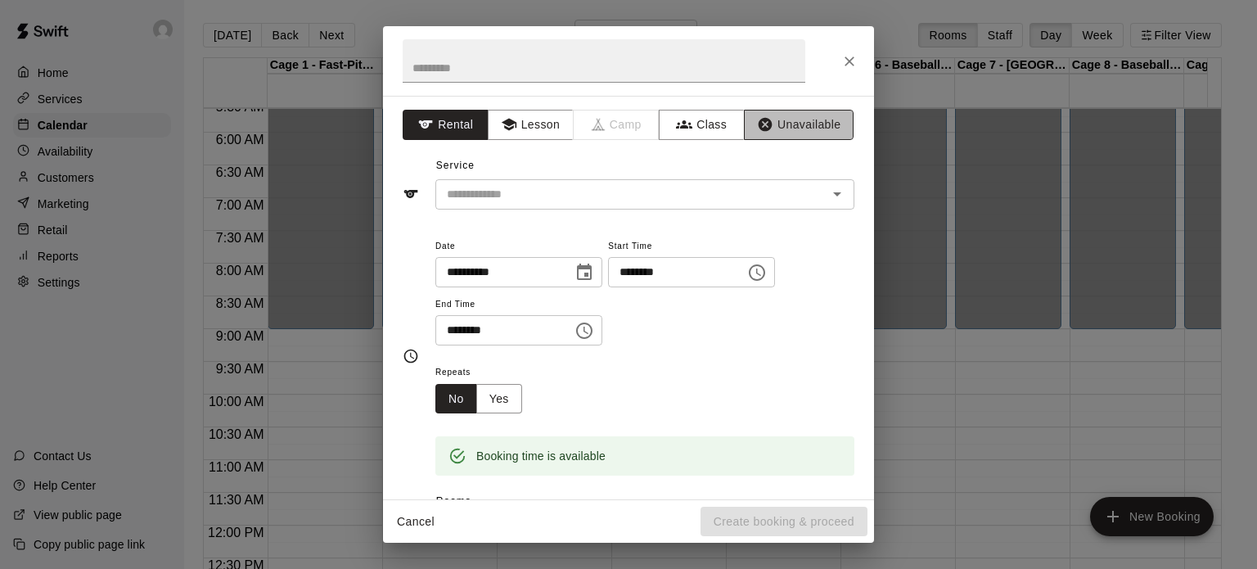
click at [799, 119] on button "Unavailable" at bounding box center [799, 125] width 110 height 30
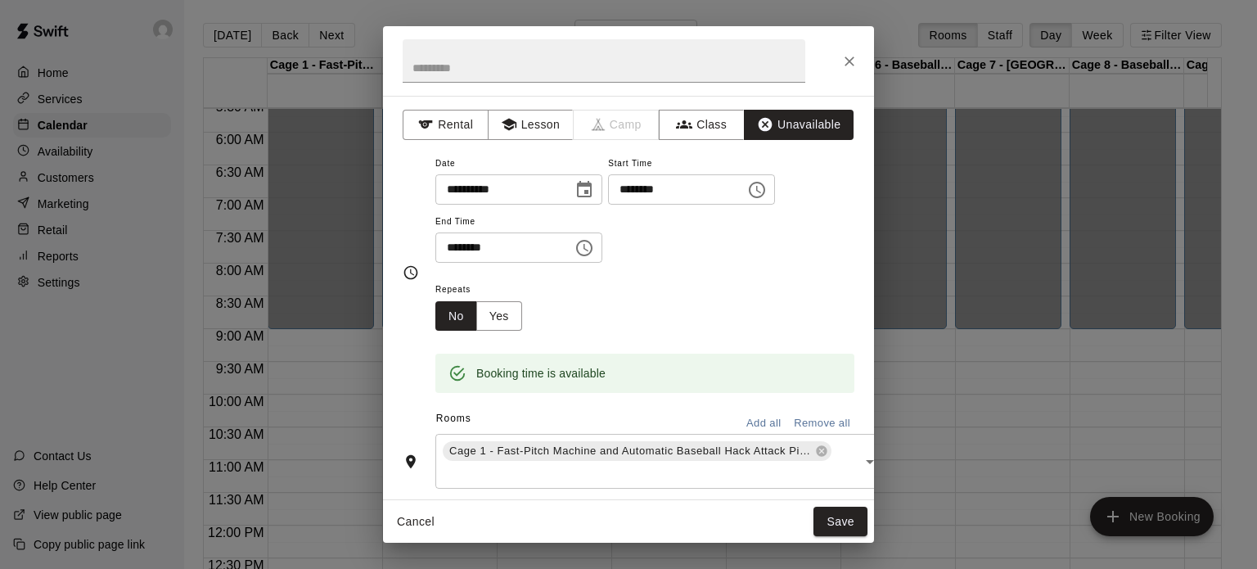
click at [750, 421] on button "Add all" at bounding box center [763, 423] width 52 height 25
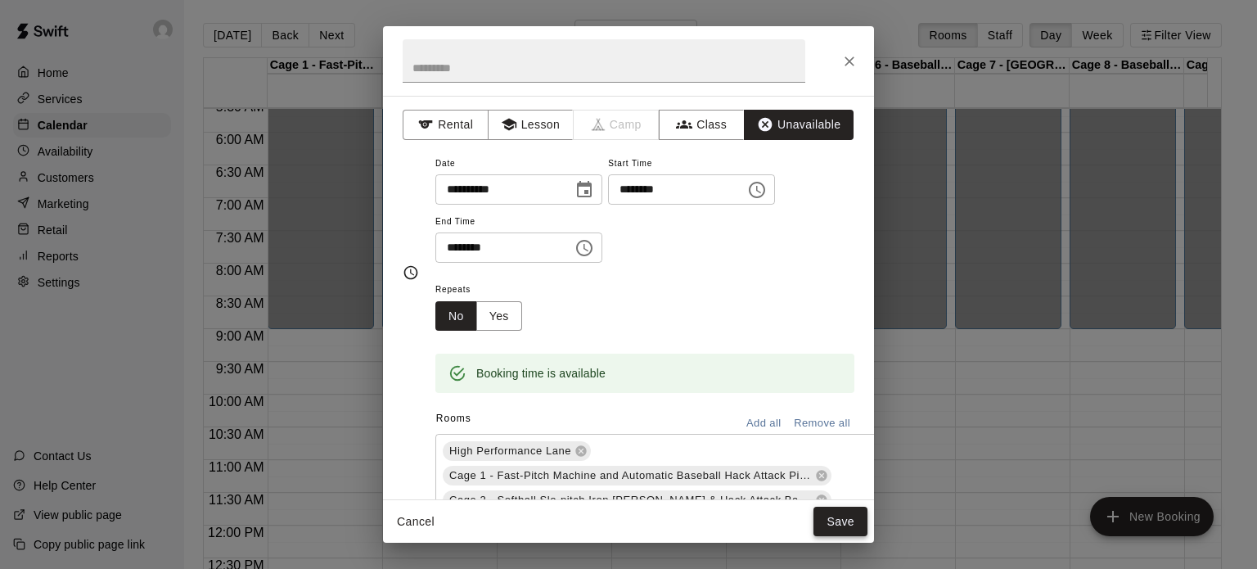
click at [842, 527] on button "Save" at bounding box center [840, 522] width 54 height 30
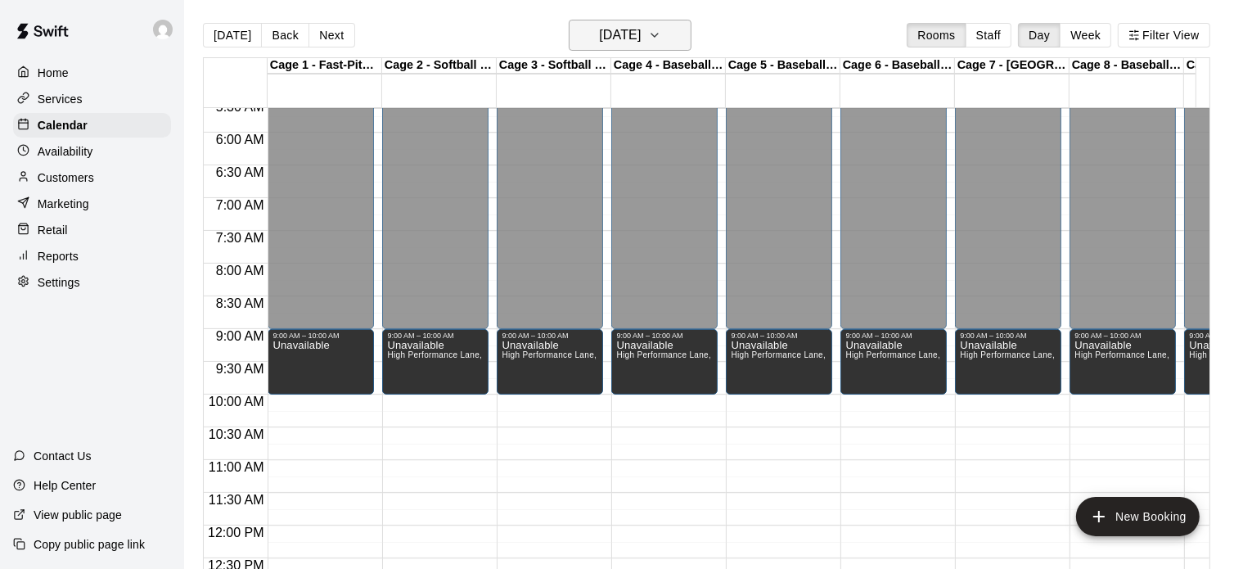
click at [641, 26] on h6 "Sunday Oct 19" at bounding box center [620, 35] width 42 height 23
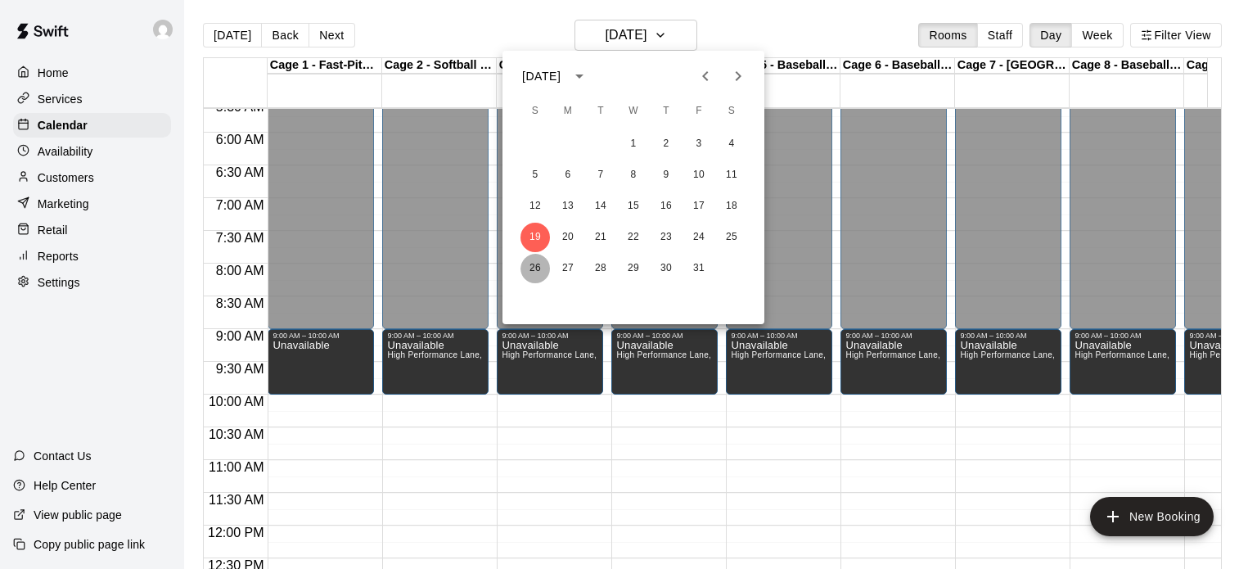
click at [530, 263] on button "26" at bounding box center [534, 268] width 29 height 29
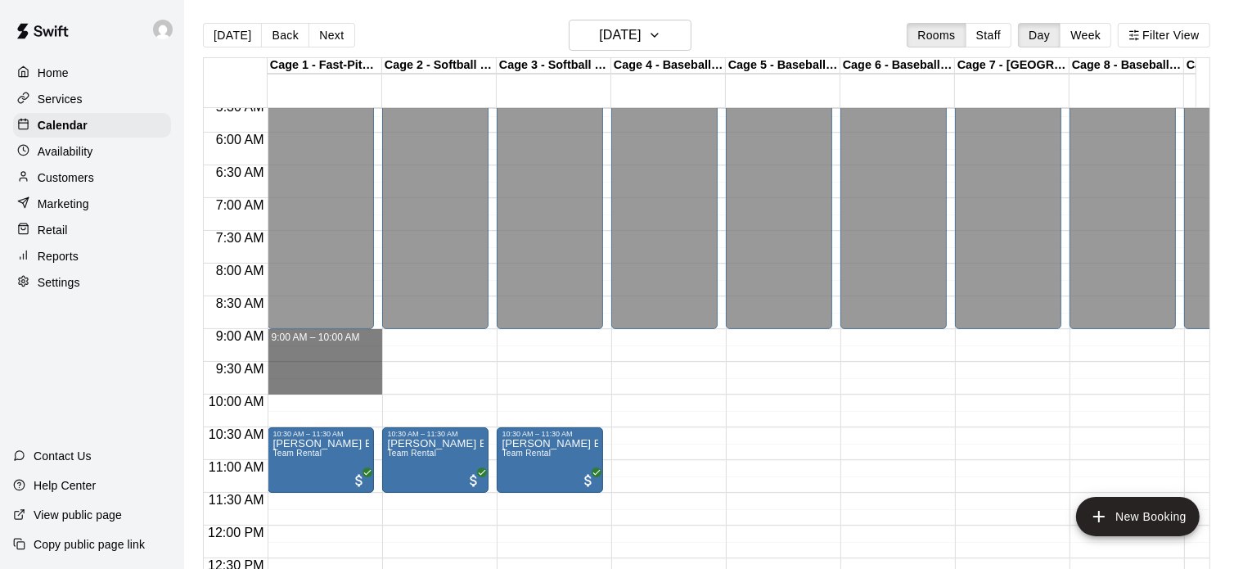
drag, startPoint x: 340, startPoint y: 340, endPoint x: 352, endPoint y: 383, distance: 44.9
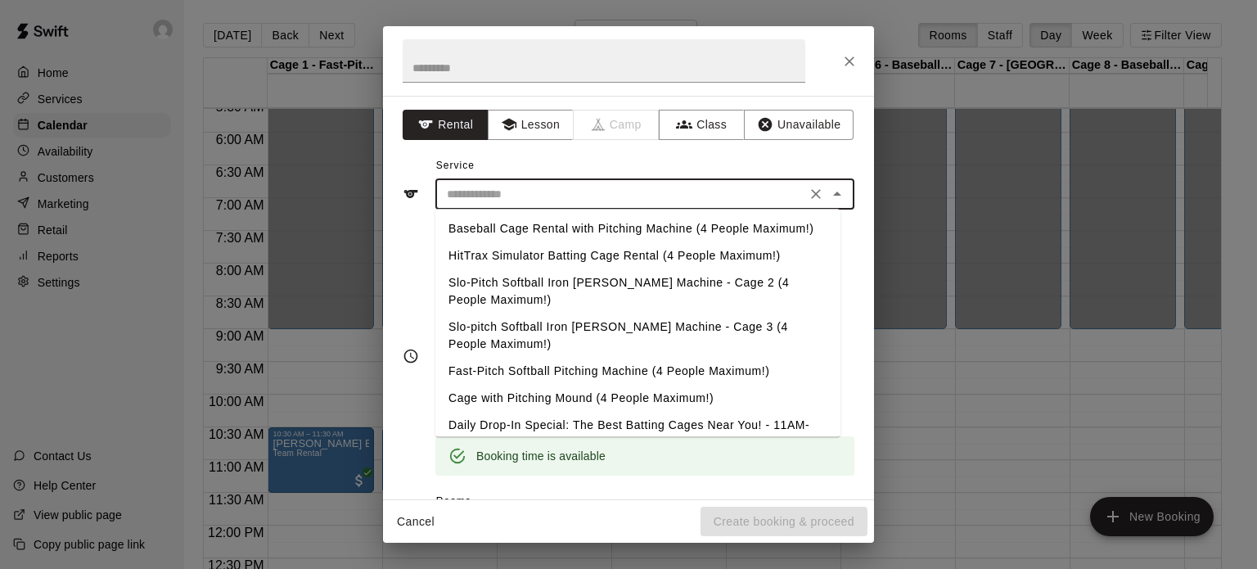
click at [574, 193] on input "text" at bounding box center [620, 194] width 361 height 20
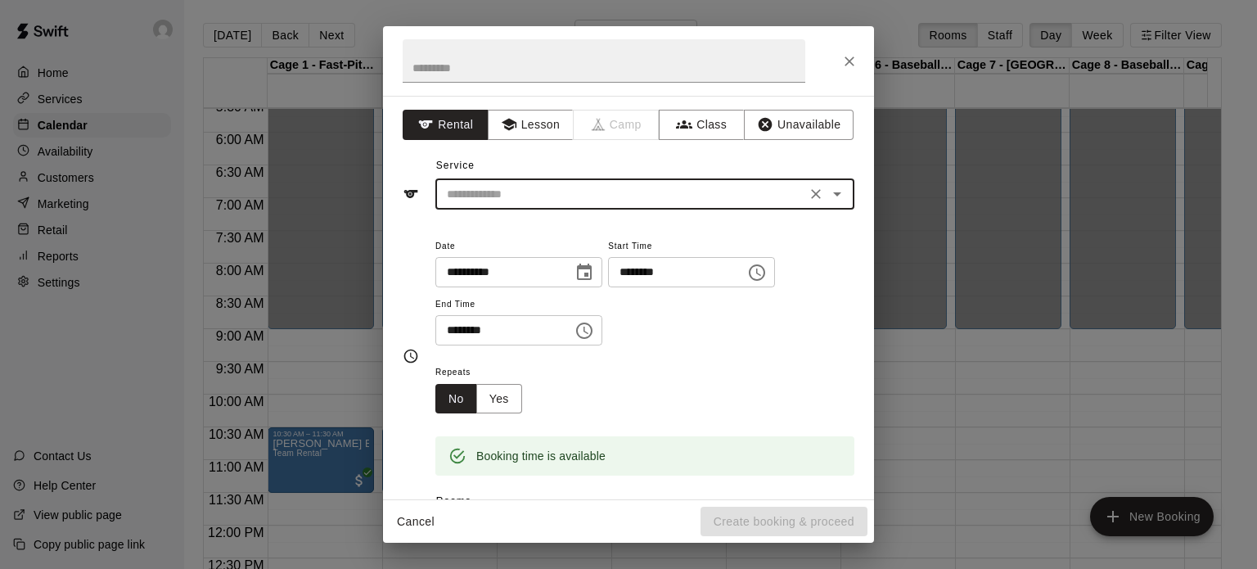
click at [574, 193] on input "text" at bounding box center [620, 194] width 361 height 20
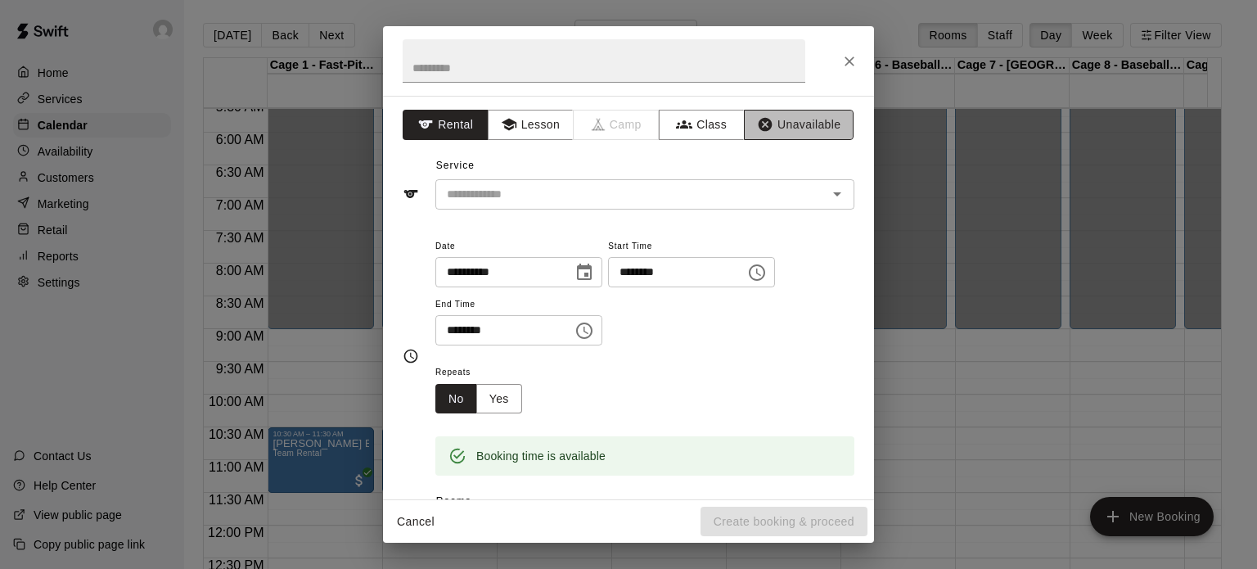
click at [806, 123] on button "Unavailable" at bounding box center [799, 125] width 110 height 30
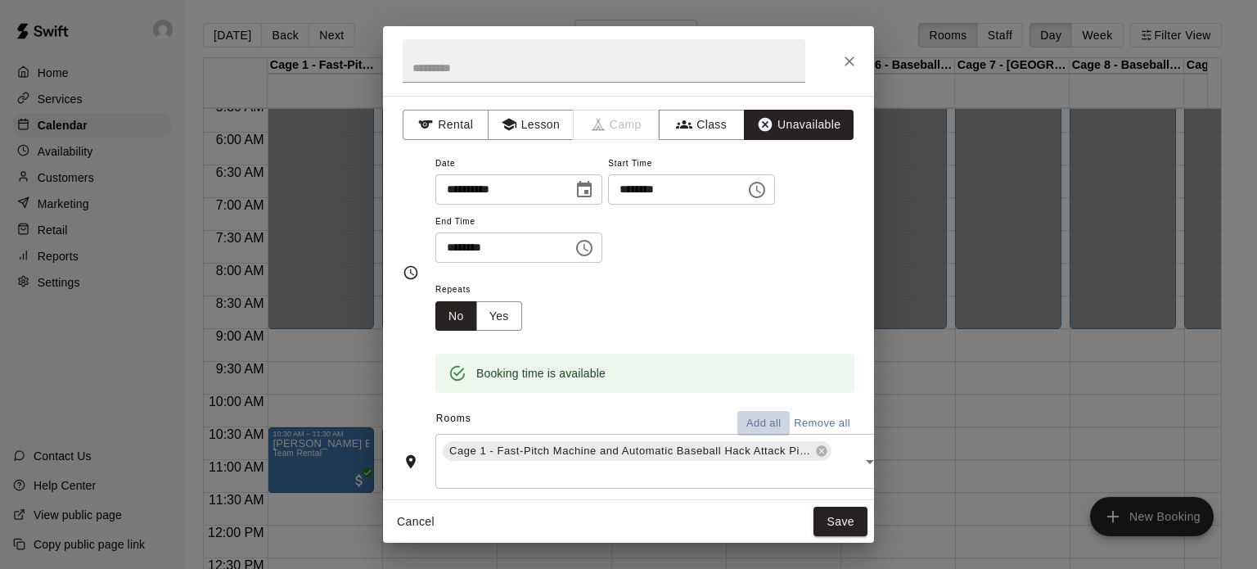
click at [756, 426] on button "Add all" at bounding box center [763, 423] width 52 height 25
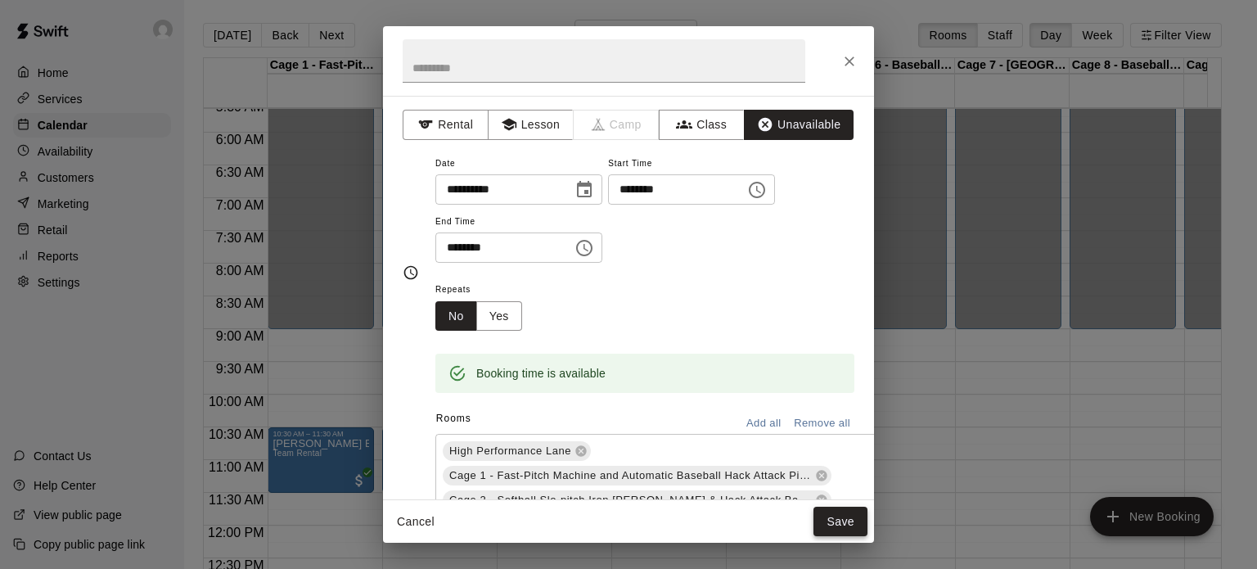
click at [830, 520] on button "Save" at bounding box center [840, 522] width 54 height 30
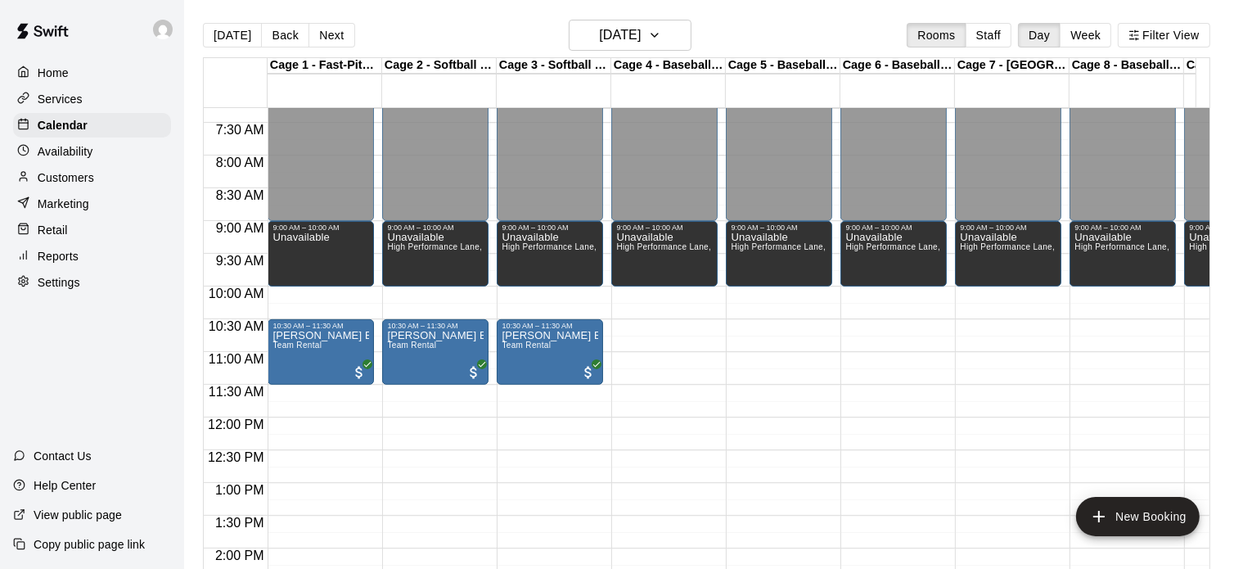
scroll to position [451, 0]
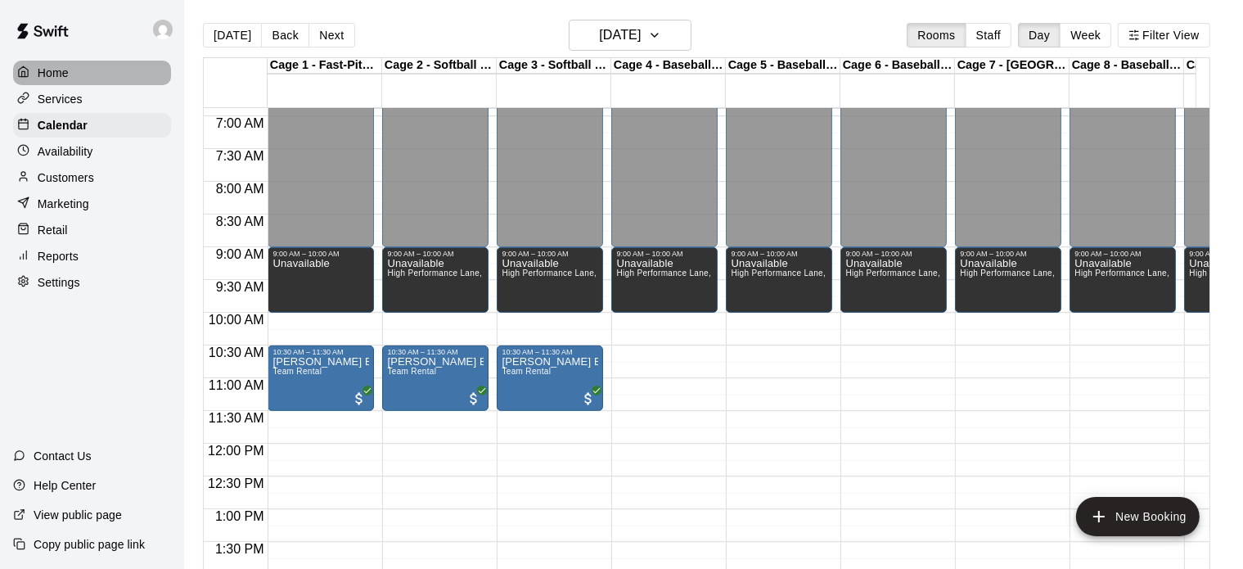
click at [46, 72] on p "Home" at bounding box center [53, 73] width 31 height 16
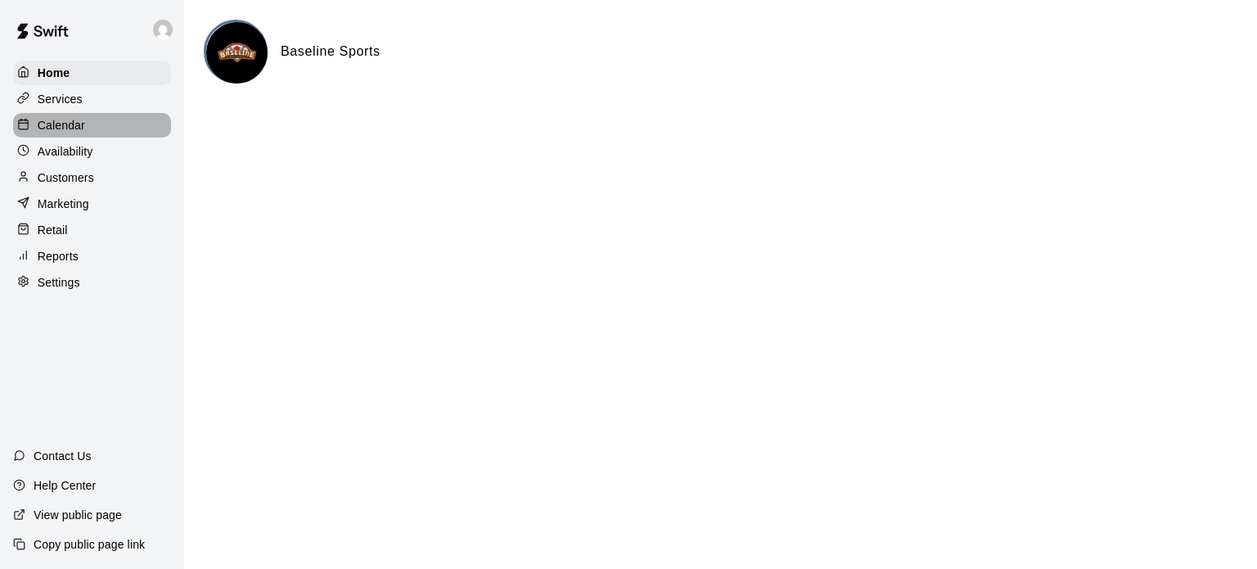
click at [69, 131] on p "Calendar" at bounding box center [61, 125] width 47 height 16
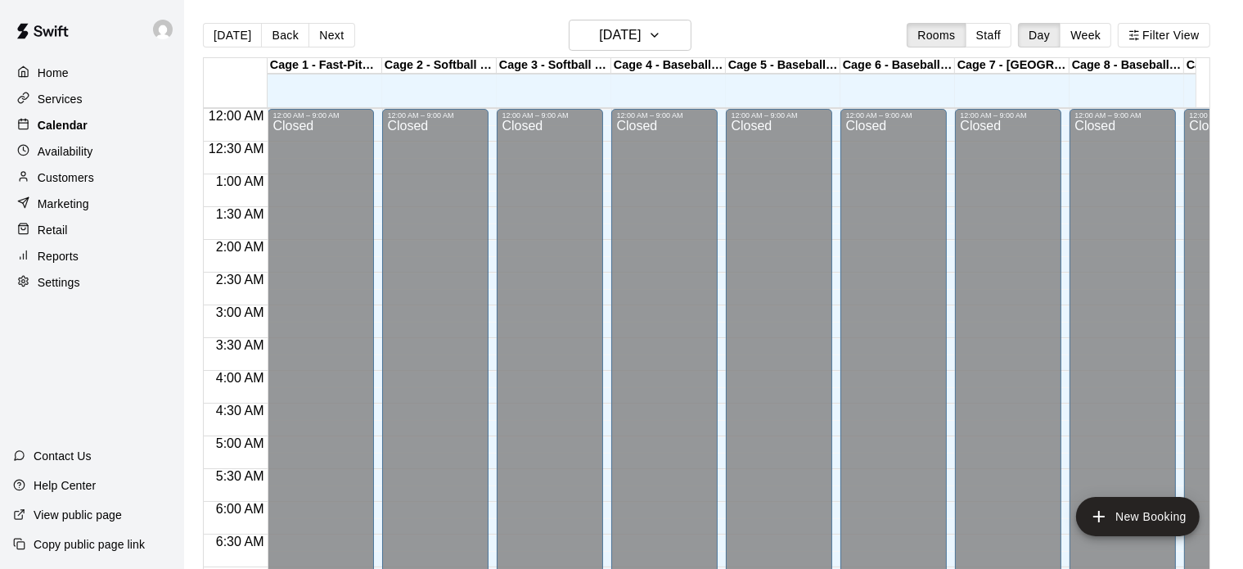
scroll to position [880, 0]
